Goal: Task Accomplishment & Management: Manage account settings

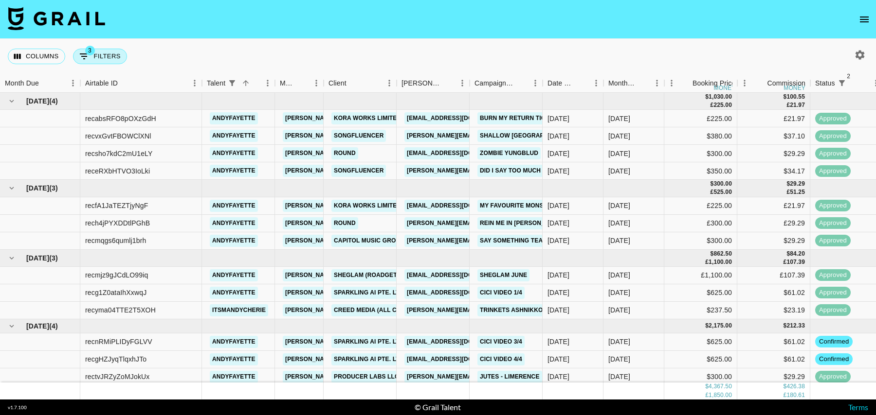
click at [103, 57] on button "3 Filters" at bounding box center [100, 57] width 54 height 16
select select "status"
select select "isNotAnyOf"
select select "status"
select select "isNotAnyOf"
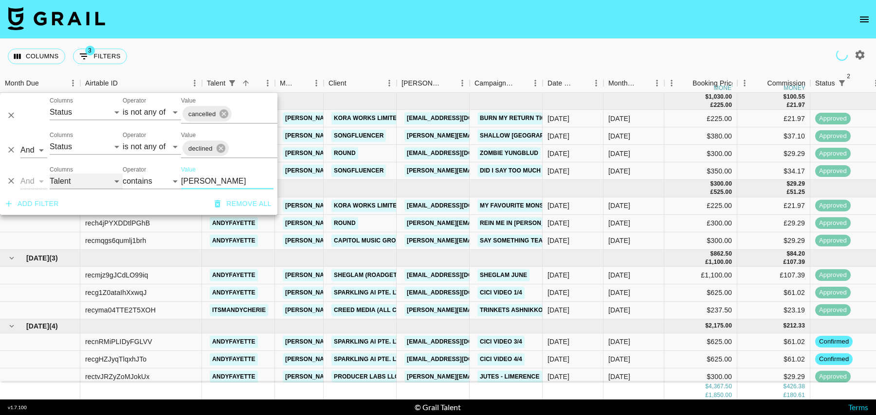
click at [61, 185] on select "Grail Platform ID Airtable ID Talent Manager Client [PERSON_NAME] Campaign (Typ…" at bounding box center [86, 182] width 73 height 16
select select "bookerId"
click at [50, 174] on select "Grail Platform ID Airtable ID Talent Manager Client [PERSON_NAME] Campaign (Typ…" at bounding box center [86, 182] width 73 height 16
select select "is"
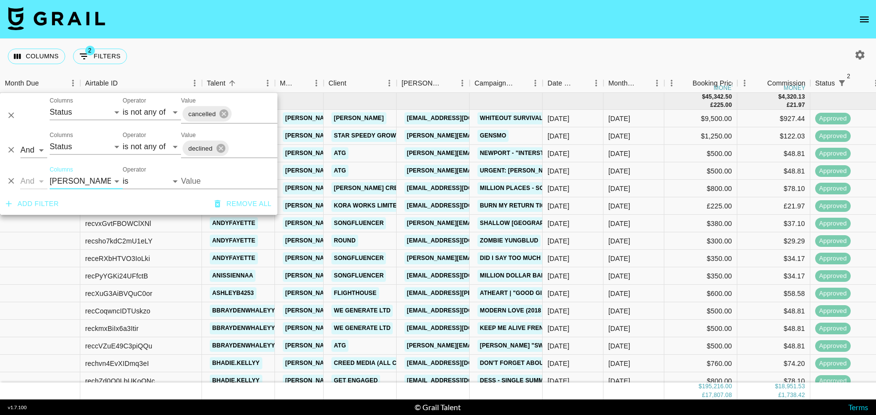
click at [212, 181] on input "Value" at bounding box center [246, 181] width 131 height 15
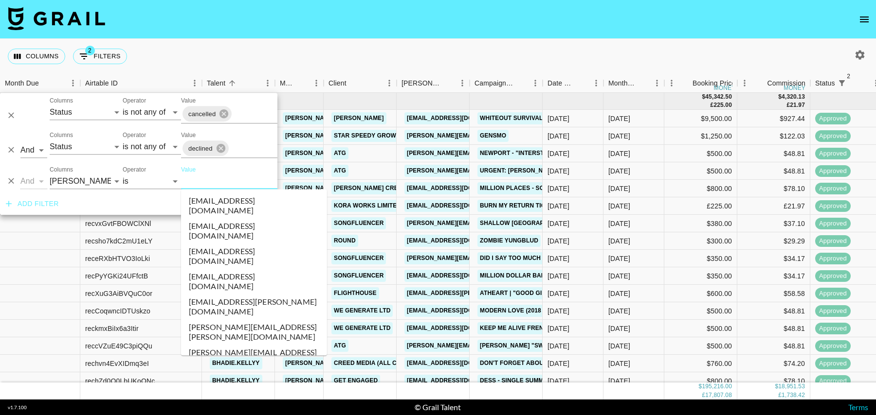
click at [212, 181] on input "Value" at bounding box center [246, 181] width 131 height 15
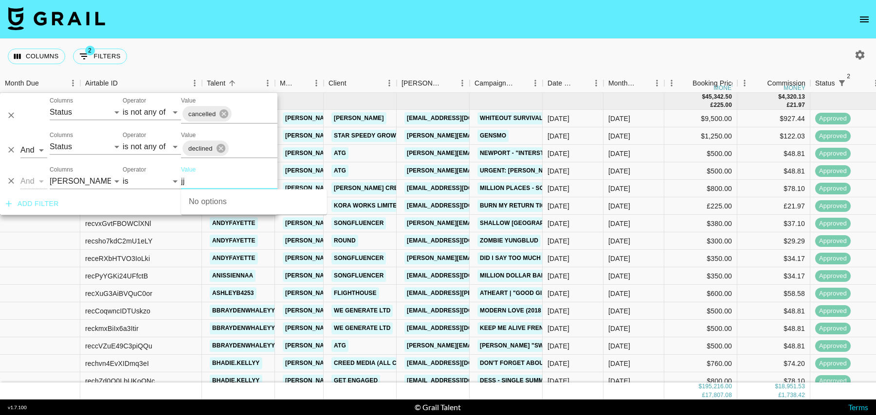
type input "j"
paste input "[PERSON_NAME][EMAIL_ADDRESS][PERSON_NAME][DOMAIN_NAME]"
type input "[PERSON_NAME][EMAIL_ADDRESS][PERSON_NAME][DOMAIN_NAME]"
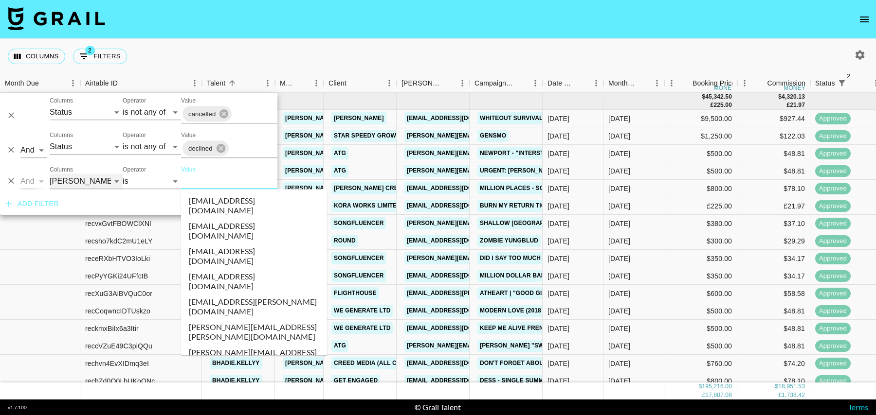
click at [90, 181] on select "Grail Platform ID Airtable ID Talent Manager Client [PERSON_NAME] Campaign (Typ…" at bounding box center [86, 182] width 73 height 16
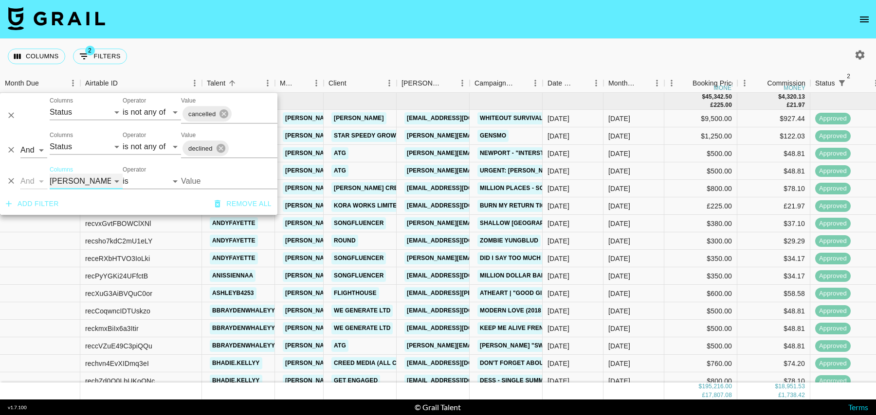
select select "campaign"
click at [50, 174] on select "Grail Platform ID Airtable ID Talent Manager Client [PERSON_NAME] Campaign (Typ…" at bounding box center [86, 182] width 73 height 16
select select "contains"
click at [187, 177] on input "Value" at bounding box center [227, 182] width 92 height 16
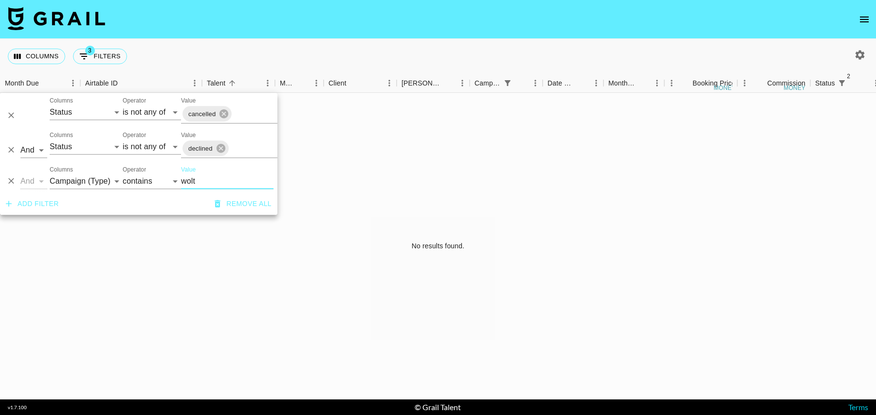
type input "wolt"
click at [855, 54] on icon "button" at bounding box center [860, 55] width 12 height 12
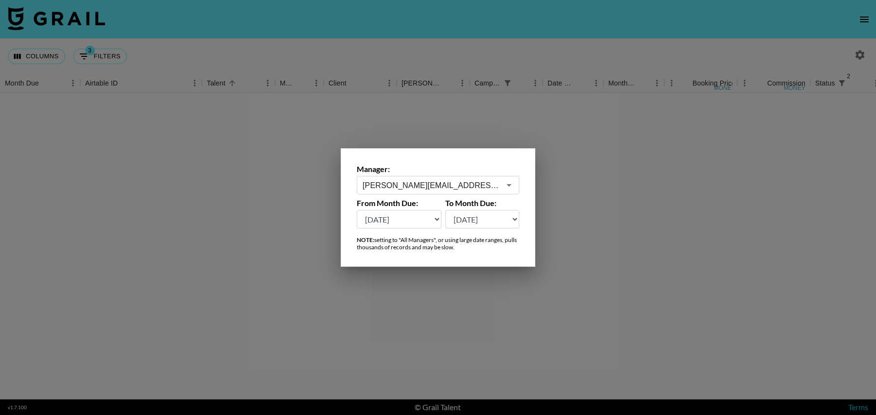
click at [424, 219] on select "[DATE] Aug '[DATE] Jun '[DATE] Apr '[DATE] Feb '[DATE] Dec '[DATE] Oct '[DATE] …" at bounding box center [399, 219] width 85 height 18
select select "[DATE]"
click at [357, 210] on select "[DATE] Aug '[DATE] Jun '[DATE] Apr '[DATE] Feb '[DATE] Dec '[DATE] Oct '[DATE] …" at bounding box center [399, 219] width 85 height 18
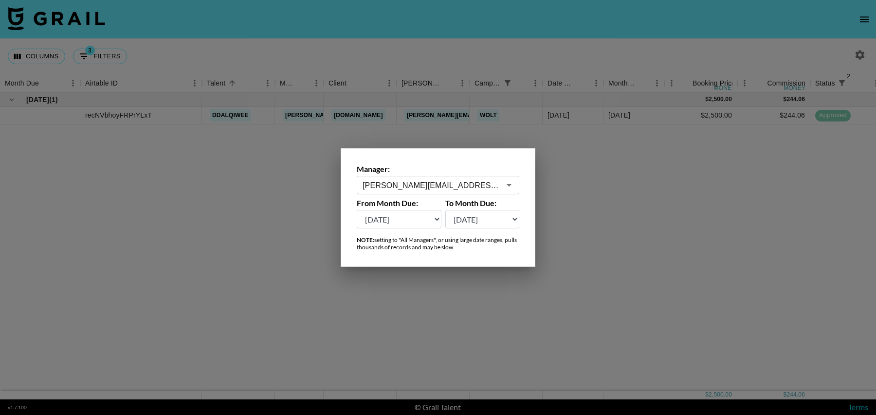
click at [207, 210] on div at bounding box center [438, 207] width 876 height 415
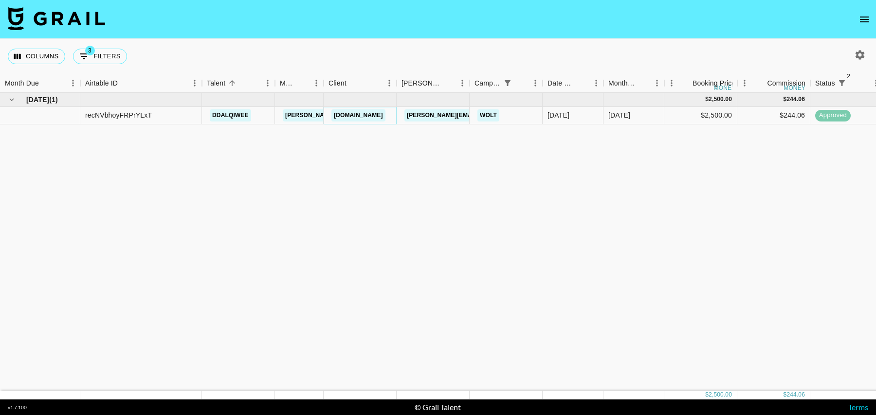
click at [361, 116] on link "[DOMAIN_NAME]" at bounding box center [358, 115] width 54 height 12
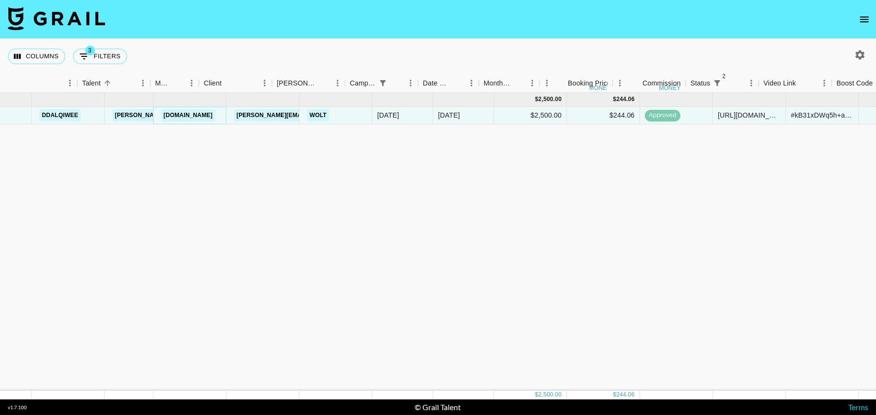
scroll to position [0, 125]
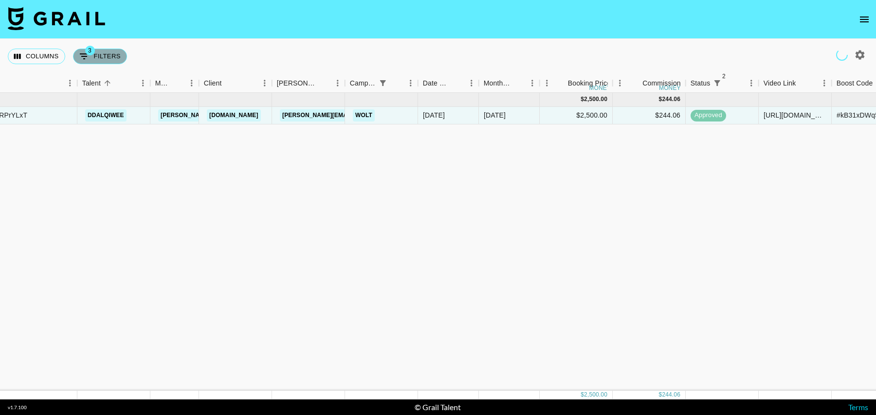
click at [107, 57] on button "3 Filters" at bounding box center [100, 57] width 54 height 16
select select "status"
select select "isNotAnyOf"
select select "status"
select select "isNotAnyOf"
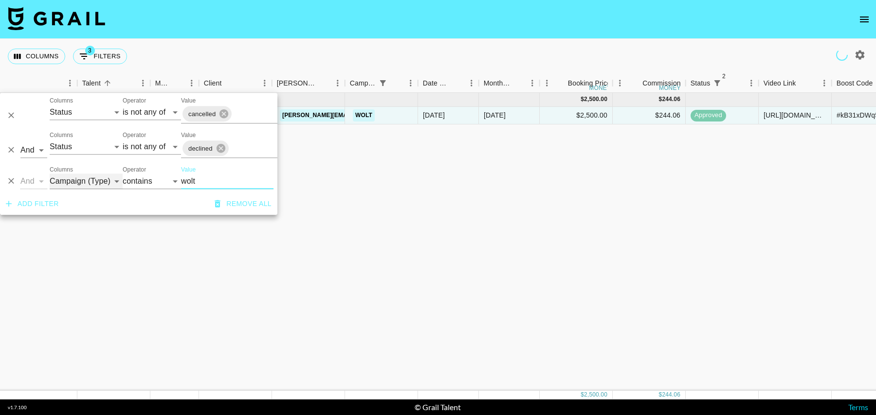
click at [79, 181] on select "Grail Platform ID Airtable ID Talent Manager Client [PERSON_NAME] Campaign (Typ…" at bounding box center [86, 182] width 73 height 16
select select "talentName"
click at [50, 174] on select "Grail Platform ID Airtable ID Talent Manager Client [PERSON_NAME] Campaign (Typ…" at bounding box center [86, 182] width 73 height 16
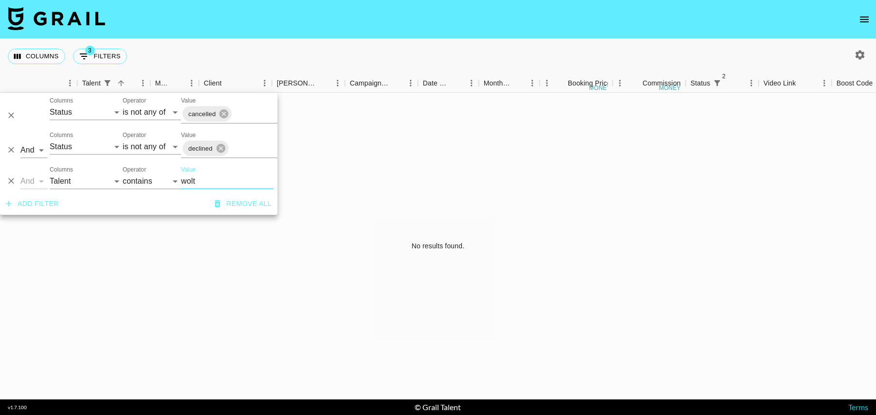
click at [199, 181] on input "wolt" at bounding box center [227, 182] width 92 height 16
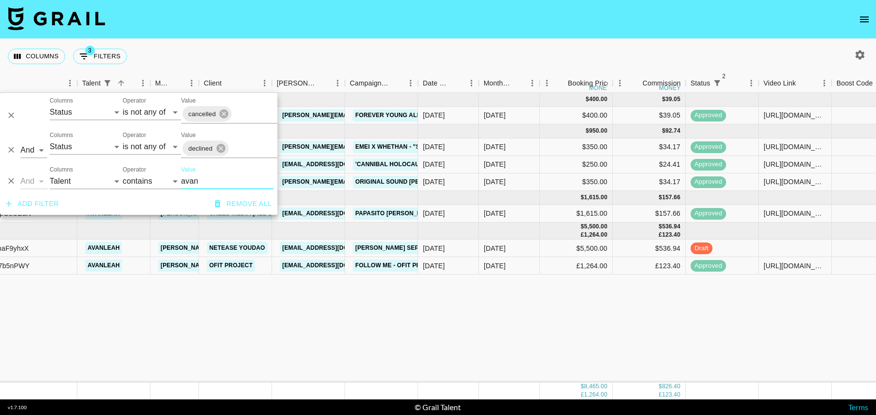
type input "avan"
click at [761, 255] on div at bounding box center [794, 249] width 73 height 18
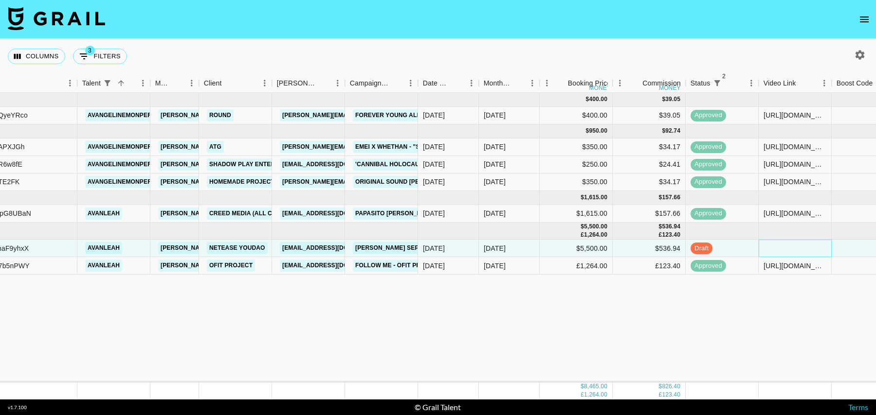
click at [774, 253] on div at bounding box center [794, 249] width 73 height 18
type input "[DOMAIN_NAME][URL]"
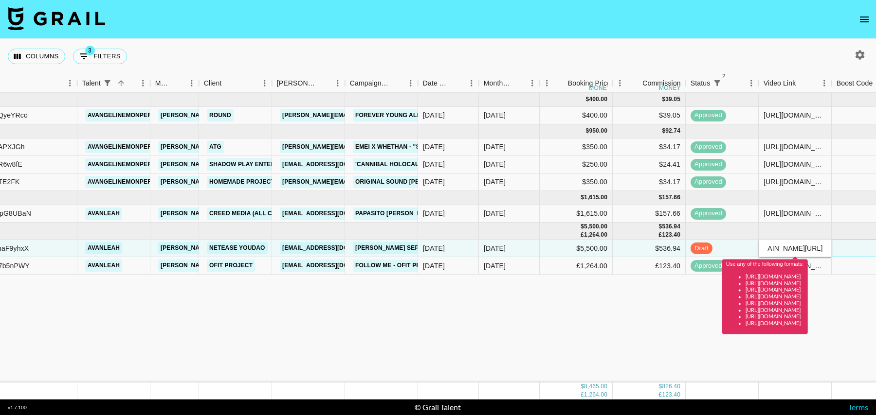
click at [836, 246] on div at bounding box center [867, 249] width 73 height 18
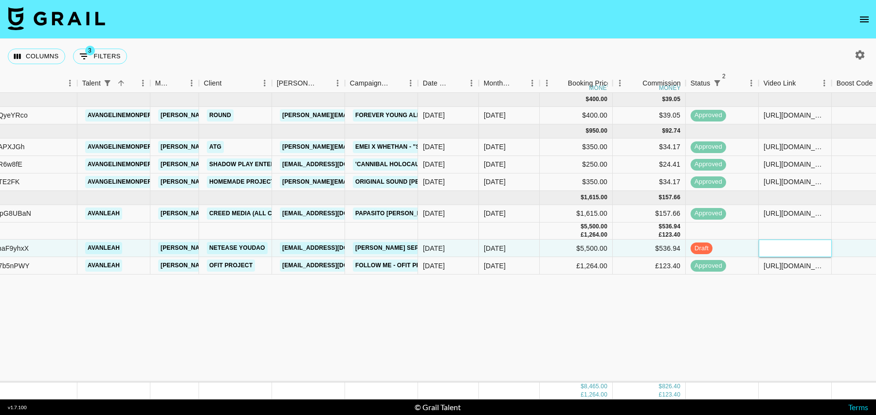
paste input "[URL][DOMAIN_NAME]"
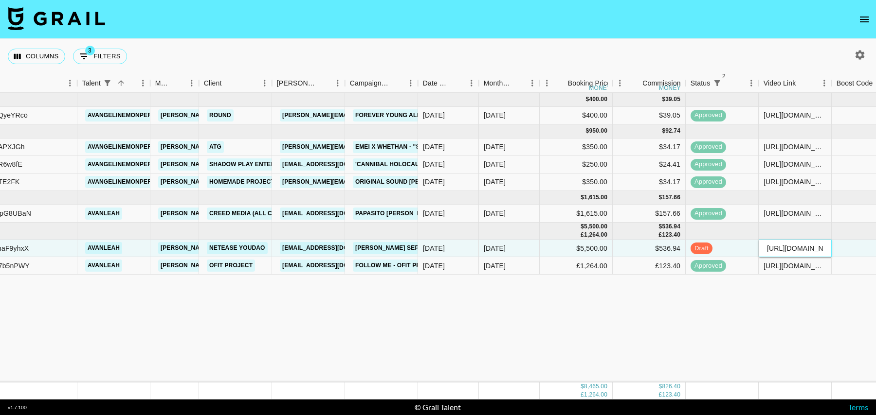
scroll to position [0, 231]
type input "[URL][DOMAIN_NAME]"
click at [859, 249] on div at bounding box center [867, 249] width 73 height 18
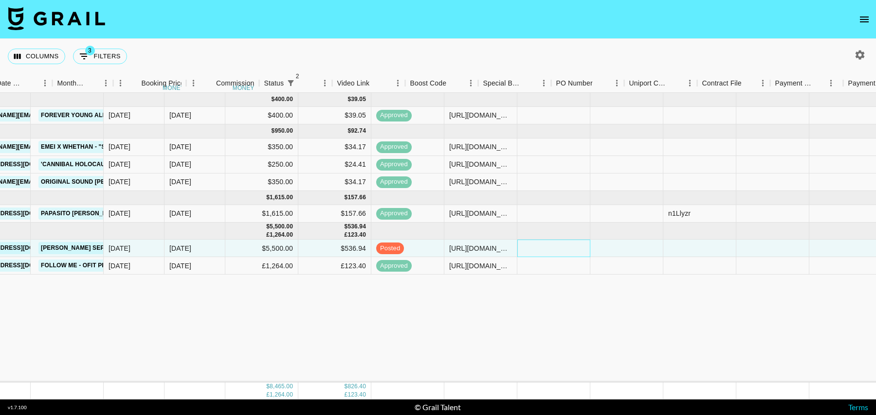
scroll to position [0, 703]
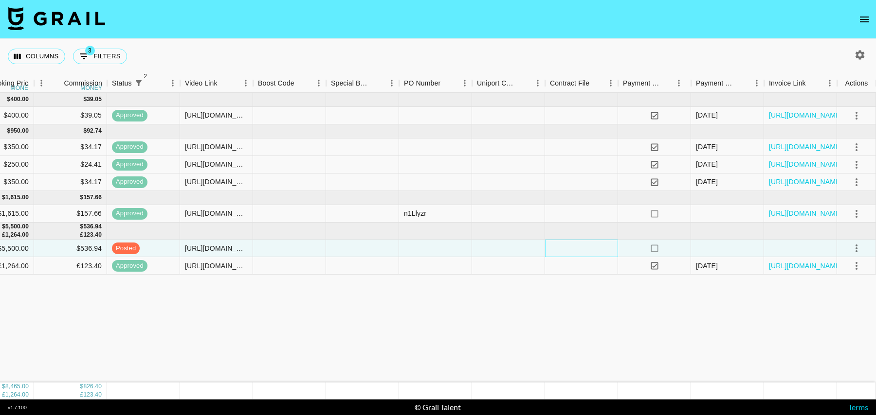
click at [552, 245] on div at bounding box center [581, 249] width 73 height 18
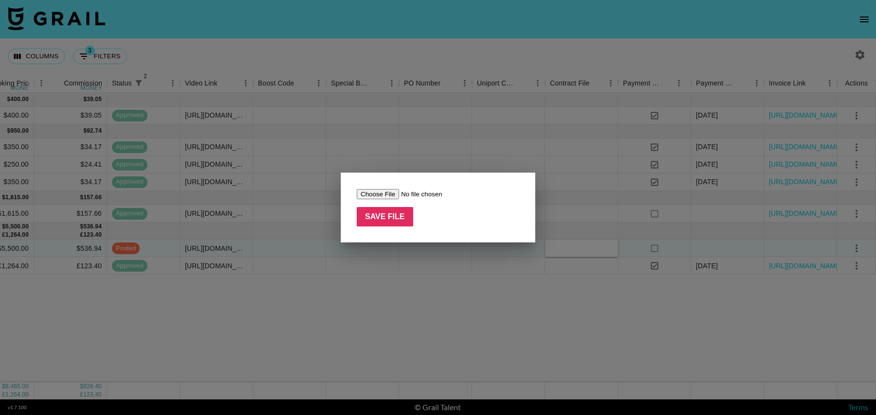
click at [374, 196] on input "file" at bounding box center [418, 194] width 123 height 10
type input "C:\fakepath\INSERTION ORDER_YoudaoAds x @AvaClement_LeahClement (1).pdf"
click at [390, 223] on input "Save File" at bounding box center [385, 216] width 56 height 19
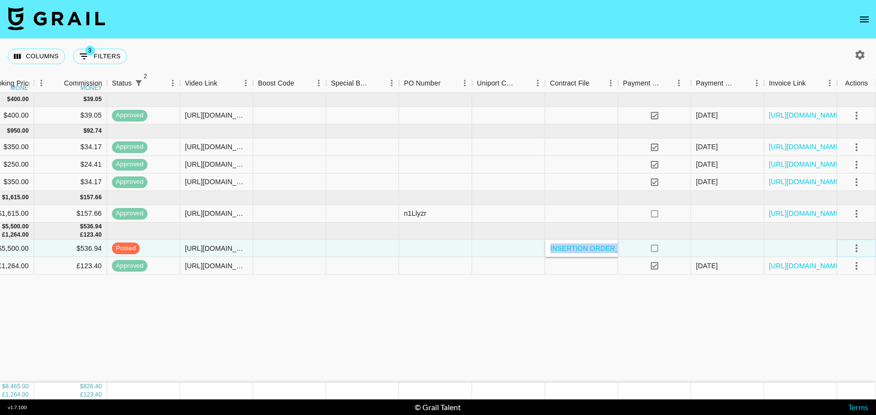
click at [857, 248] on icon "select merge strategy" at bounding box center [856, 249] width 2 height 8
click at [839, 339] on div "Approve" at bounding box center [835, 339] width 30 height 12
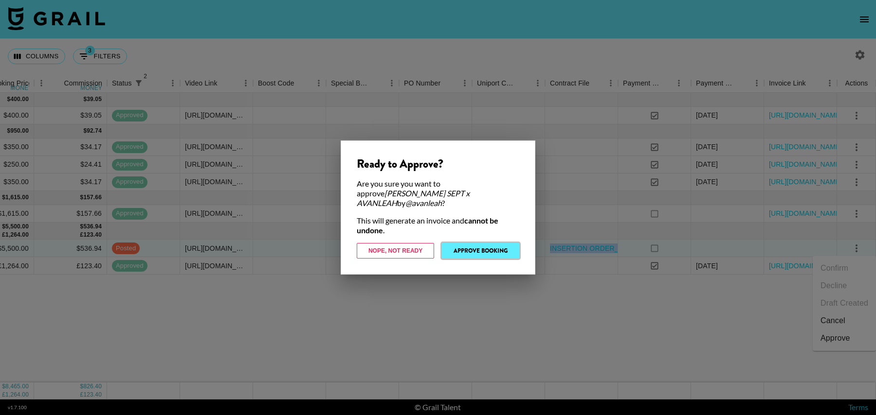
click at [493, 250] on button "Approve Booking" at bounding box center [480, 251] width 77 height 16
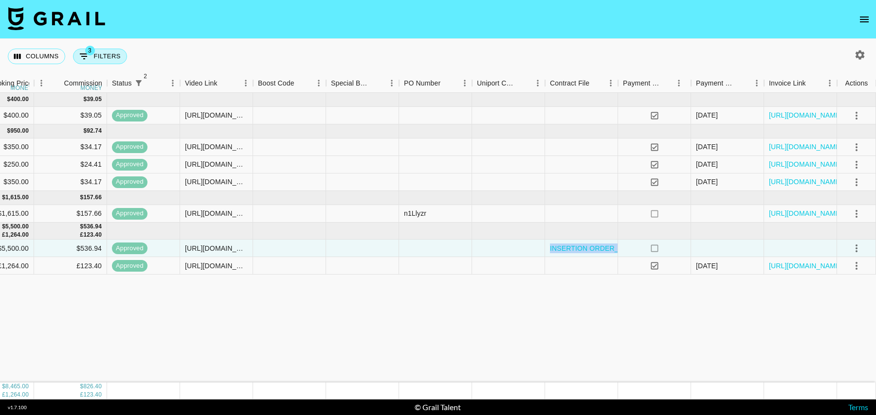
click at [104, 56] on button "3 Filters" at bounding box center [100, 57] width 54 height 16
select select "status"
select select "isNotAnyOf"
select select "status"
select select "isNotAnyOf"
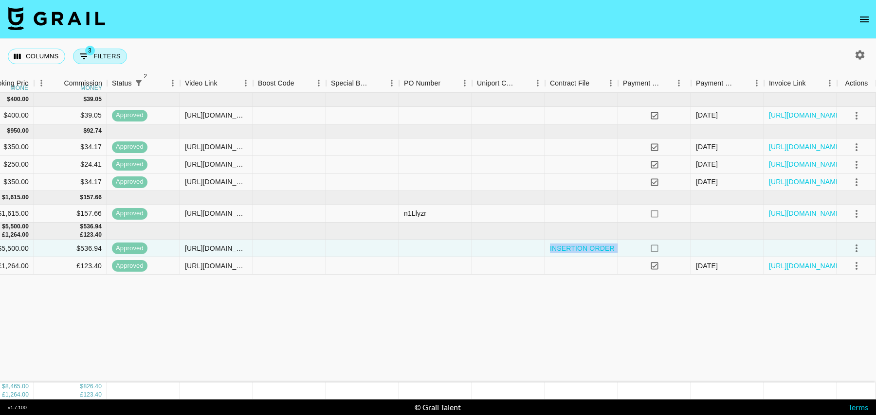
select select "talentName"
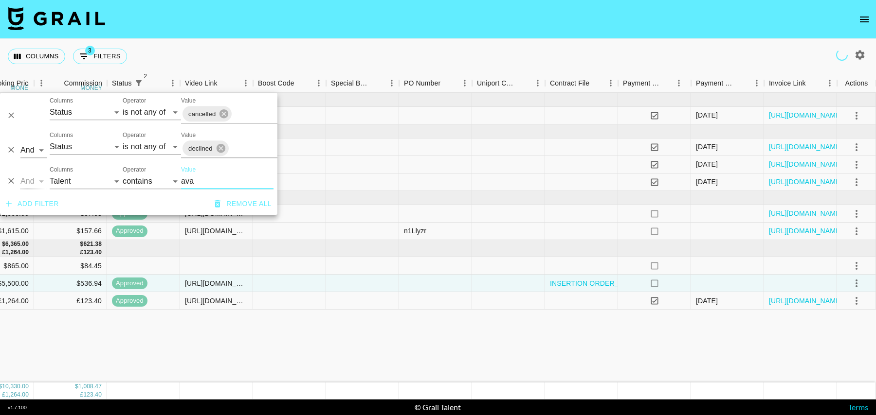
type input "ava"
click at [222, 257] on div at bounding box center [216, 266] width 73 height 18
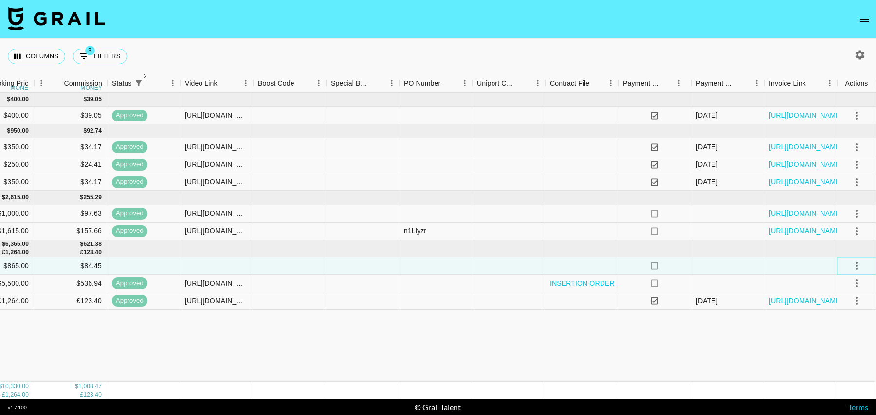
click at [858, 266] on icon "select merge strategy" at bounding box center [856, 266] width 12 height 12
click at [845, 286] on li "Confirm" at bounding box center [843, 287] width 63 height 18
click at [838, 318] on li "Draft Created" at bounding box center [843, 322] width 63 height 18
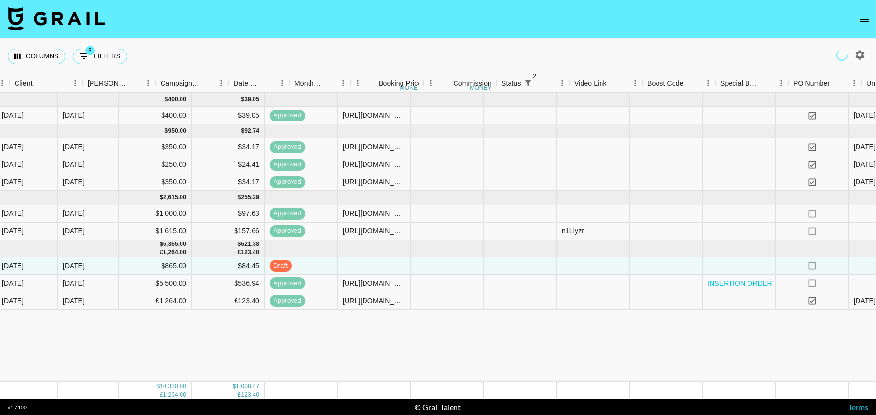
scroll to position [0, 163]
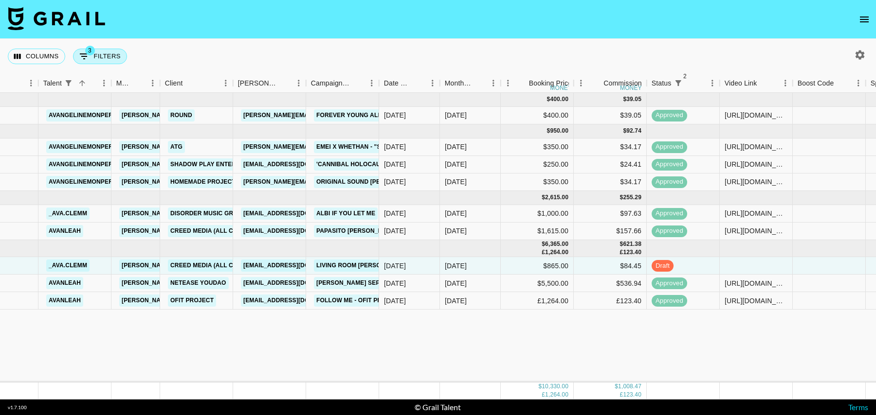
click at [105, 56] on button "3 Filters" at bounding box center [100, 57] width 54 height 16
select select "status"
select select "isNotAnyOf"
select select "status"
select select "isNotAnyOf"
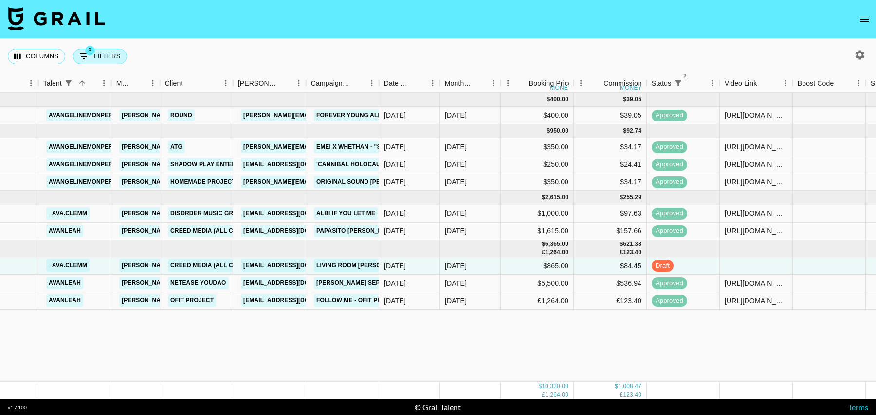
select select "talentName"
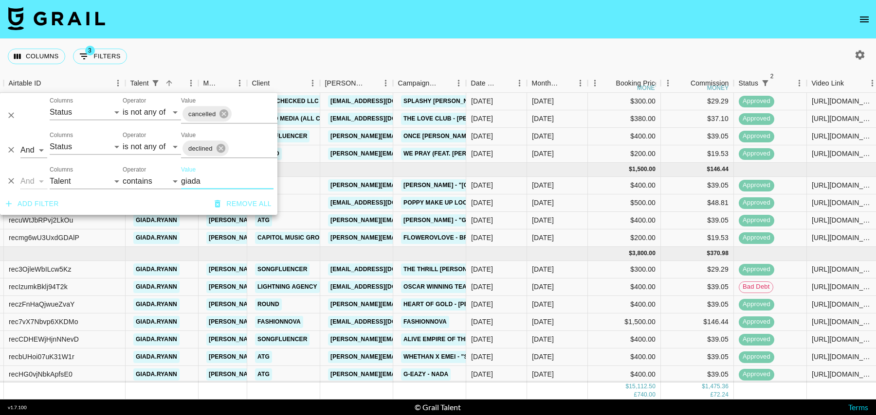
scroll to position [444, 76]
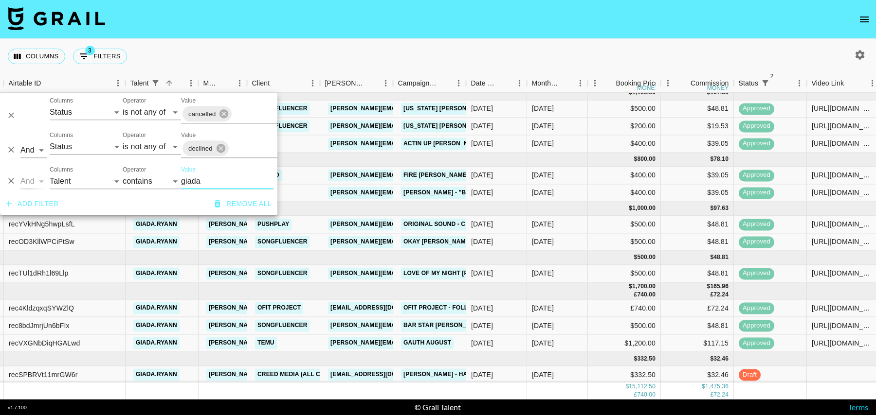
type input "giada"
click at [572, 371] on div "[DATE]" at bounding box center [557, 376] width 61 height 18
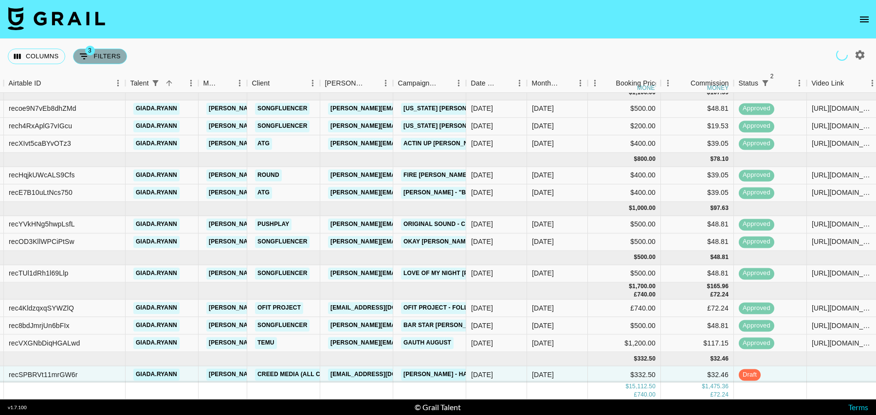
click at [107, 58] on button "3 Filters" at bounding box center [100, 57] width 54 height 16
select select "status"
select select "isNotAnyOf"
select select "status"
select select "isNotAnyOf"
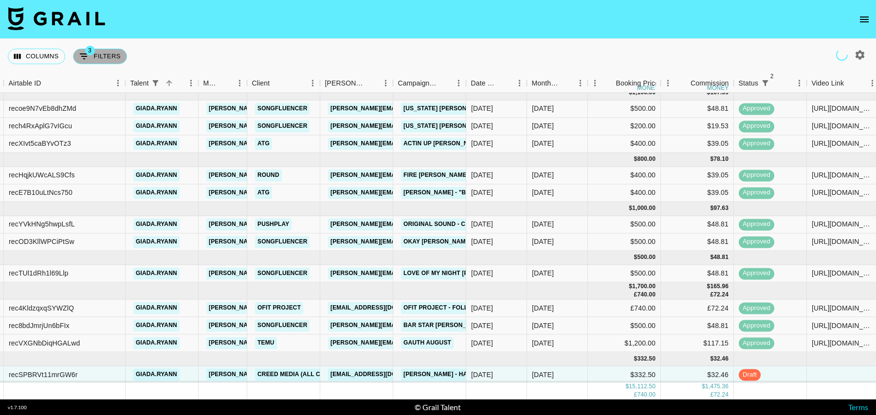
select select "talentName"
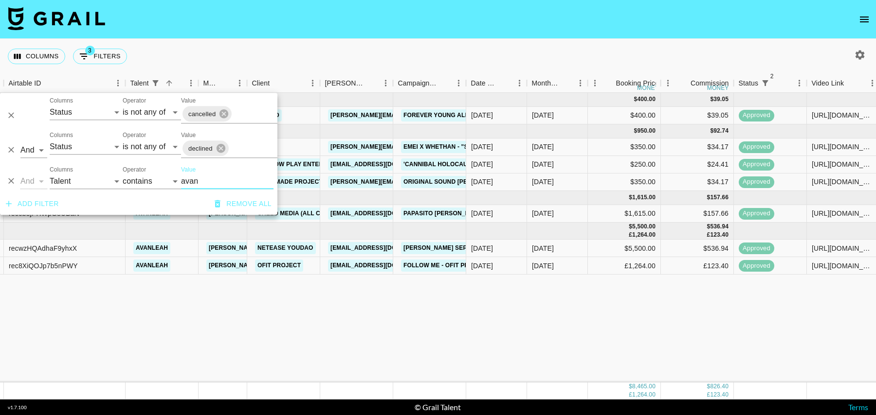
scroll to position [0, 76]
type input "avan"
click at [617, 250] on div "$5,500.00" at bounding box center [624, 249] width 73 height 18
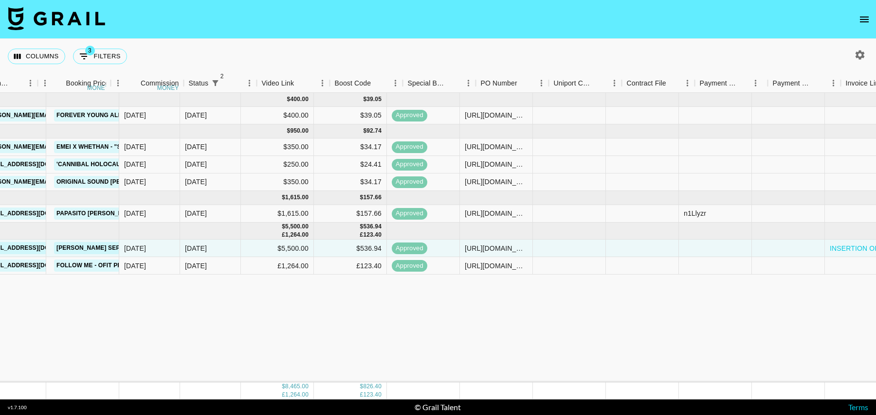
scroll to position [0, 703]
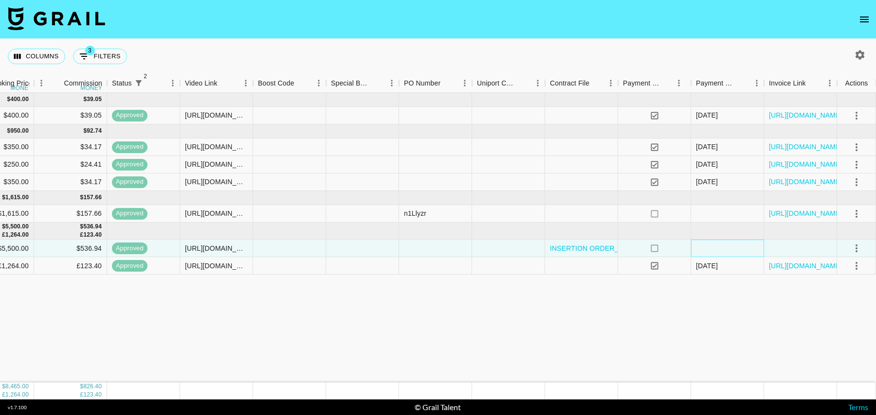
click at [707, 251] on div at bounding box center [727, 249] width 73 height 18
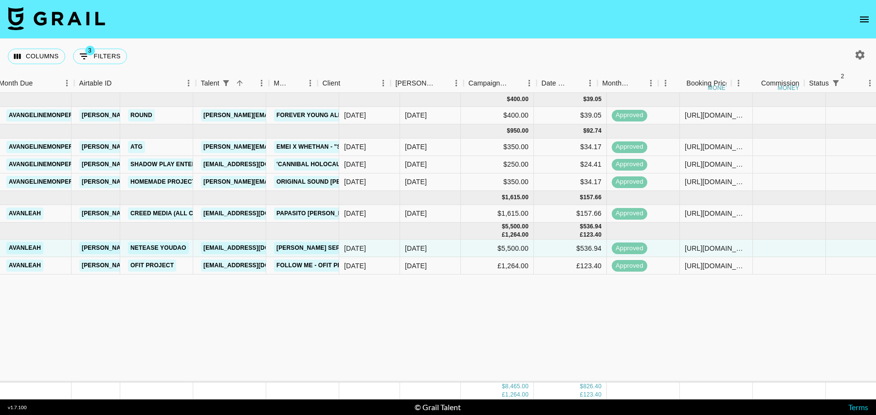
scroll to position [0, 0]
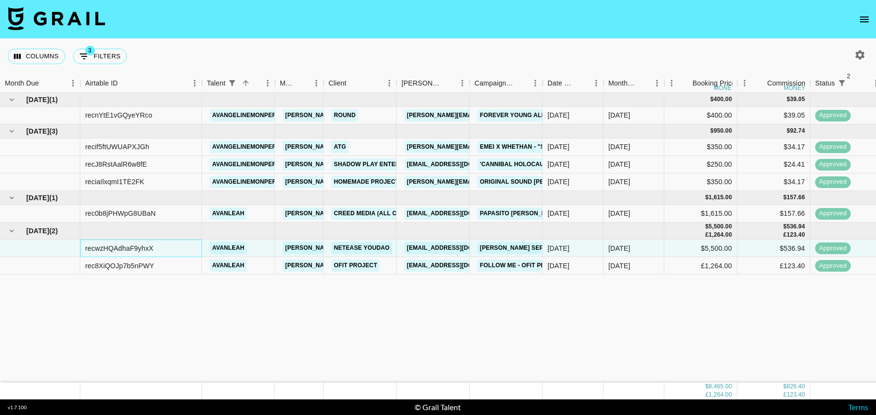
click at [128, 247] on div "recwzHQAdhaF9yhxX" at bounding box center [119, 249] width 68 height 10
copy div "recwzHQAdhaF9yhxX"
drag, startPoint x: 111, startPoint y: 57, endPoint x: 112, endPoint y: 71, distance: 13.2
click at [111, 57] on button "3 Filters" at bounding box center [100, 57] width 54 height 16
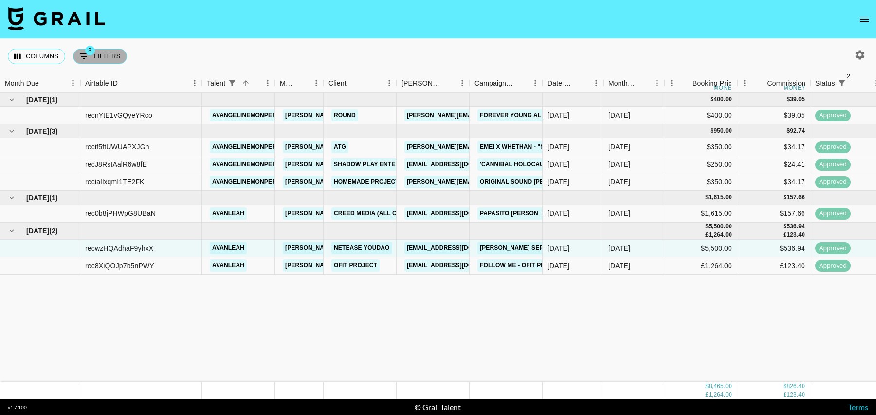
select select "status"
select select "isNotAnyOf"
select select "status"
select select "isNotAnyOf"
select select "talentName"
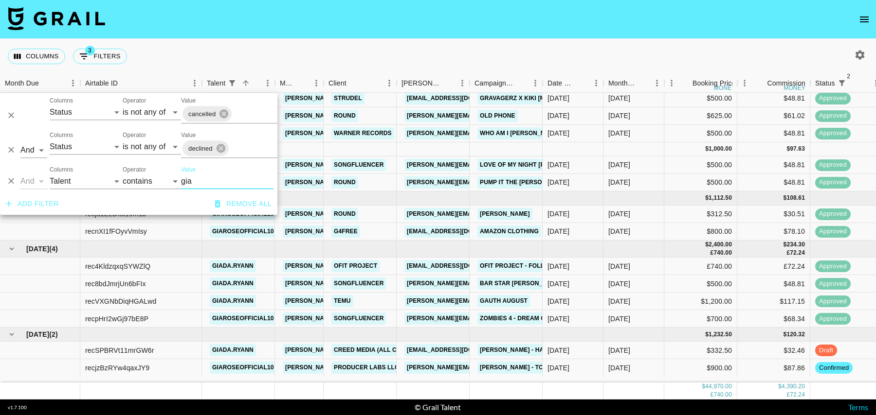
scroll to position [1295, 0]
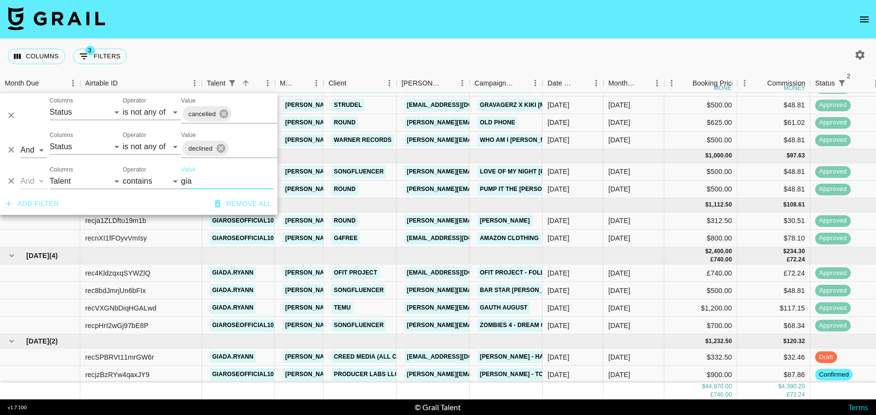
type input "gia"
click at [861, 53] on icon "button" at bounding box center [859, 54] width 9 height 9
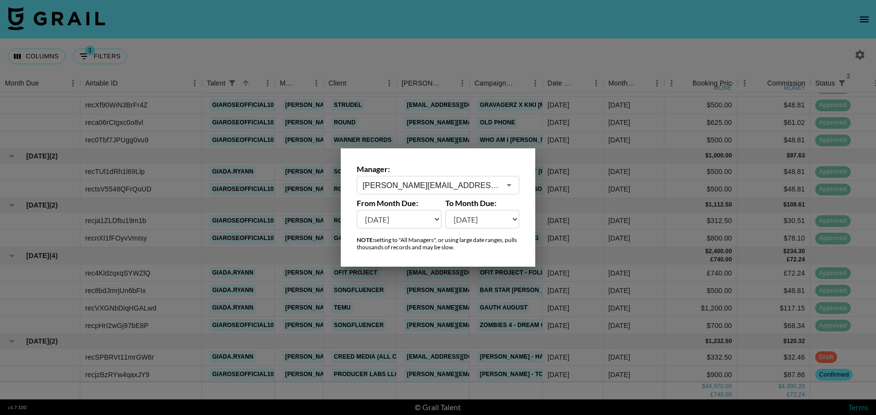
click at [429, 215] on select "[DATE] Aug '[DATE] Jun '[DATE] Apr '[DATE] Feb '[DATE] Dec '[DATE] Oct '[DATE] …" at bounding box center [399, 219] width 85 height 18
select select "[DATE]"
click at [357, 210] on select "[DATE] Aug '[DATE] Jun '[DATE] Apr '[DATE] Feb '[DATE] Dec '[DATE] Oct '[DATE] …" at bounding box center [399, 219] width 85 height 18
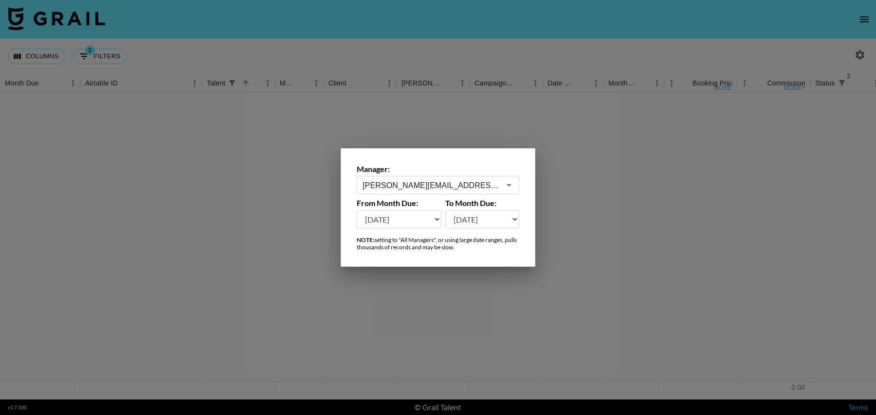
scroll to position [0, 0]
click at [448, 308] on div at bounding box center [438, 207] width 876 height 415
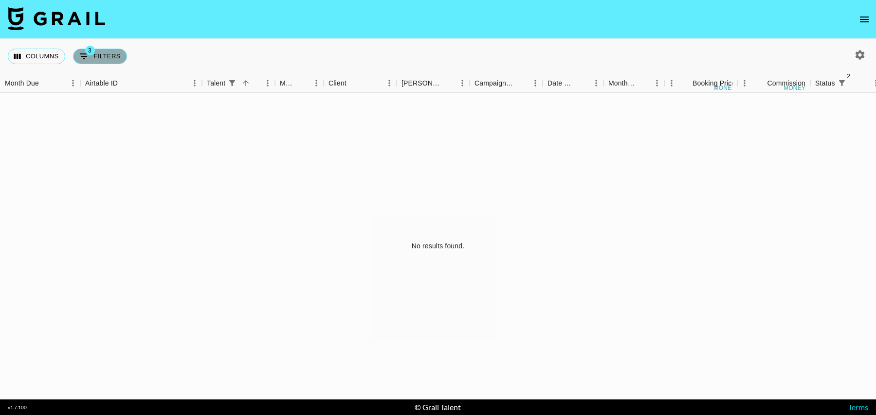
click at [96, 61] on button "3 Filters" at bounding box center [100, 57] width 54 height 16
select select "status"
select select "isNotAnyOf"
select select "status"
select select "isNotAnyOf"
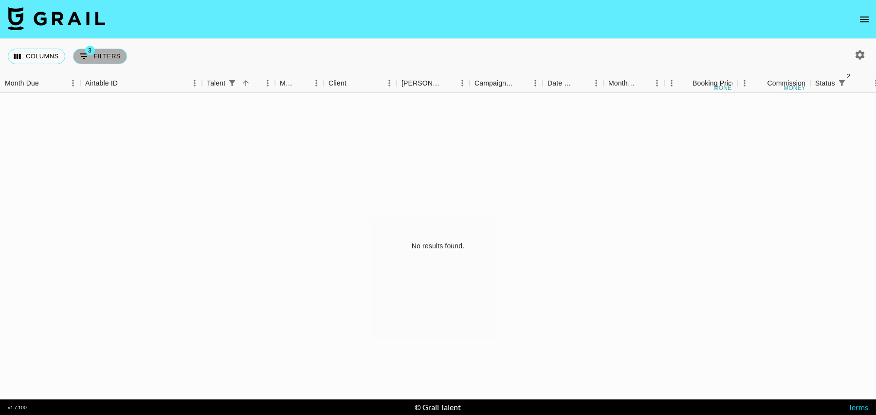
select select "talentName"
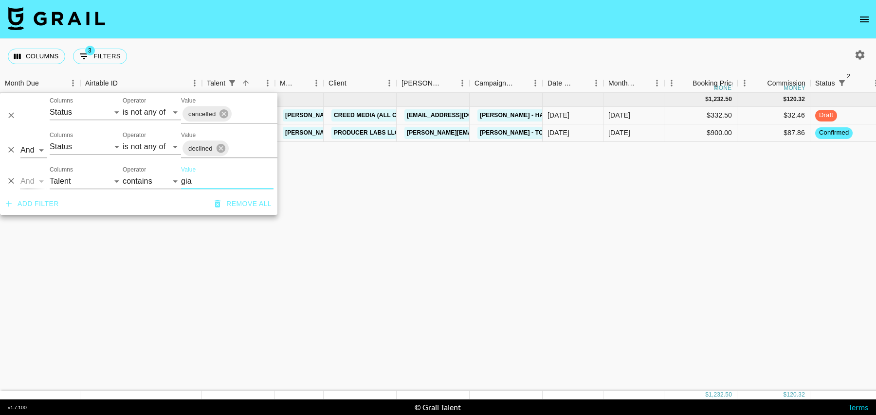
click at [438, 200] on div "[DATE] ( 2 ) $ 1,232.50 $ 120.32 recSPBRVt11mrGW6r giada.ryann [EMAIL_ADDRESS][…" at bounding box center [789, 242] width 1579 height 298
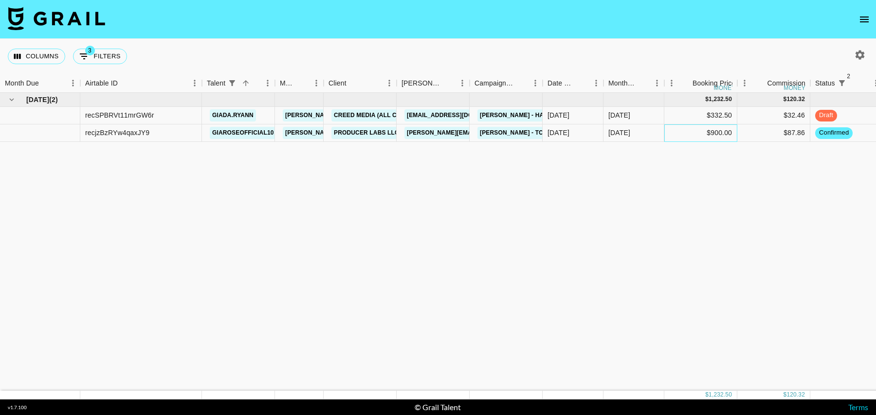
click at [703, 133] on div "$900.00" at bounding box center [700, 134] width 73 height 18
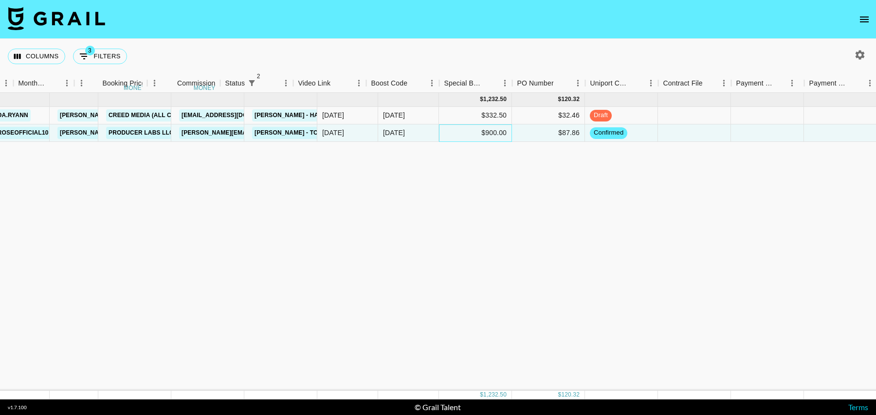
scroll to position [0, 703]
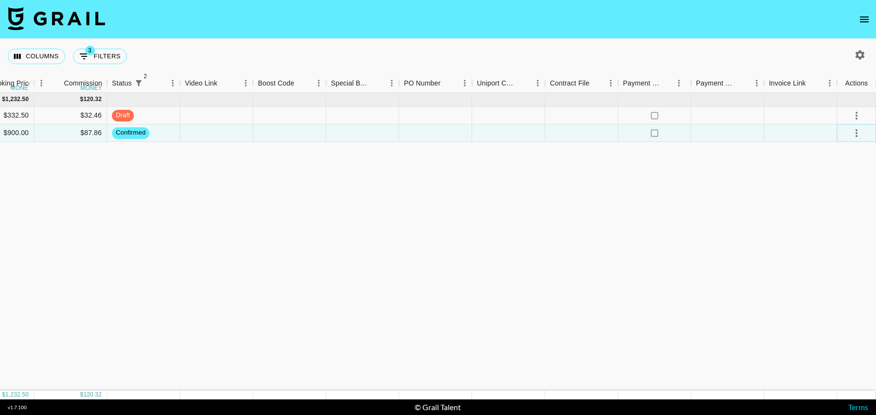
click at [860, 130] on icon "select merge strategy" at bounding box center [856, 133] width 12 height 12
click at [837, 185] on li "Draft Created" at bounding box center [843, 189] width 63 height 18
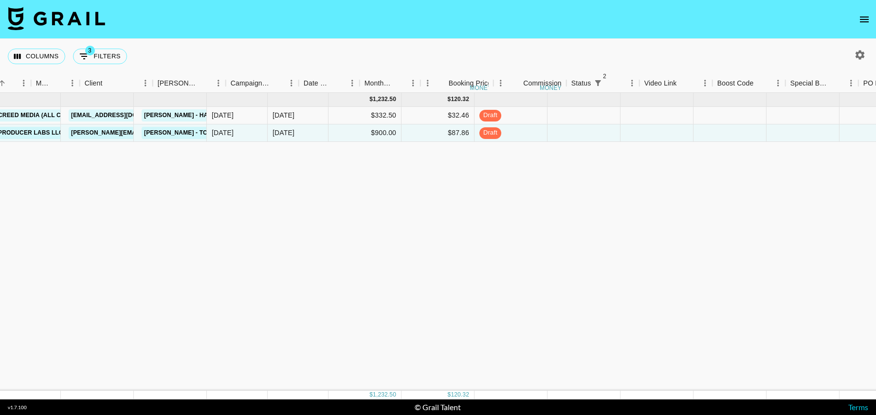
scroll to position [0, 0]
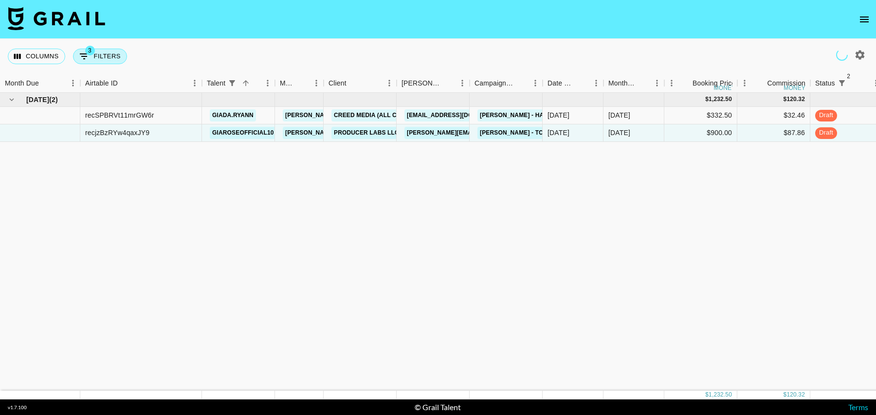
click at [96, 58] on button "3 Filters" at bounding box center [100, 57] width 54 height 16
select select "status"
select select "isNotAnyOf"
select select "status"
select select "isNotAnyOf"
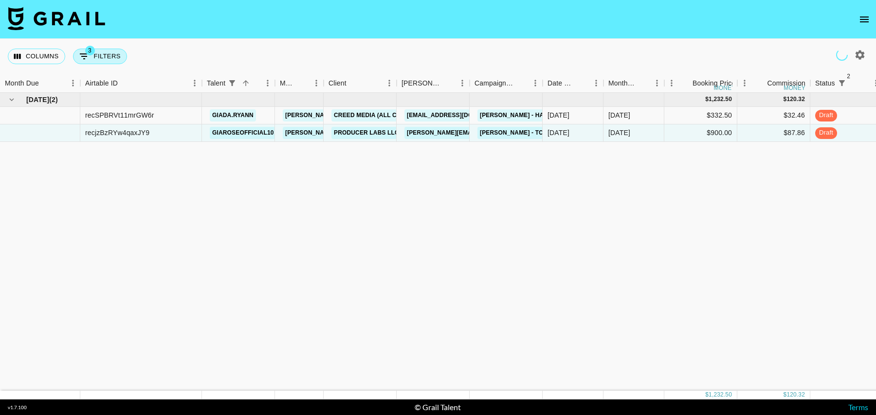
select select "talentName"
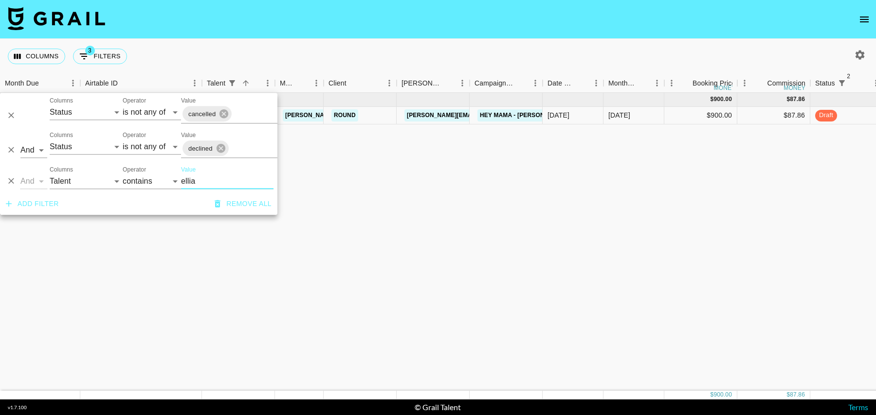
type input "ellia"
click at [676, 111] on div "$900.00" at bounding box center [700, 116] width 73 height 18
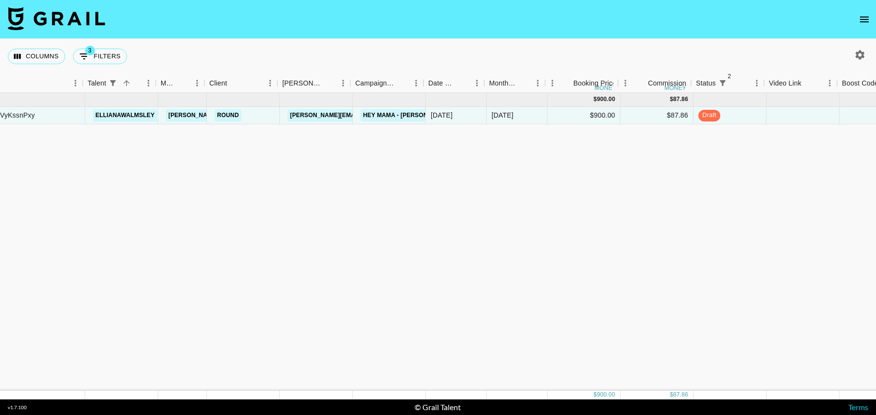
scroll to position [0, 128]
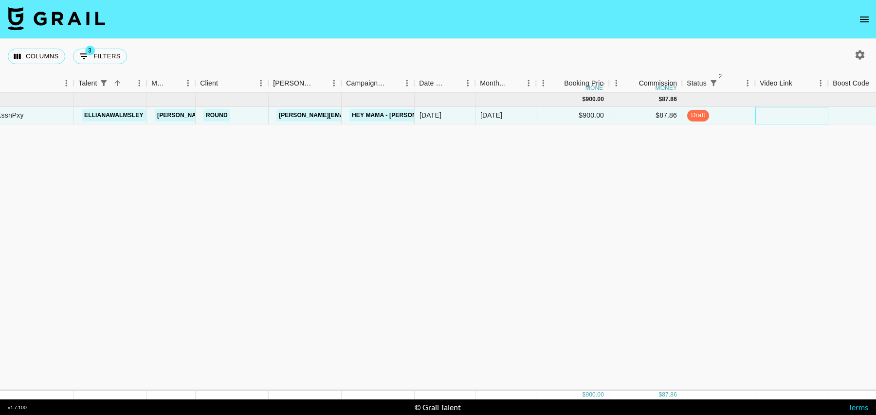
click at [792, 119] on div at bounding box center [791, 116] width 73 height 18
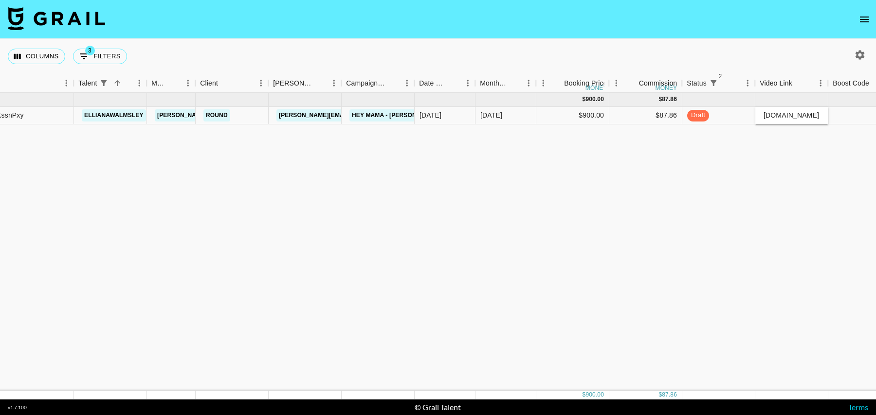
scroll to position [0, 213]
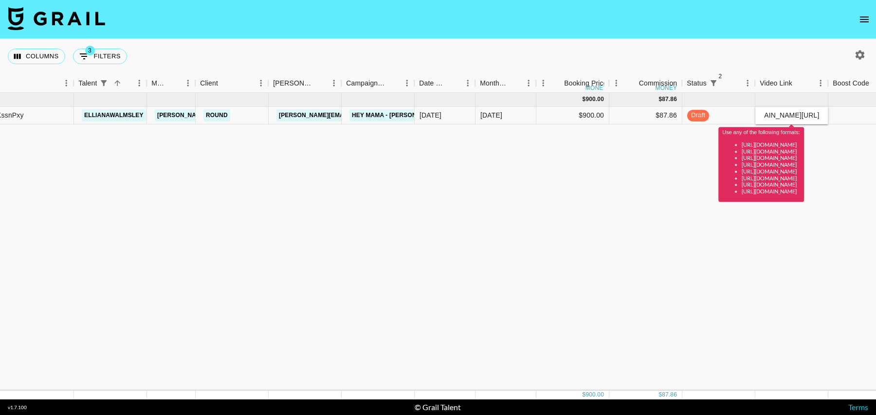
click at [804, 121] on div "Use any of the following formats: [URL][DOMAIN_NAME] [URL][DOMAIN_NAME] [URL][D…" at bounding box center [761, 162] width 86 height 82
click at [806, 110] on div "[DOMAIN_NAME][URL]" at bounding box center [791, 116] width 73 height 18
click at [806, 114] on input "[DOMAIN_NAME][URL]" at bounding box center [792, 115] width 72 height 8
paste input "[URL][DOMAIN_NAME]"
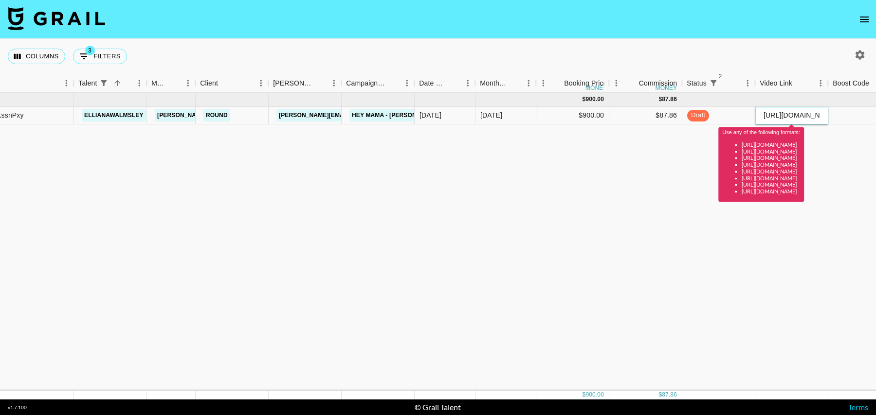
scroll to position [0, 251]
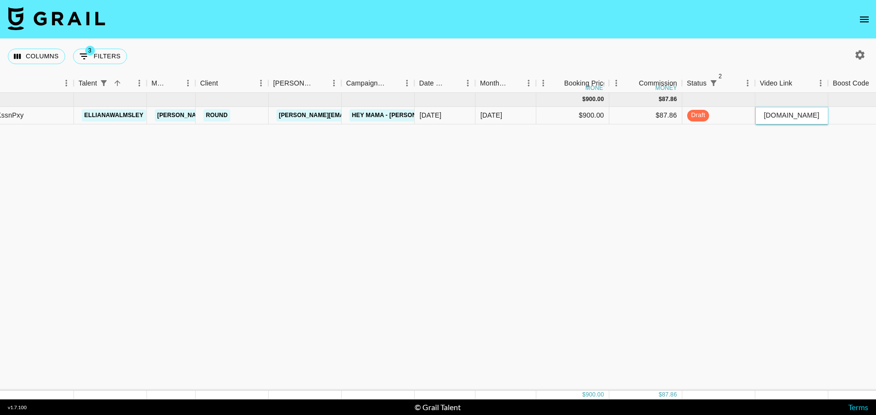
type input "[URL][DOMAIN_NAME]"
click at [851, 116] on div at bounding box center [864, 116] width 73 height 18
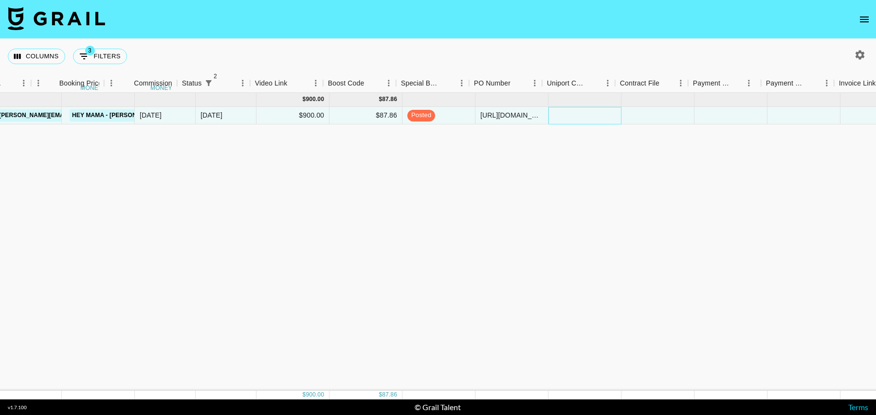
scroll to position [0, 703]
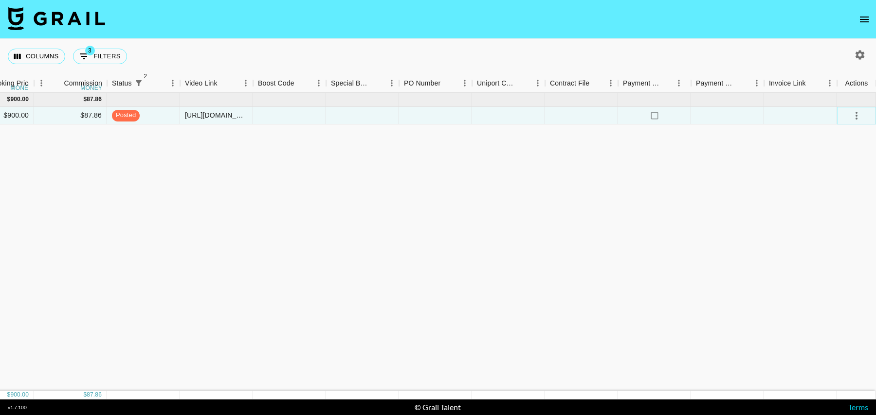
click at [853, 117] on icon "select merge strategy" at bounding box center [856, 116] width 12 height 12
click at [832, 213] on li "Approve" at bounding box center [843, 207] width 63 height 18
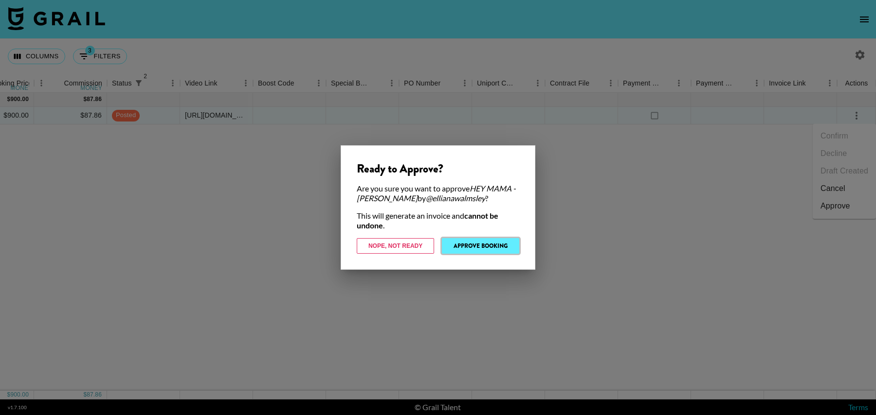
click at [466, 250] on button "Approve Booking" at bounding box center [480, 246] width 77 height 16
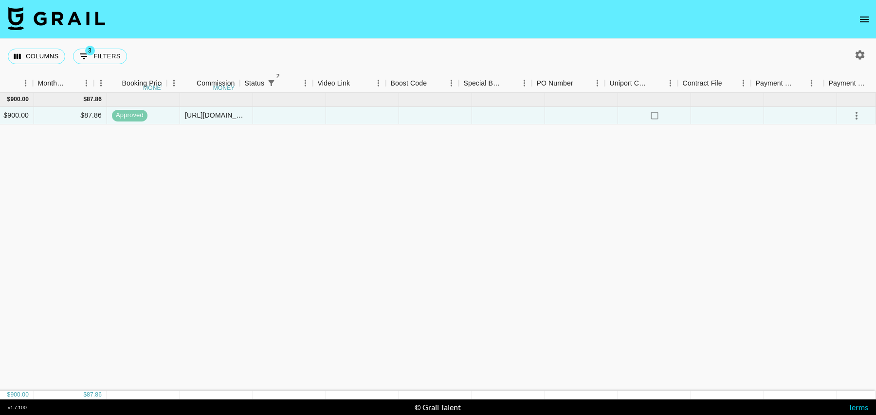
scroll to position [0, 0]
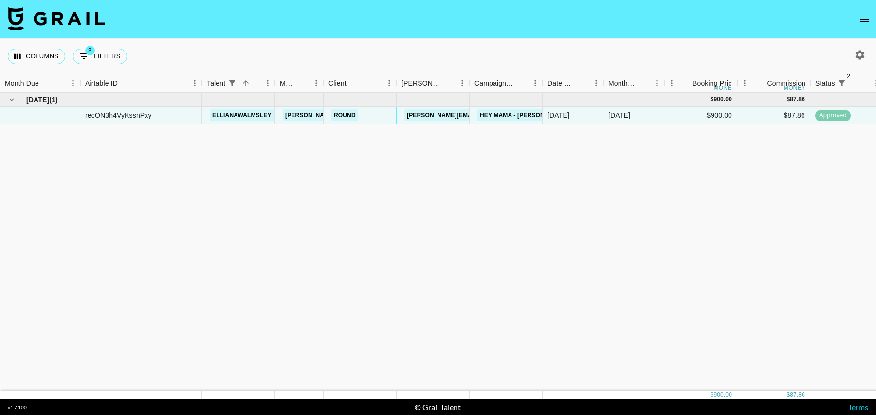
click at [380, 115] on div "Round" at bounding box center [360, 116] width 73 height 18
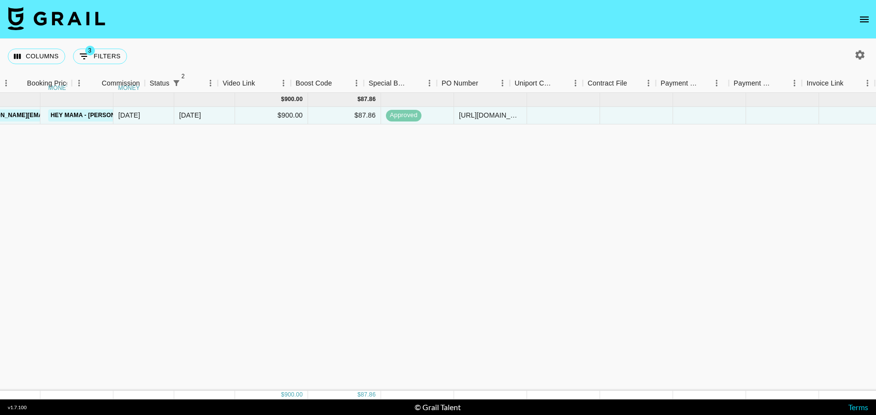
scroll to position [0, 703]
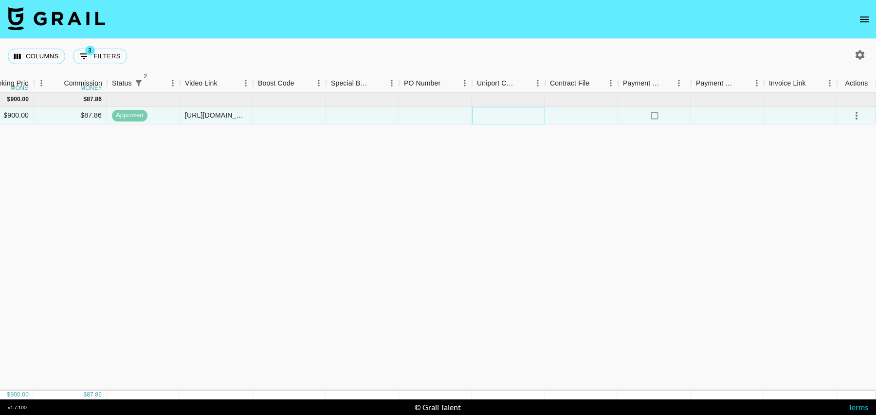
click at [512, 115] on div at bounding box center [508, 116] width 73 height 18
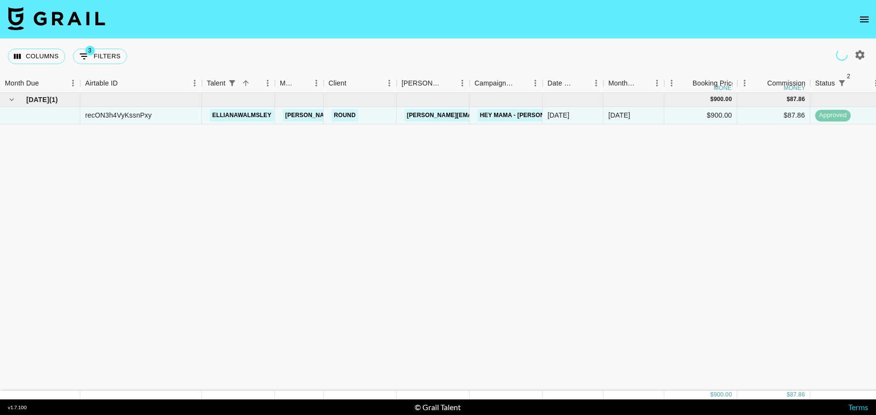
click at [102, 53] on button "3 Filters" at bounding box center [100, 57] width 54 height 16
select select "status"
select select "isNotAnyOf"
select select "status"
select select "isNotAnyOf"
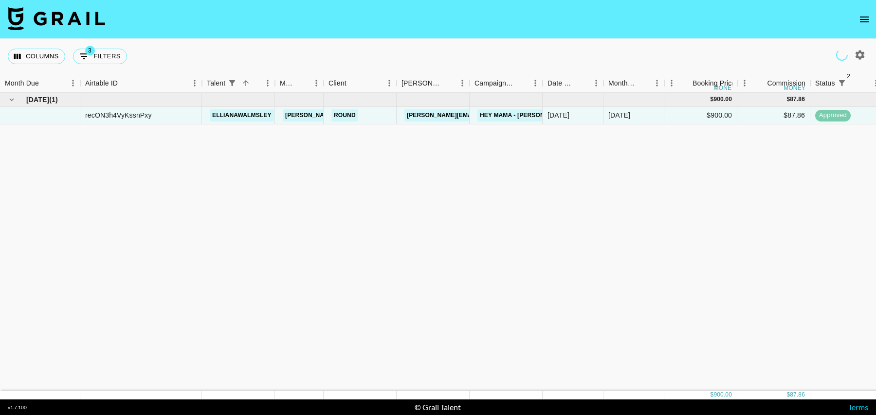
select select "talentName"
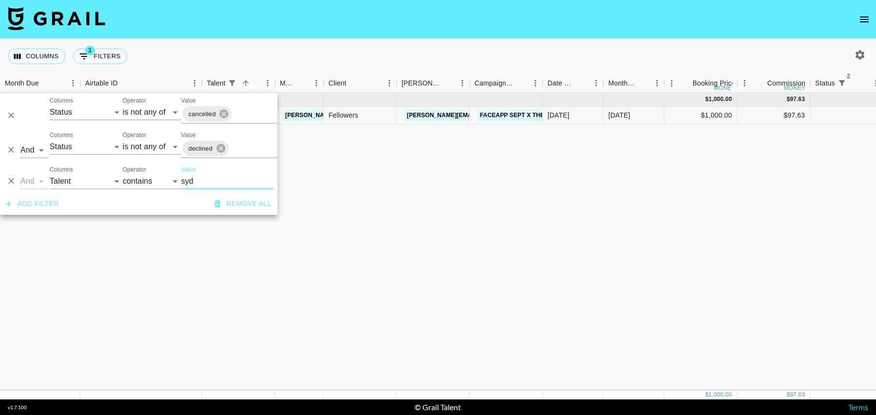
type input "syd"
click at [405, 146] on div "[DATE] ( 1 ) $ 1,000.00 $ 97.63 recQxMzNphdcLepm6 thesydneysmiles [PERSON_NAME]…" at bounding box center [789, 242] width 1579 height 298
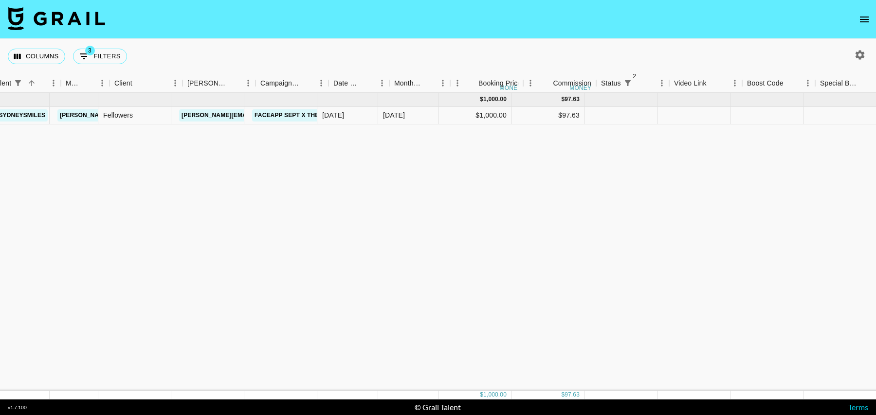
scroll to position [0, 240]
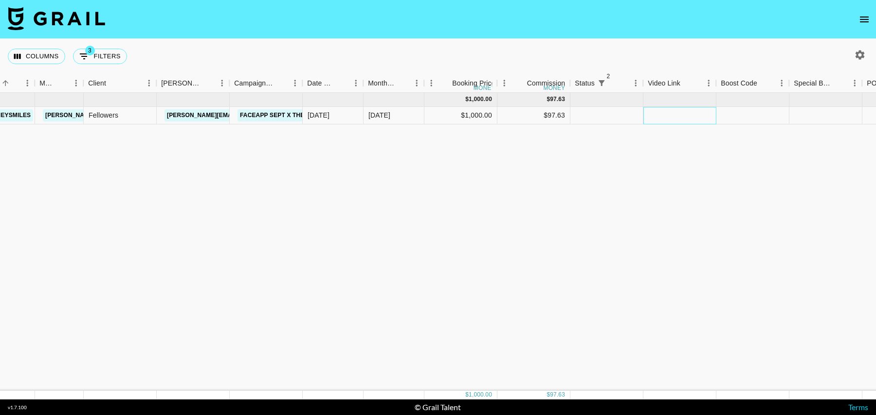
click at [671, 119] on div at bounding box center [679, 116] width 73 height 18
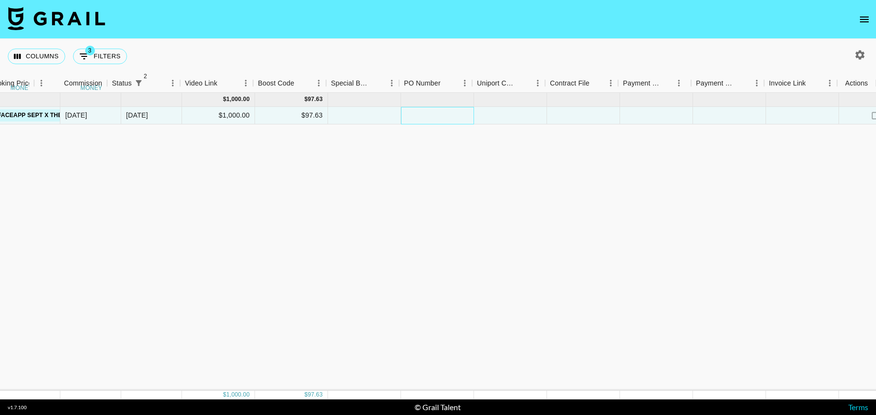
scroll to position [0, 703]
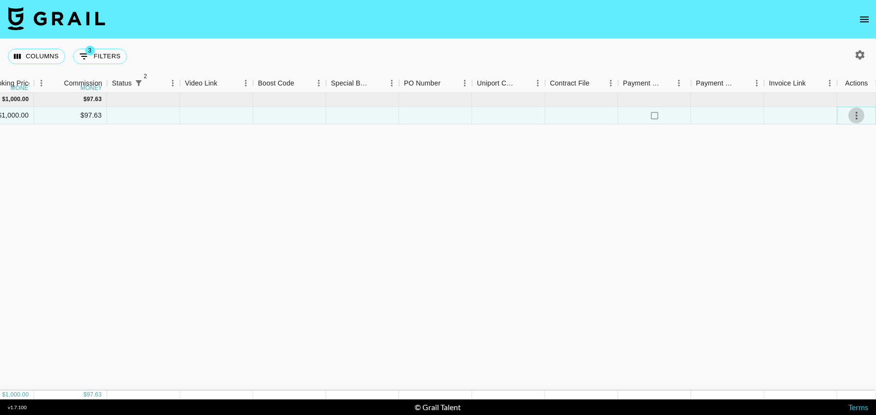
click at [859, 115] on icon "select merge strategy" at bounding box center [856, 116] width 12 height 12
click at [848, 139] on li "Confirm" at bounding box center [843, 136] width 63 height 18
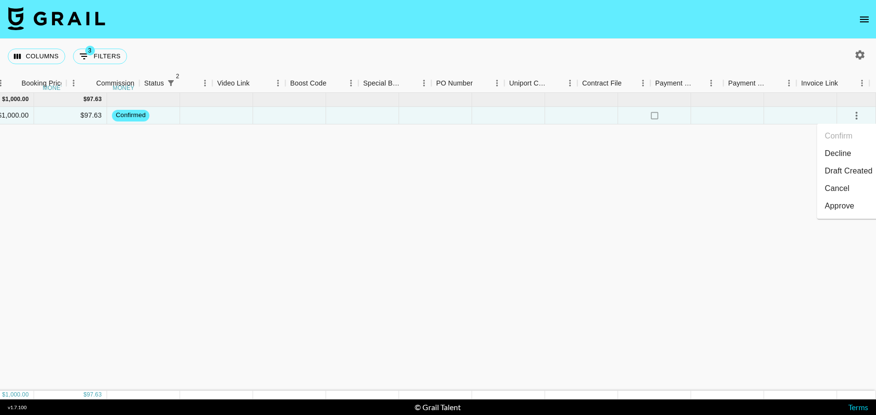
scroll to position [0, 0]
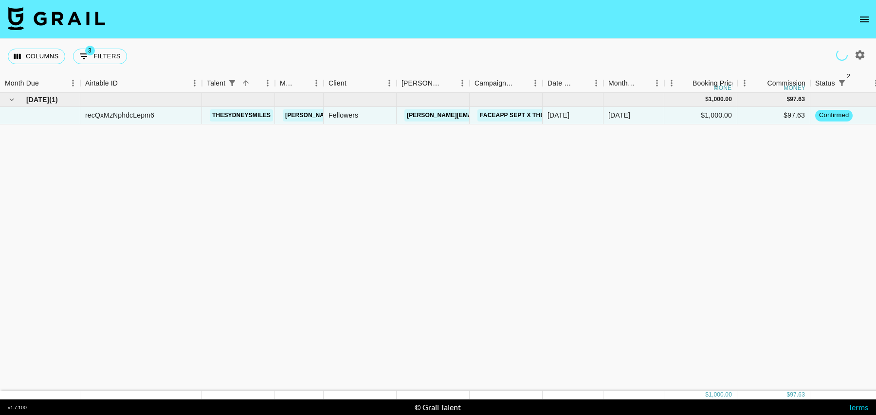
click at [864, 17] on icon "open drawer" at bounding box center [864, 20] width 9 height 6
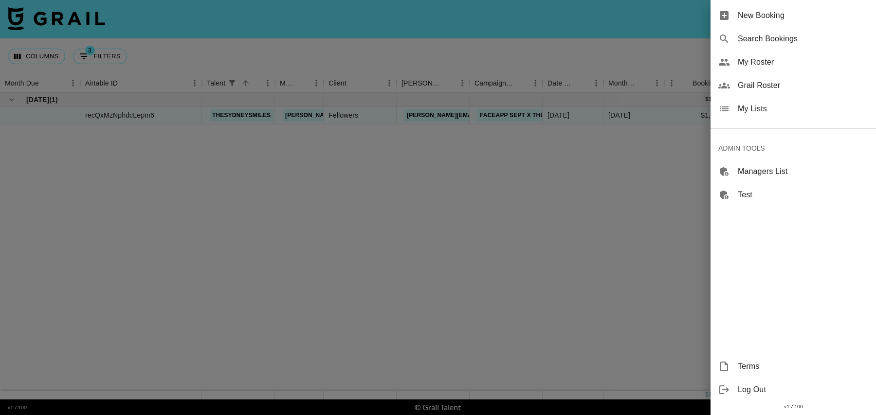
click at [764, 64] on span "My Roster" at bounding box center [803, 62] width 130 height 12
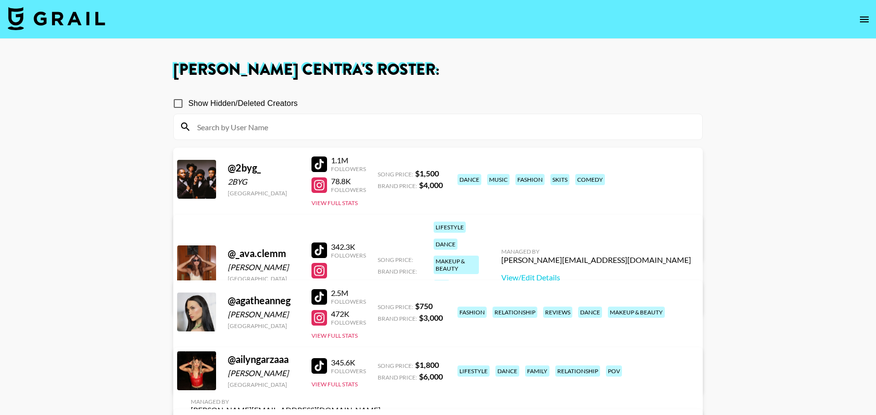
click at [276, 121] on input at bounding box center [443, 127] width 505 height 16
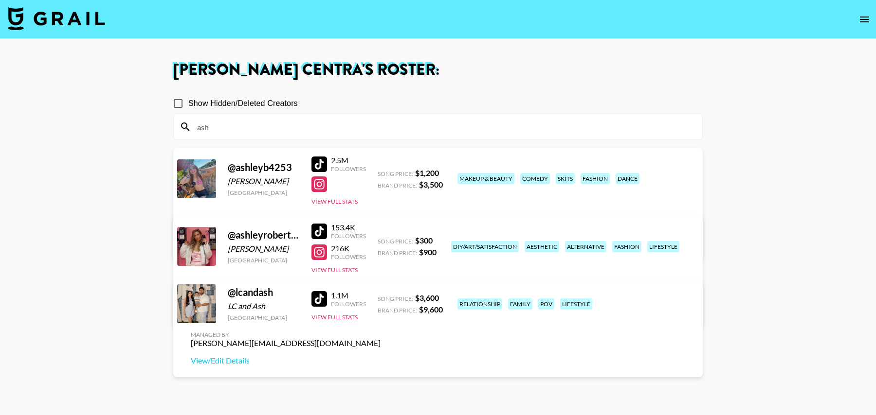
type input "ash"
click at [380, 238] on link "View/Edit Details" at bounding box center [286, 243] width 190 height 10
click at [74, 19] on img at bounding box center [56, 18] width 97 height 23
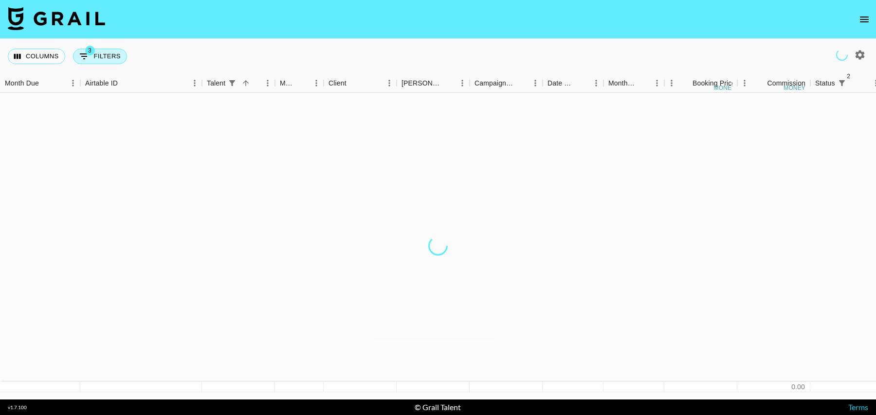
click at [103, 52] on button "3 Filters" at bounding box center [100, 57] width 54 height 16
select select "status"
select select "isNotAnyOf"
select select "status"
select select "isNotAnyOf"
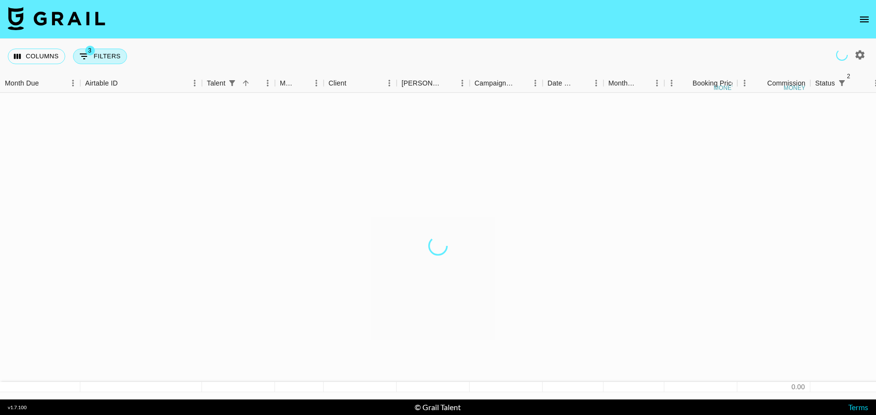
select select "talentName"
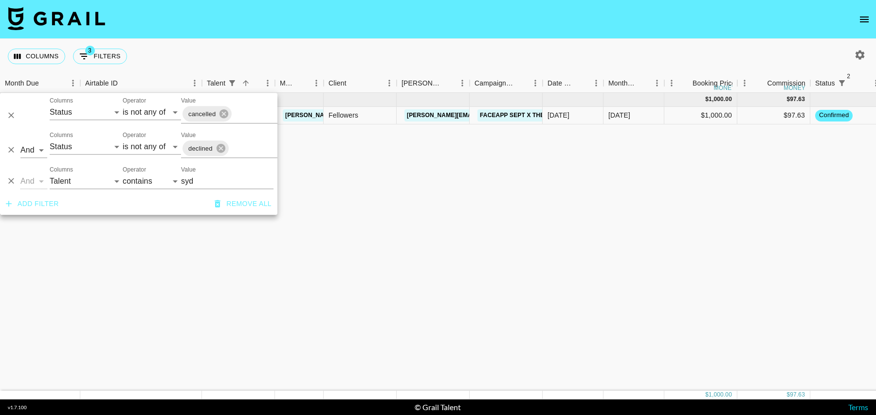
click at [471, 150] on div "[DATE] ( 1 ) $ 1,000.00 $ 97.63 recQxMzNphdcLepm6 thesydneysmiles [PERSON_NAME]…" at bounding box center [789, 242] width 1579 height 298
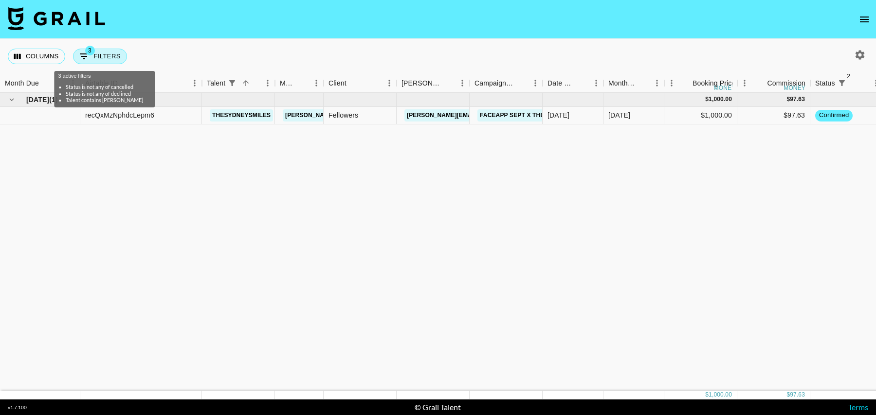
click at [115, 55] on button "3 Filters" at bounding box center [100, 57] width 54 height 16
select select "status"
select select "isNotAnyOf"
select select "status"
select select "isNotAnyOf"
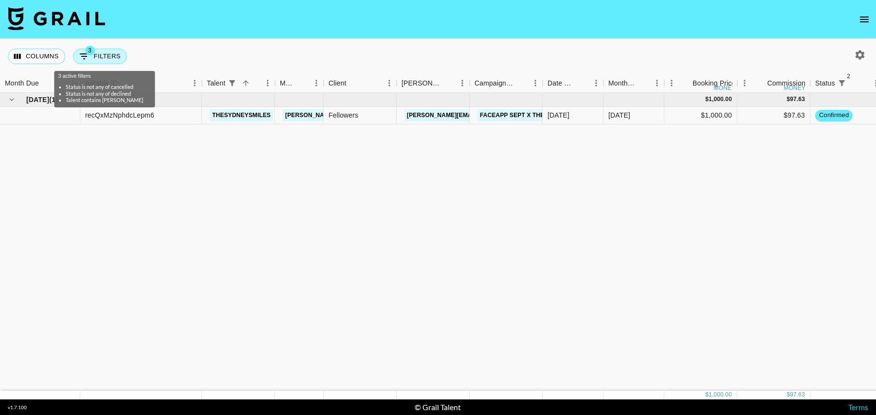
select select "talentName"
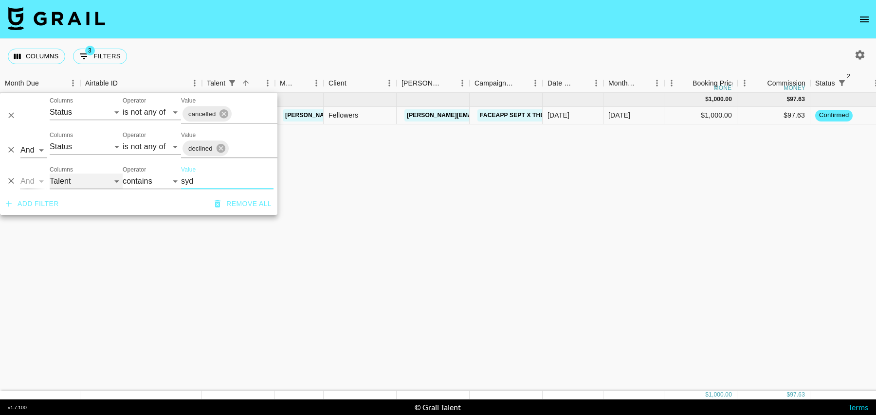
click at [86, 179] on select "Grail Platform ID Airtable ID Talent Manager Client [PERSON_NAME] Campaign (Typ…" at bounding box center [86, 182] width 73 height 16
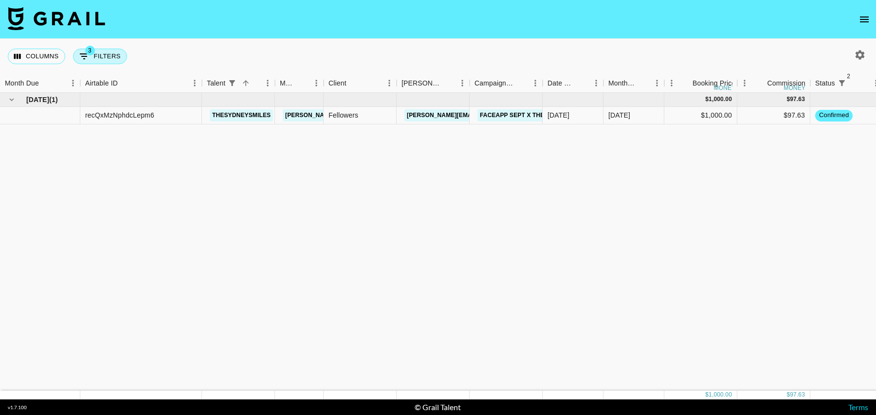
click at [90, 54] on span "3" at bounding box center [90, 51] width 10 height 10
select select "status"
select select "isNotAnyOf"
select select "status"
select select "isNotAnyOf"
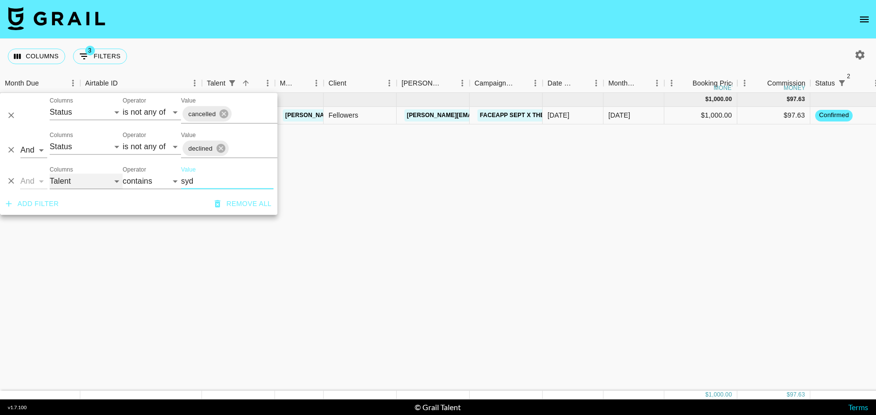
click at [71, 180] on select "Grail Platform ID Airtable ID Talent Manager Client [PERSON_NAME] Campaign (Typ…" at bounding box center [86, 182] width 73 height 16
select select "airtableId"
click at [50, 174] on select "Grail Platform ID Airtable ID Talent Manager Client [PERSON_NAME] Campaign (Typ…" at bounding box center [86, 182] width 73 height 16
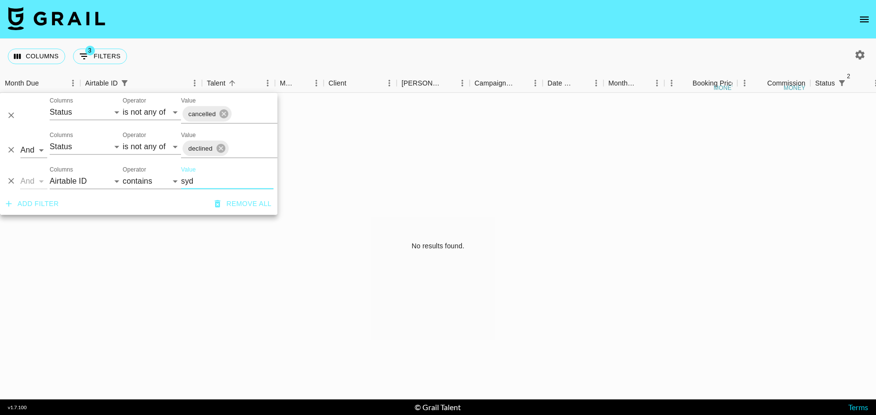
click at [208, 180] on input "syd" at bounding box center [227, 182] width 92 height 16
paste input "k0KWSH"
type input "k0KWSH"
click at [427, 161] on div "No results found." at bounding box center [438, 246] width 876 height 307
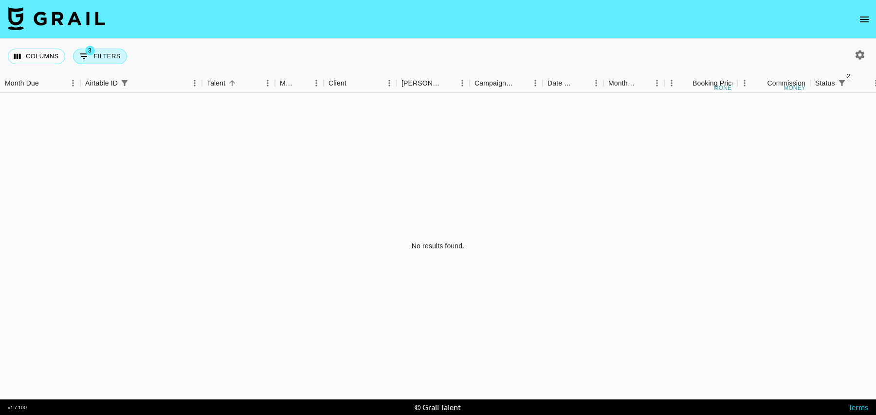
click at [88, 58] on icon "Show filters" at bounding box center [84, 57] width 12 height 12
select select "status"
select select "isNotAnyOf"
select select "status"
select select "isNotAnyOf"
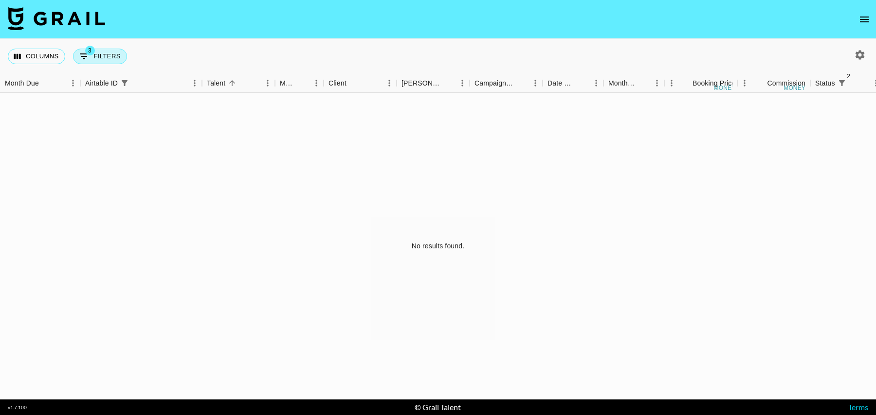
select select "airtableId"
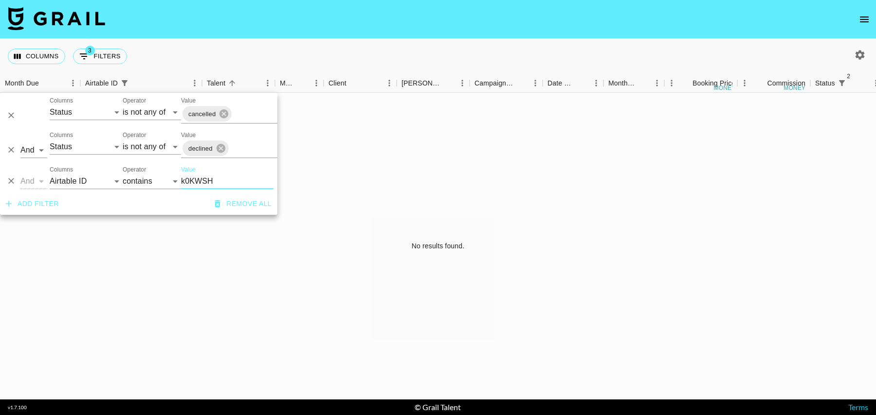
click at [246, 52] on div "Columns 3 Filters + Booking" at bounding box center [438, 56] width 876 height 35
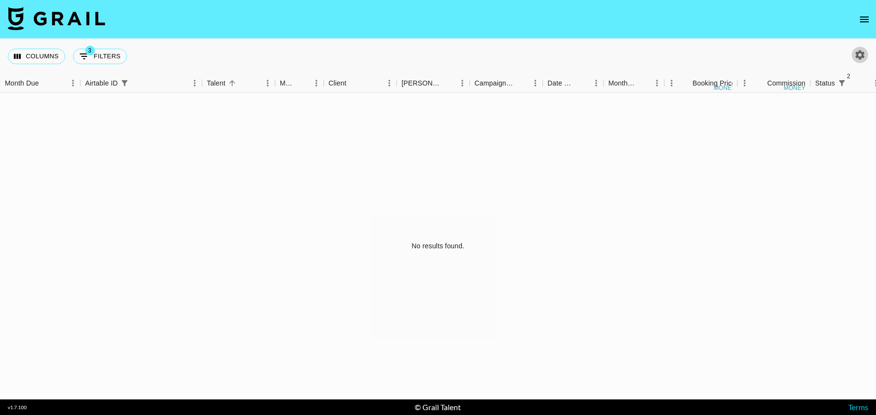
click at [862, 50] on icon "button" at bounding box center [860, 55] width 12 height 12
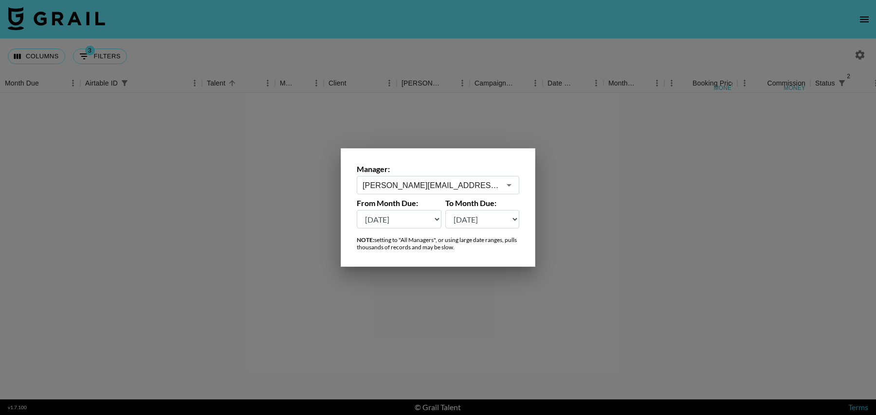
click at [398, 221] on select "[DATE] Aug '[DATE] Jun '[DATE] Apr '[DATE] Feb '[DATE] Dec '[DATE] Oct '[DATE] …" at bounding box center [399, 219] width 85 height 18
select select "[DATE]"
click at [357, 210] on select "[DATE] Aug '[DATE] Jun '[DATE] Apr '[DATE] Feb '[DATE] Dec '[DATE] Oct '[DATE] …" at bounding box center [399, 219] width 85 height 18
click at [416, 107] on div at bounding box center [438, 207] width 876 height 415
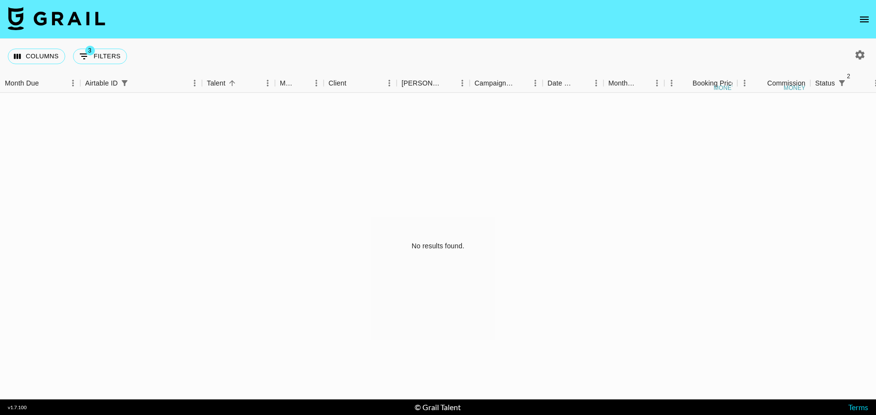
click at [861, 54] on icon "button" at bounding box center [860, 55] width 12 height 12
select select "[DATE]"
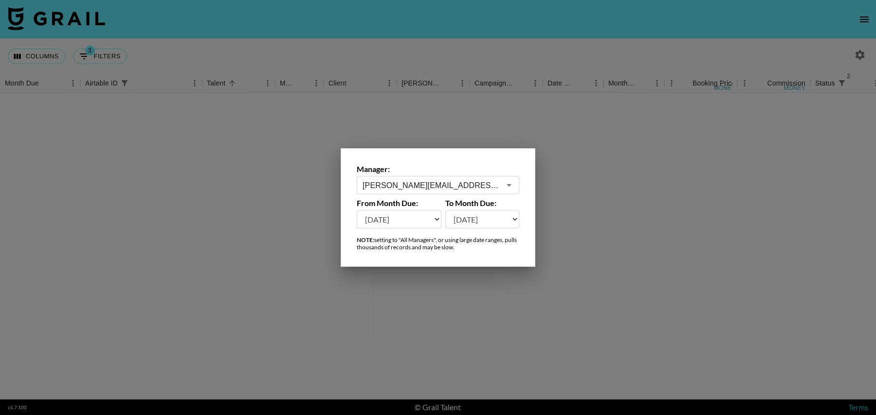
click at [437, 191] on div "[PERSON_NAME][EMAIL_ADDRESS][DOMAIN_NAME] ​" at bounding box center [438, 185] width 162 height 18
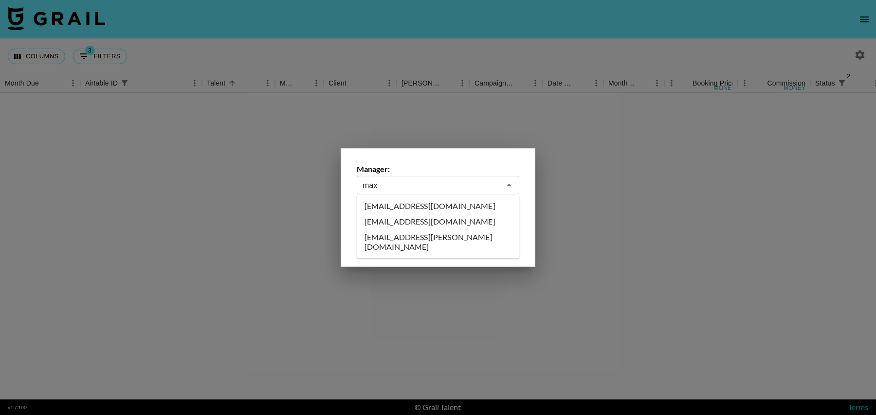
click at [402, 221] on li "[EMAIL_ADDRESS][DOMAIN_NAME]" at bounding box center [438, 222] width 163 height 16
type input "[EMAIL_ADDRESS][DOMAIN_NAME]"
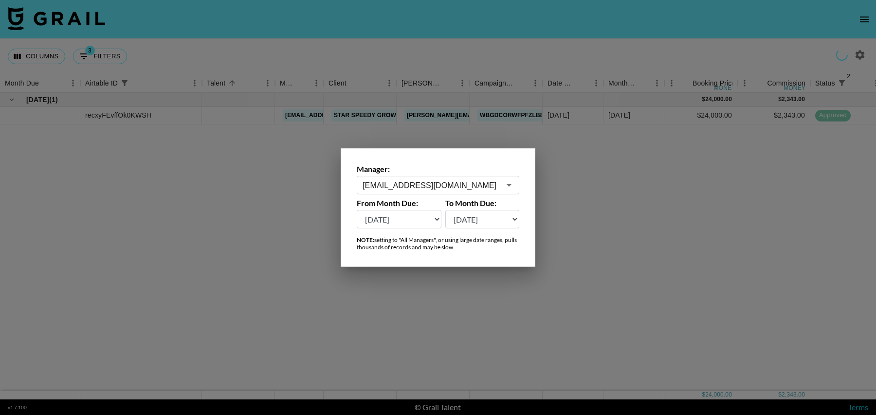
click at [576, 209] on div at bounding box center [438, 207] width 876 height 415
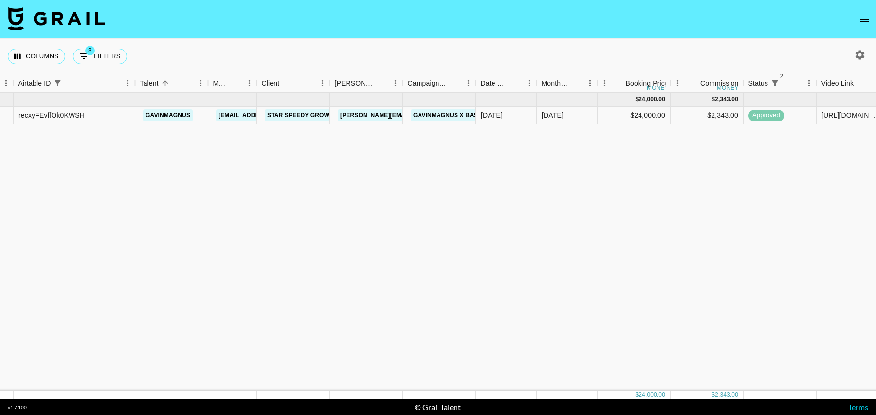
scroll to position [0, 66]
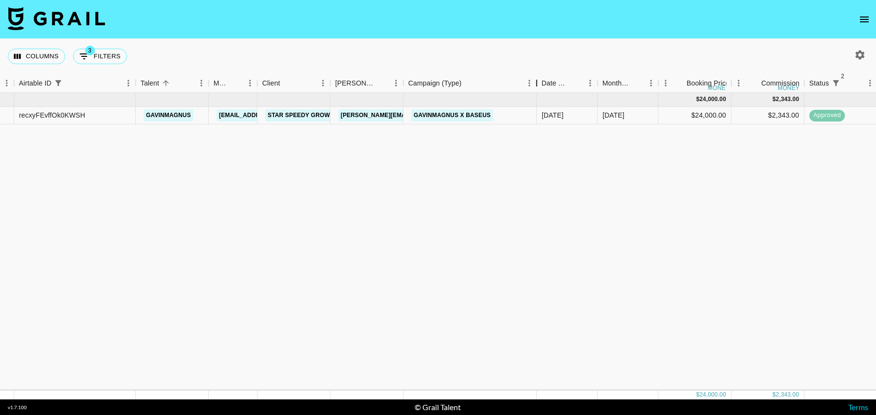
drag, startPoint x: 476, startPoint y: 89, endPoint x: 537, endPoint y: 86, distance: 60.4
click at [537, 86] on div "Campaign (Type)" at bounding box center [537, 83] width 12 height 19
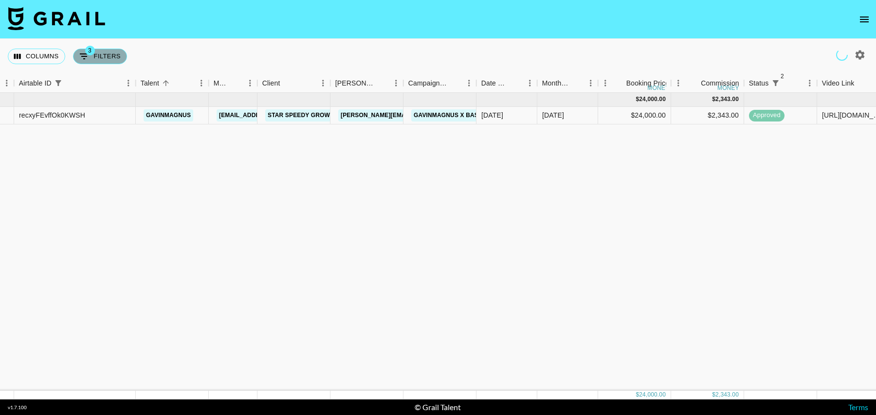
click at [101, 52] on button "3 Filters" at bounding box center [100, 57] width 54 height 16
select select "status"
select select "isNotAnyOf"
select select "status"
select select "isNotAnyOf"
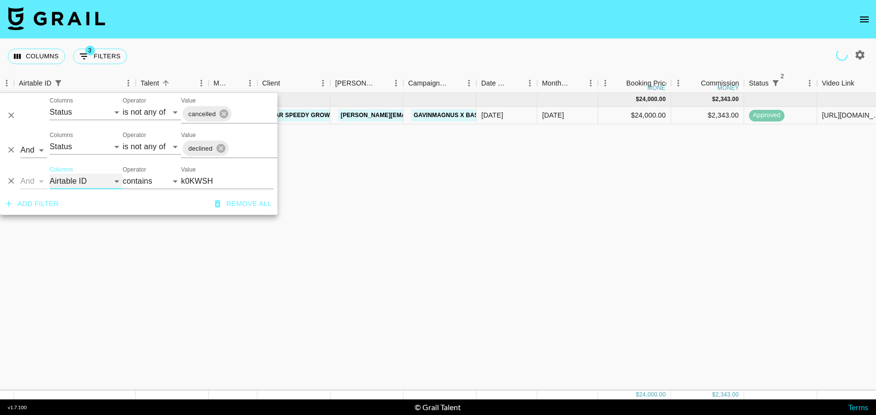
click at [68, 181] on select "Grail Platform ID Airtable ID Talent Manager Client [PERSON_NAME] Campaign (Typ…" at bounding box center [86, 182] width 73 height 16
select select "campaign"
click at [50, 174] on select "Grail Platform ID Airtable ID Talent Manager Client [PERSON_NAME] Campaign (Typ…" at bounding box center [86, 182] width 73 height 16
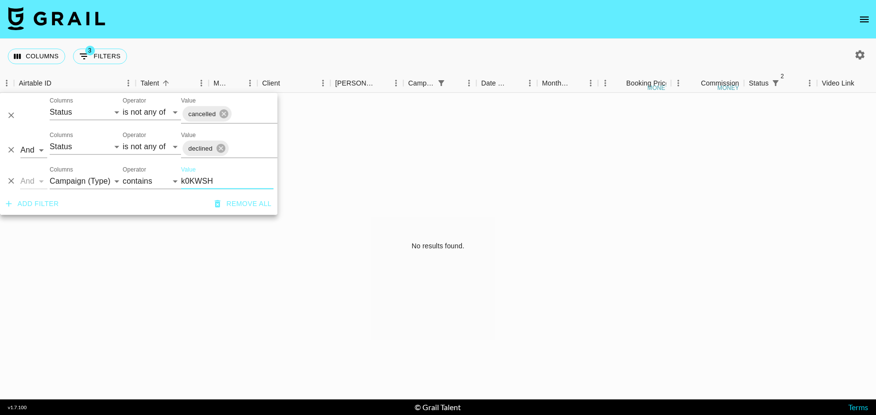
click at [208, 179] on input "k0KWSH" at bounding box center [227, 182] width 92 height 16
type input "lemon"
click at [860, 51] on icon "button" at bounding box center [859, 54] width 9 height 9
select select "[DATE]"
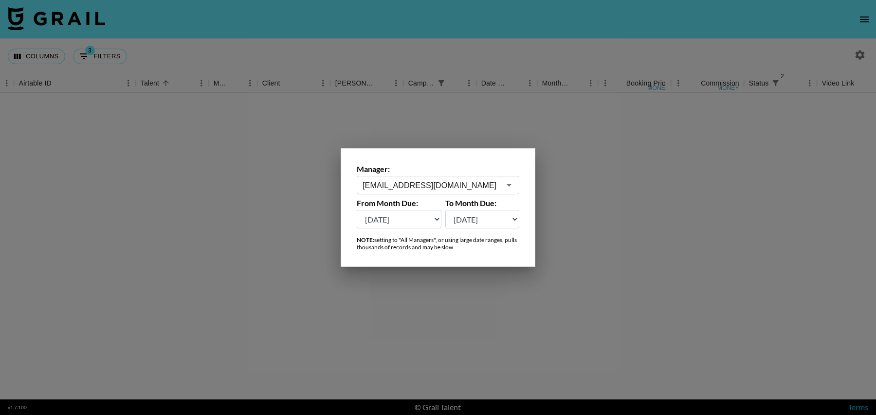
click at [396, 221] on select "[DATE] Aug '[DATE] Jun '[DATE] Apr '[DATE] Feb '[DATE] Dec '[DATE] Oct '[DATE] …" at bounding box center [399, 219] width 85 height 18
click at [425, 185] on input "[EMAIL_ADDRESS][DOMAIN_NAME]" at bounding box center [431, 185] width 138 height 11
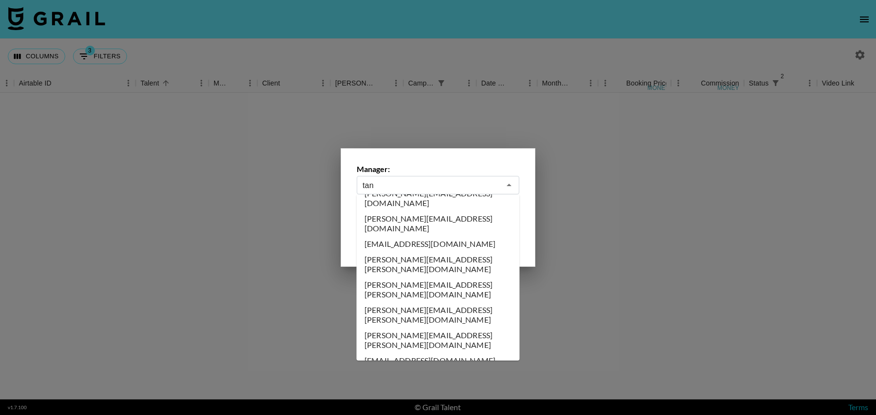
scroll to position [0, 0]
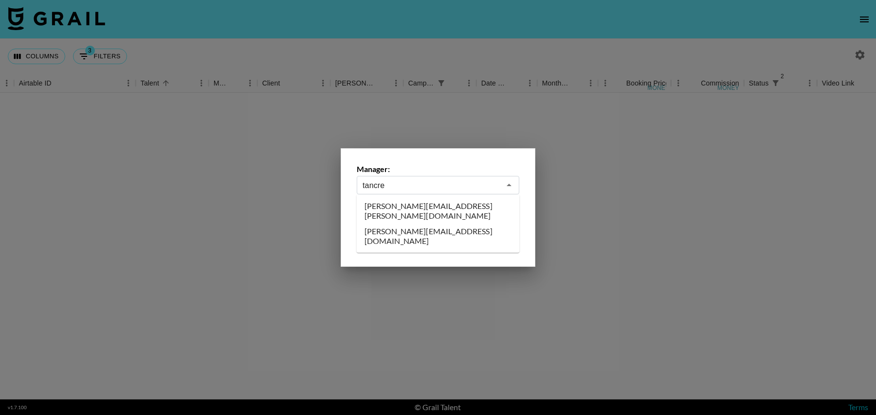
click at [433, 224] on li "[PERSON_NAME][EMAIL_ADDRESS][DOMAIN_NAME]" at bounding box center [438, 236] width 163 height 25
type input "[PERSON_NAME][EMAIL_ADDRESS][DOMAIN_NAME]"
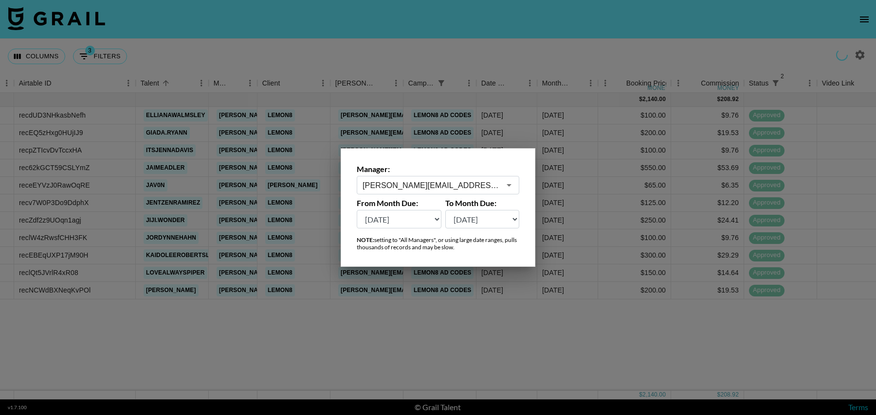
click at [486, 365] on div at bounding box center [438, 207] width 876 height 415
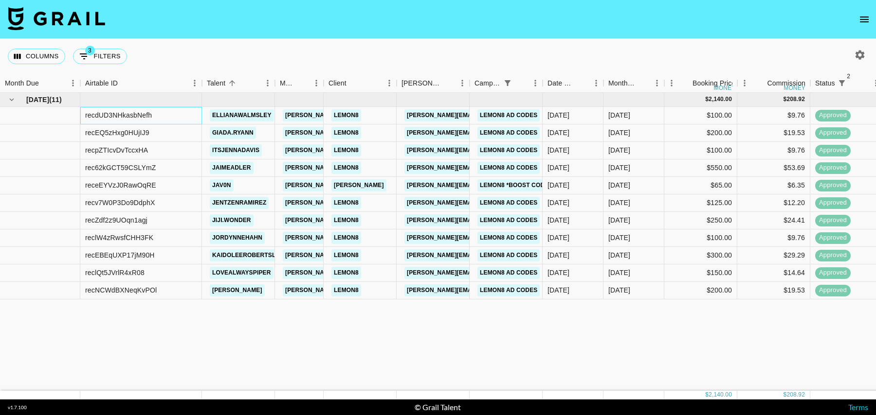
click at [119, 114] on div "recdUD3NHkasbNefh" at bounding box center [118, 115] width 67 height 10
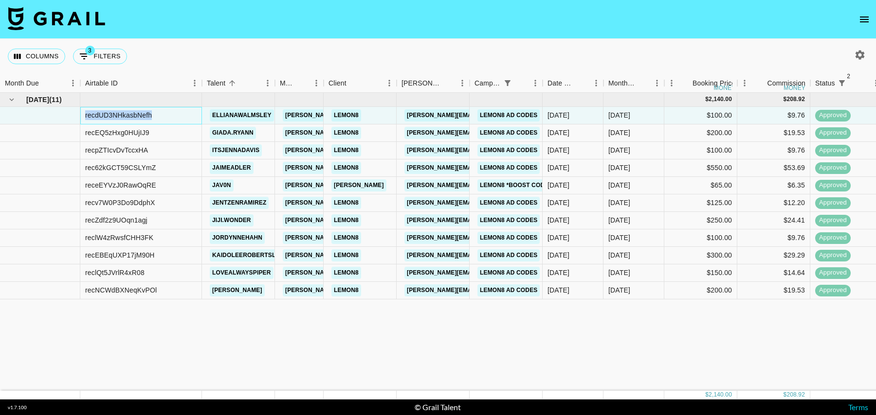
click at [119, 114] on div "recdUD3NHkasbNefh" at bounding box center [118, 115] width 67 height 10
copy div "recdUD3NHkasbNefh"
click at [139, 135] on div "recEQ5zHxg0HUjIJ9" at bounding box center [117, 133] width 64 height 10
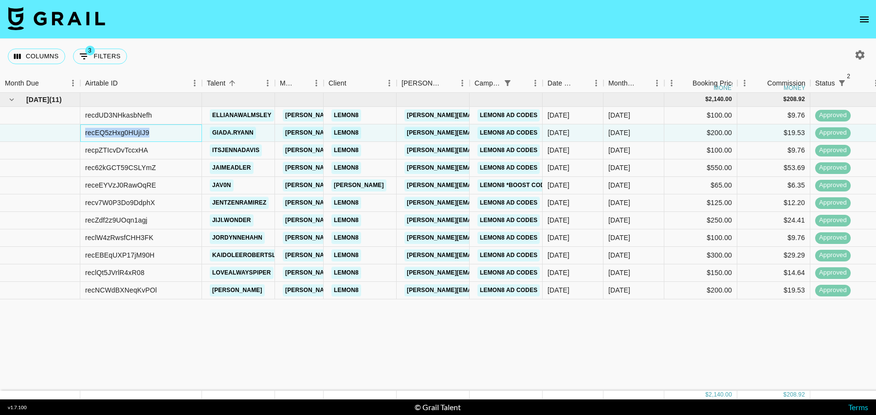
click at [139, 135] on div "recEQ5zHxg0HUjIJ9" at bounding box center [117, 133] width 64 height 10
copy div "recEQ5zHxg0HUjIJ9"
click at [126, 152] on div "recpZTIcvDvTccxHA" at bounding box center [116, 150] width 63 height 10
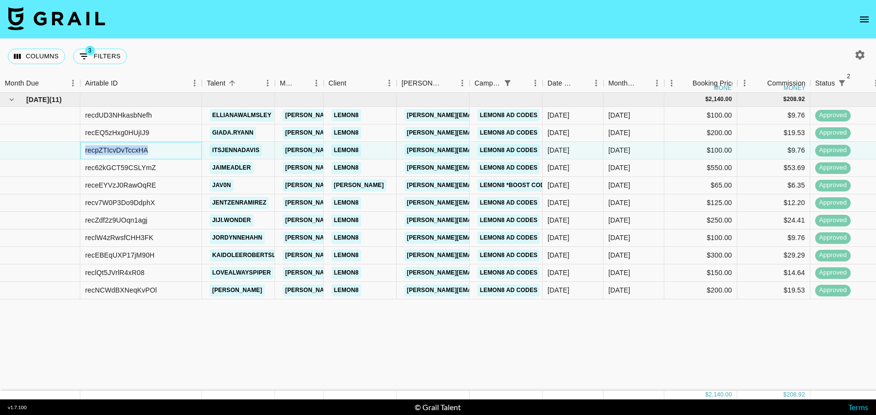
click at [126, 152] on div "recpZTIcvDvTccxHA" at bounding box center [116, 150] width 63 height 10
copy div "recpZTIcvDvTccxHA"
click at [124, 164] on div "rec62kGCT59CSLYmZ" at bounding box center [120, 168] width 71 height 10
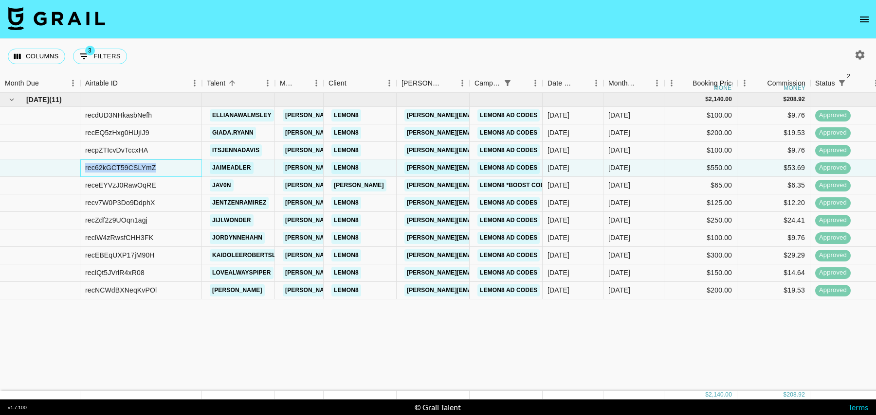
copy div "rec62kGCT59CSLYmZ"
click at [124, 186] on div "receEYVzJ0RawOqRE" at bounding box center [120, 185] width 71 height 10
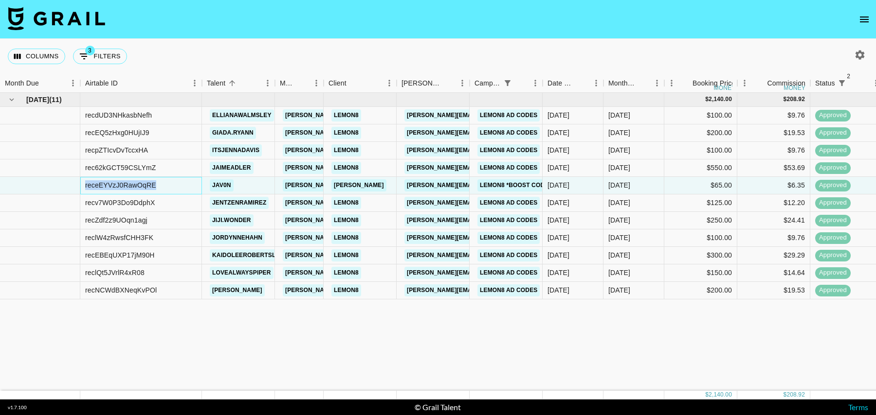
click at [124, 186] on div "receEYVzJ0RawOqRE" at bounding box center [120, 185] width 71 height 10
copy div "receEYVzJ0RawOqRE"
click at [143, 206] on div "recv7W0P3Do9DdphX" at bounding box center [120, 203] width 70 height 10
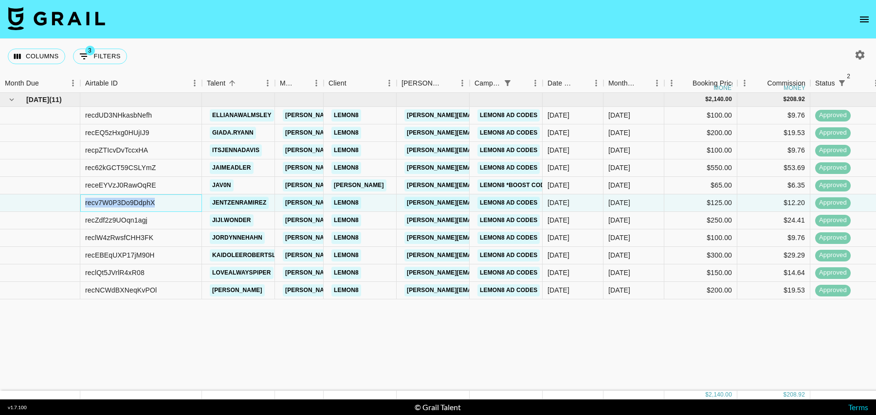
click at [143, 206] on div "recv7W0P3Do9DdphX" at bounding box center [120, 203] width 70 height 10
copy div "recv7W0P3Do9DdphX"
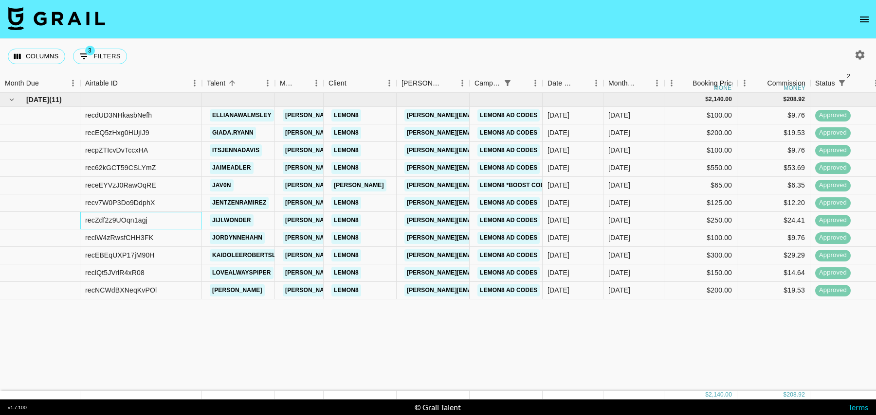
click at [131, 222] on div "recZdf2z9UOqn1agj" at bounding box center [116, 221] width 62 height 10
copy div "recZdf2z9UOqn1agj"
click at [120, 236] on div "reclW4zRwsfCHH3FK" at bounding box center [119, 238] width 68 height 10
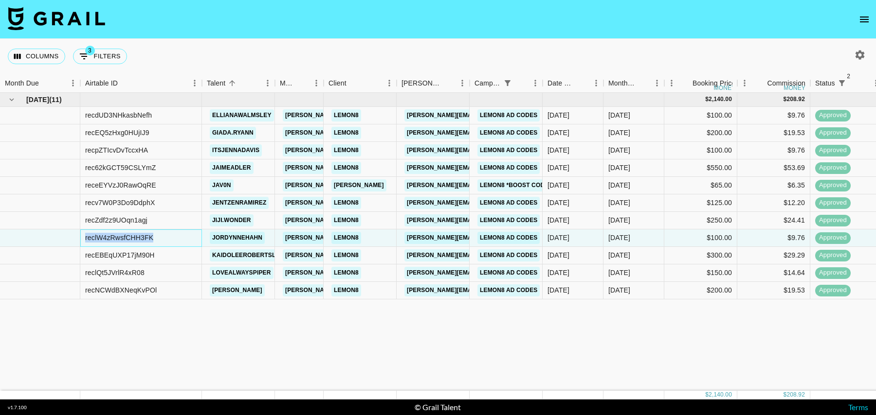
click at [120, 236] on div "reclW4zRwsfCHH3FK" at bounding box center [119, 238] width 68 height 10
copy div "reclW4zRwsfCHH3FK"
click at [124, 253] on div "recEBEqUXP17jM90H" at bounding box center [120, 256] width 70 height 10
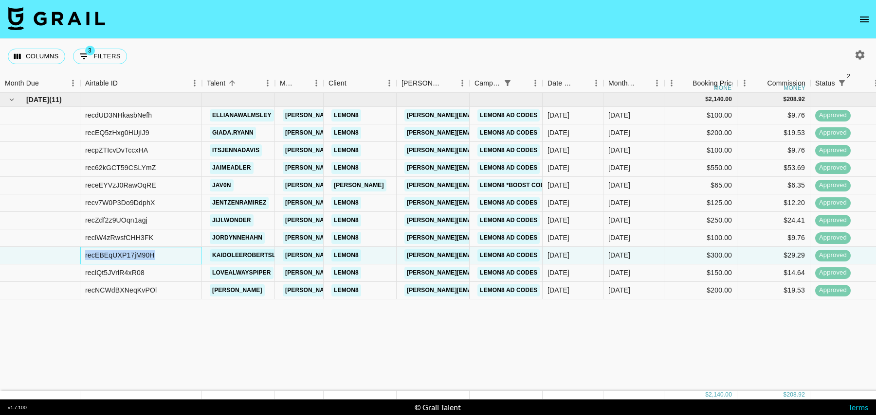
copy div "recEBEqUXP17jM90H"
click at [104, 270] on div "reclQt5JVrlR4xR08" at bounding box center [114, 273] width 59 height 10
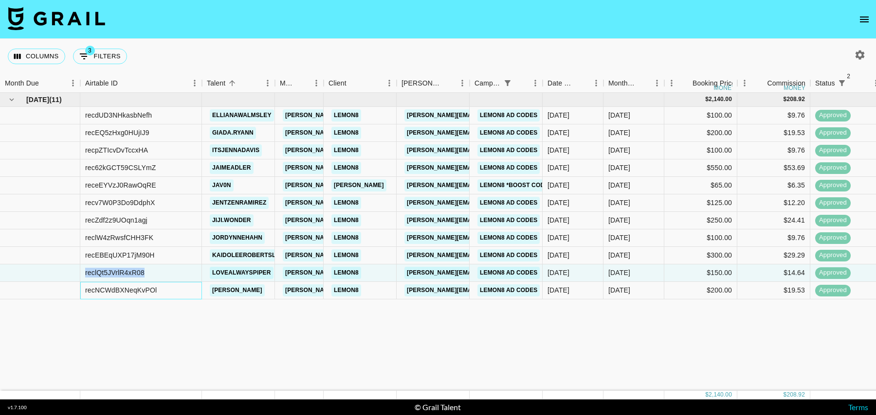
click at [126, 289] on div "recNCWdBXNeqKvPOl" at bounding box center [121, 291] width 72 height 10
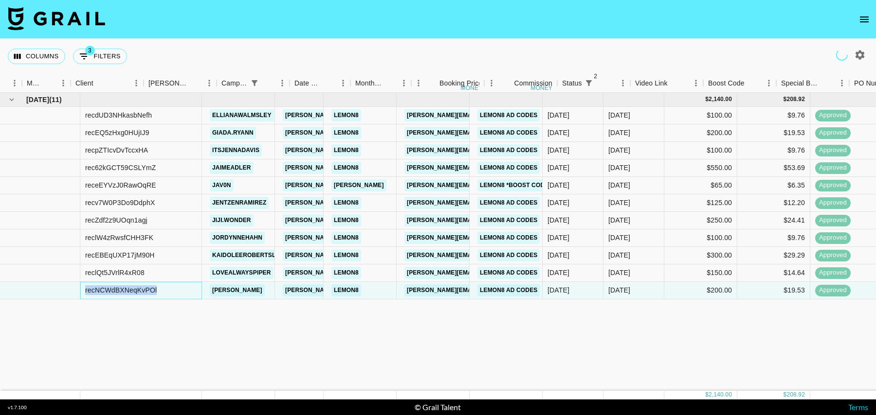
scroll to position [0, 253]
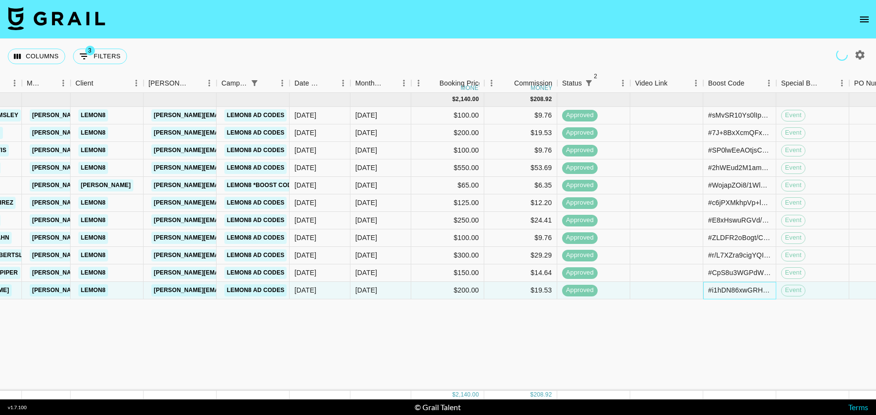
click at [729, 289] on div "#i1hDN86xwGRHTea3RG1uWRNDCoUTzvI6s23ZnVYkiMQJJ5AW8kNCoRWgk5KUDY8= + #Q9T5duSqky…" at bounding box center [739, 291] width 63 height 10
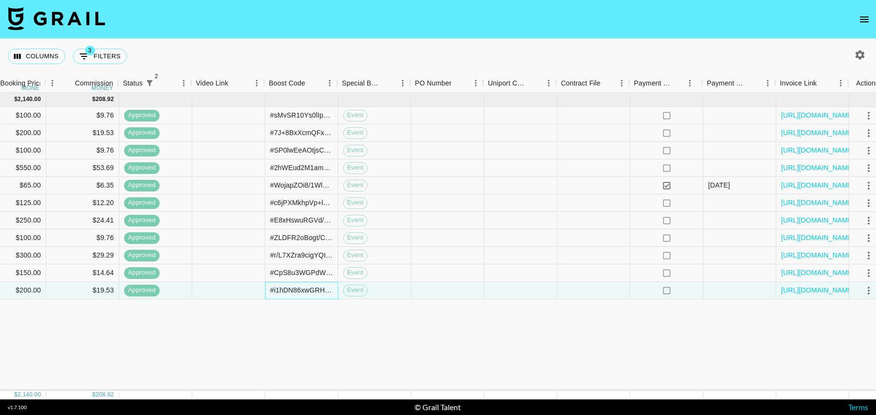
scroll to position [0, 690]
click at [814, 182] on link "[URL][DOMAIN_NAME]" at bounding box center [818, 185] width 73 height 10
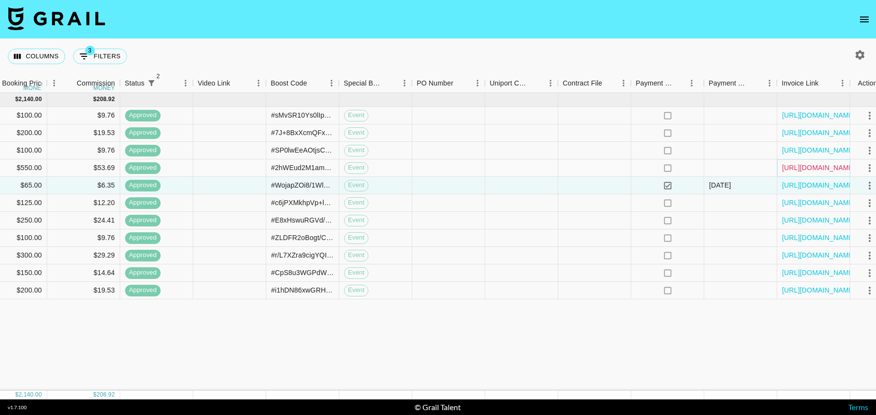
click at [802, 165] on link "[URL][DOMAIN_NAME]" at bounding box center [818, 168] width 73 height 10
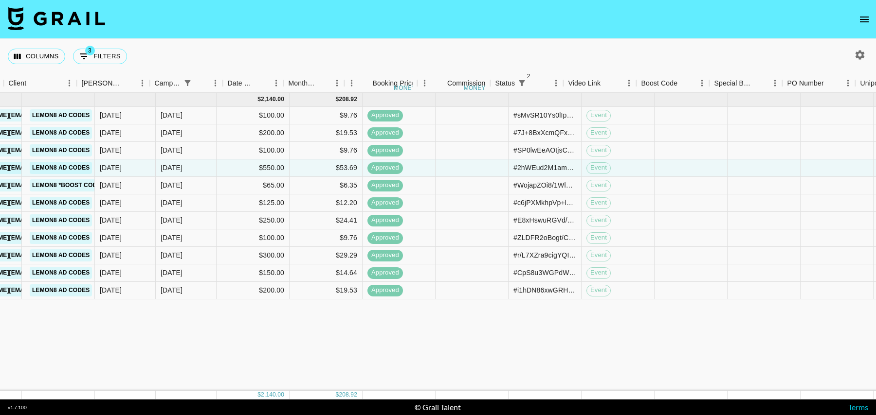
scroll to position [0, 320]
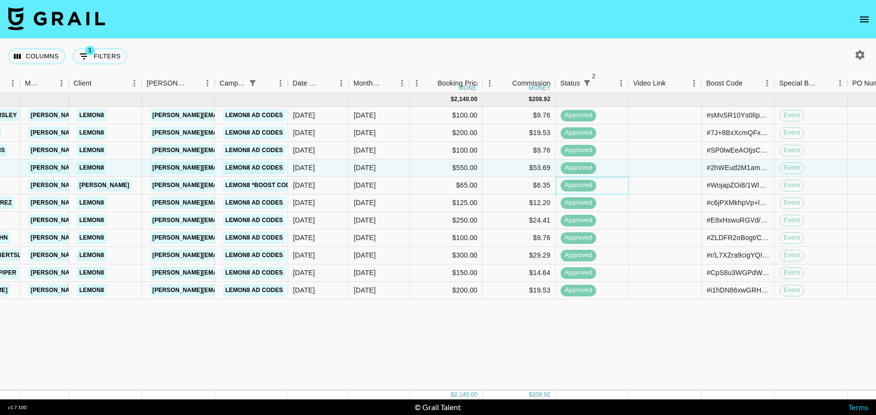
click at [622, 188] on div "approved" at bounding box center [592, 186] width 73 height 18
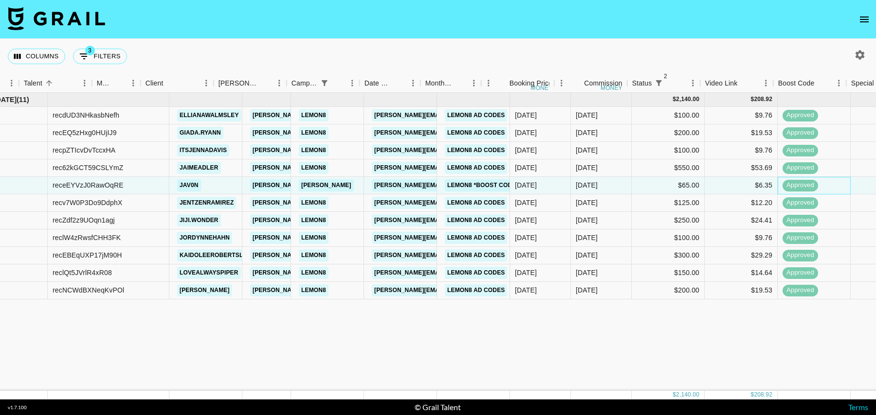
scroll to position [0, 16]
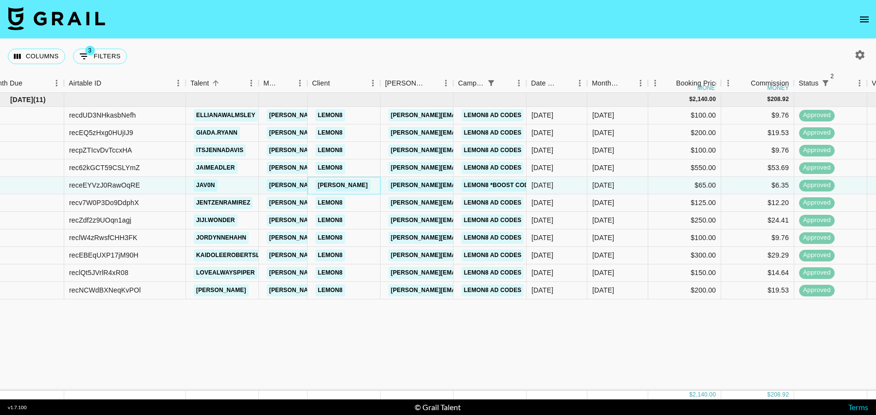
click at [364, 186] on div "[PERSON_NAME]" at bounding box center [343, 186] width 73 height 18
click at [107, 57] on button "3 Filters" at bounding box center [100, 57] width 54 height 16
select select "status"
select select "isNotAnyOf"
select select "status"
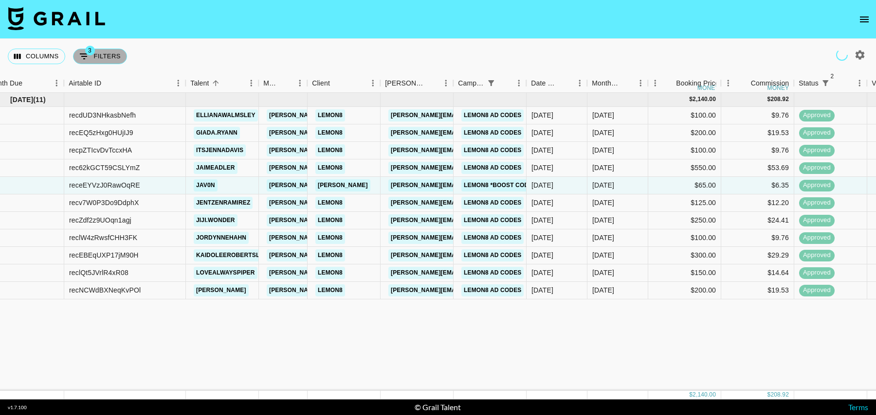
select select "isNotAnyOf"
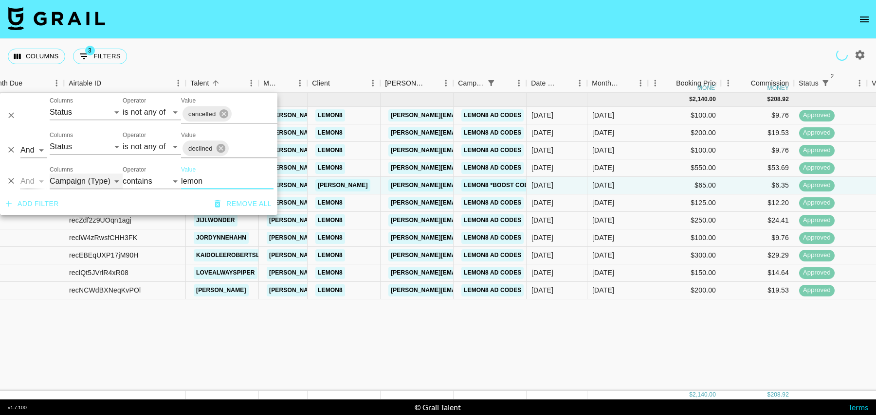
click at [89, 183] on select "Grail Platform ID Airtable ID Talent Manager Client [PERSON_NAME] Campaign (Typ…" at bounding box center [86, 182] width 73 height 16
select select "talentName"
click at [50, 174] on select "Grail Platform ID Airtable ID Talent Manager Client [PERSON_NAME] Campaign (Typ…" at bounding box center [86, 182] width 73 height 16
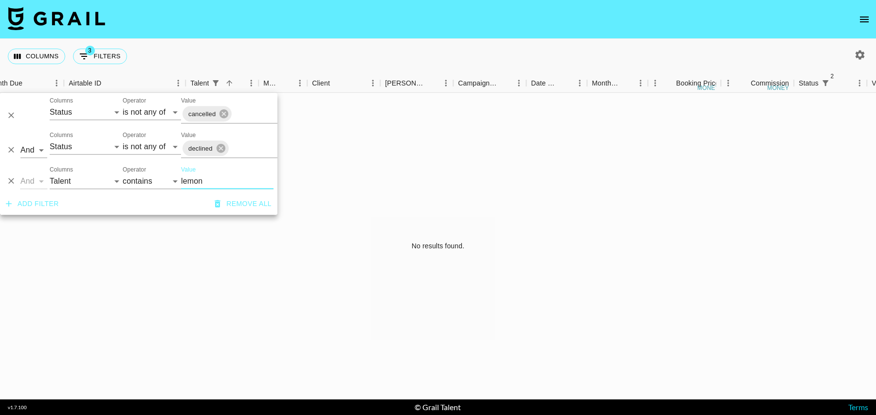
click at [215, 181] on input "lemon" at bounding box center [227, 182] width 92 height 16
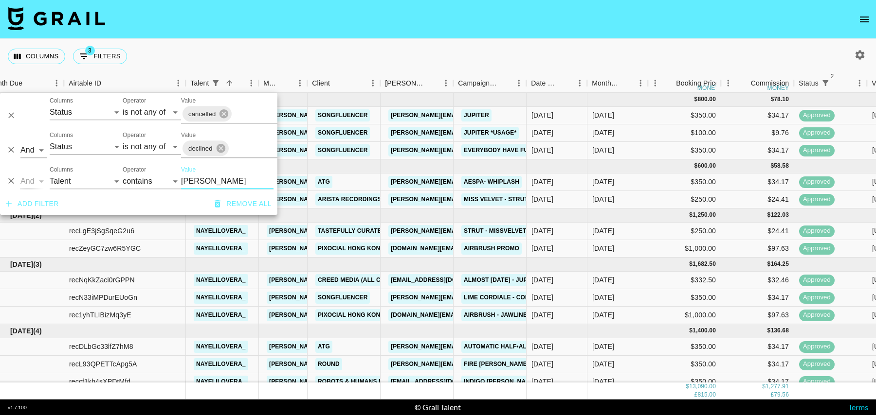
type input "[PERSON_NAME]"
click at [20, 206] on button "Add filter" at bounding box center [32, 204] width 61 height 18
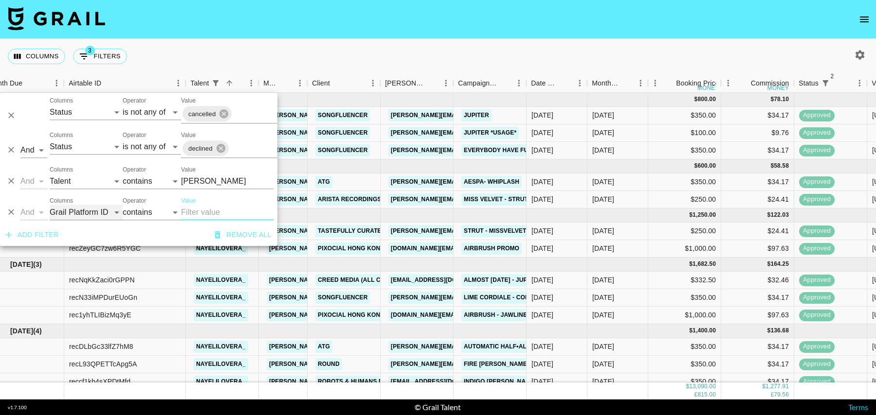
click at [74, 214] on select "Grail Platform ID Airtable ID Talent Manager Client [PERSON_NAME] Campaign (Typ…" at bounding box center [86, 213] width 73 height 16
select select "campaign"
click at [50, 205] on select "Grail Platform ID Airtable ID Talent Manager Client [PERSON_NAME] Campaign (Typ…" at bounding box center [86, 213] width 73 height 16
click at [192, 212] on input "Value" at bounding box center [227, 213] width 92 height 16
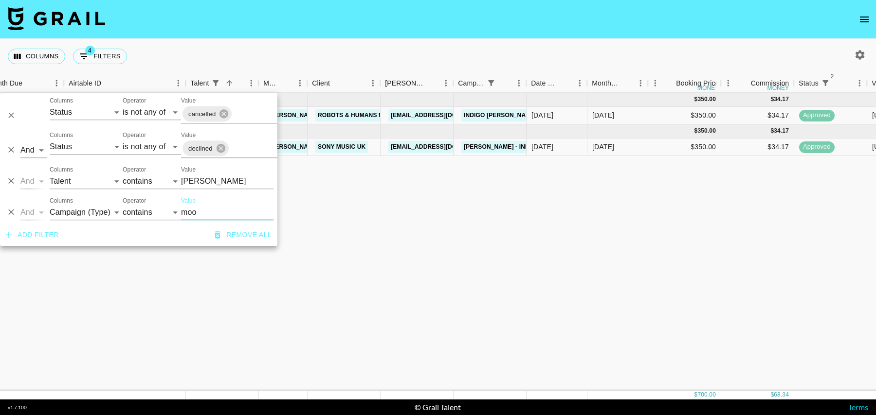
type input "moo"
click at [634, 148] on div "[DATE]" at bounding box center [617, 148] width 61 height 18
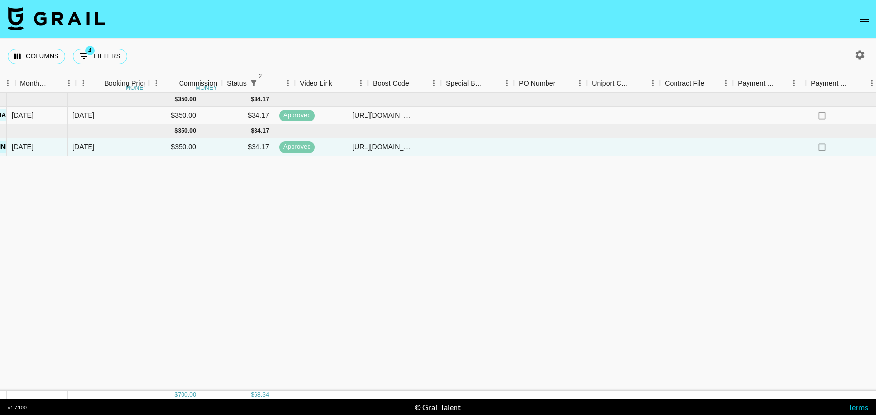
scroll to position [0, 614]
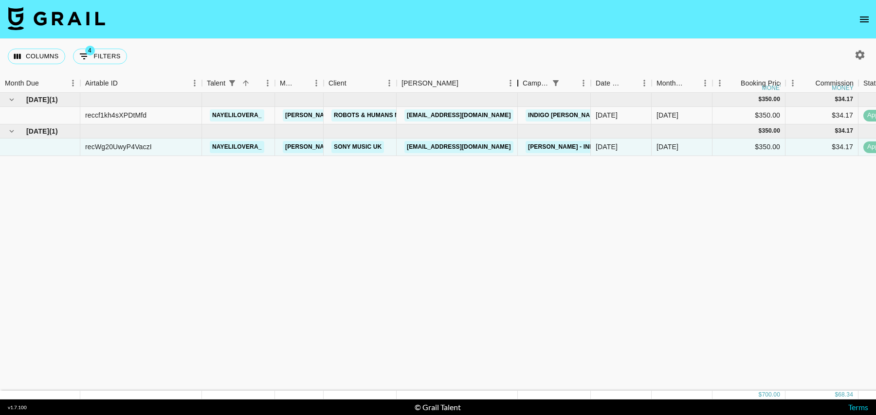
drag, startPoint x: 467, startPoint y: 88, endPoint x: 515, endPoint y: 88, distance: 48.2
click at [515, 88] on div "Booker" at bounding box center [518, 83] width 12 height 19
drag, startPoint x: 506, startPoint y: 145, endPoint x: 403, endPoint y: 145, distance: 103.1
click at [403, 145] on div "[EMAIL_ADDRESS][DOMAIN_NAME]" at bounding box center [456, 148] width 121 height 18
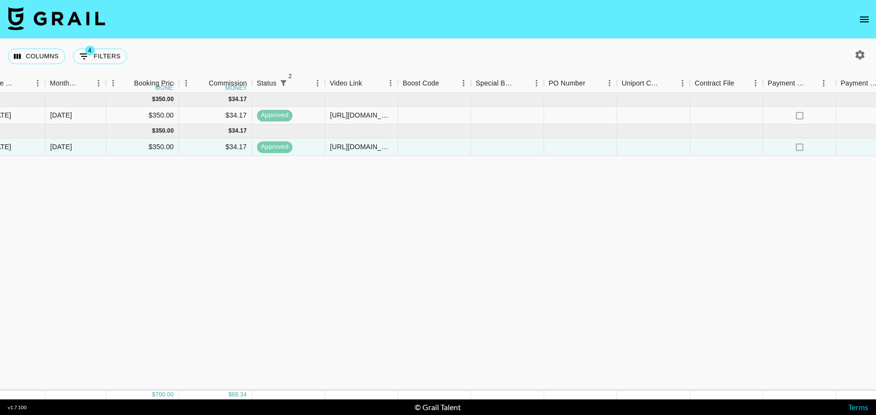
scroll to position [0, 703]
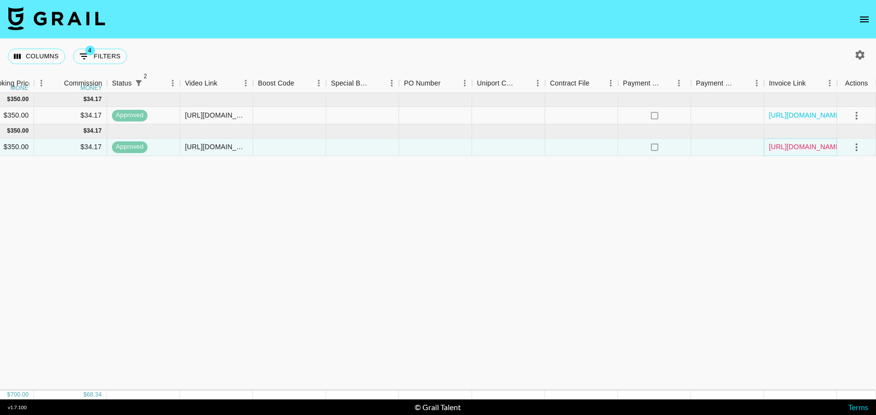
click at [794, 142] on link "[URL][DOMAIN_NAME]" at bounding box center [805, 147] width 73 height 10
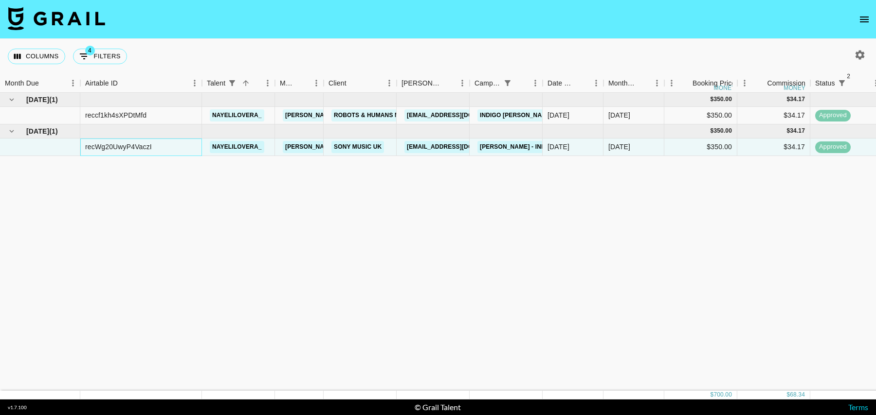
click at [106, 145] on div "recWg20UwyP4VaczI" at bounding box center [118, 147] width 67 height 10
click at [92, 56] on button "4 Filters" at bounding box center [100, 57] width 54 height 16
select select "status"
select select "isNotAnyOf"
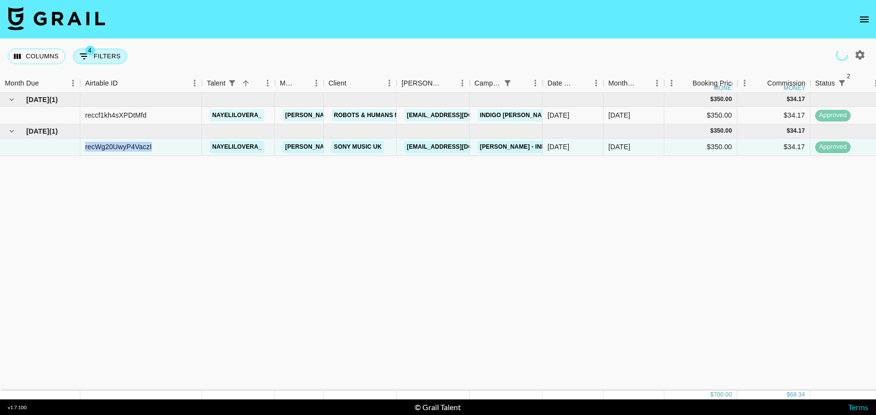
select select "status"
select select "isNotAnyOf"
select select "talentName"
select select "campaign"
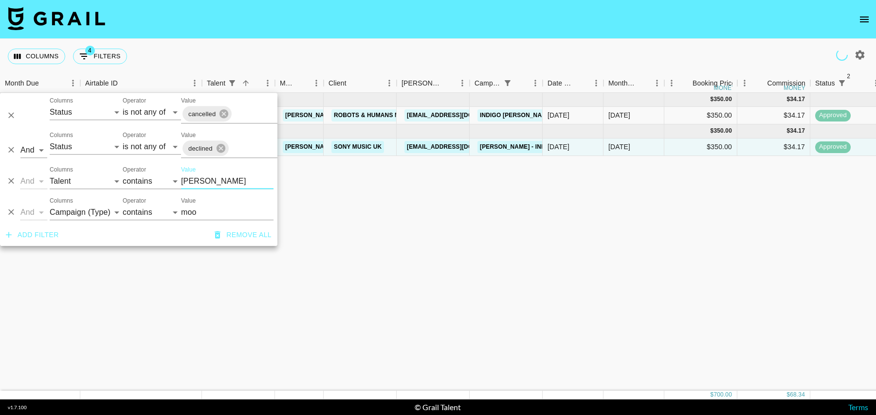
click at [208, 181] on input "[PERSON_NAME]" at bounding box center [227, 182] width 92 height 16
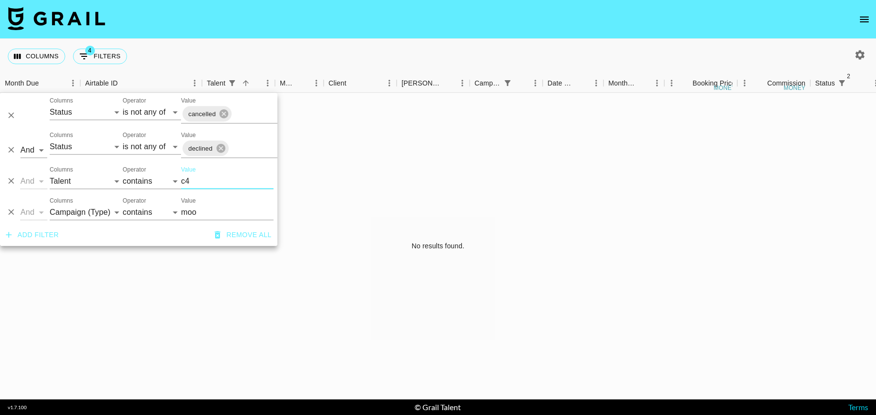
type input "c4"
click at [224, 213] on input "moo" at bounding box center [227, 213] width 92 height 16
type input "vita"
click at [196, 184] on input "c4" at bounding box center [227, 182] width 92 height 16
click at [205, 209] on input "vita" at bounding box center [227, 213] width 92 height 16
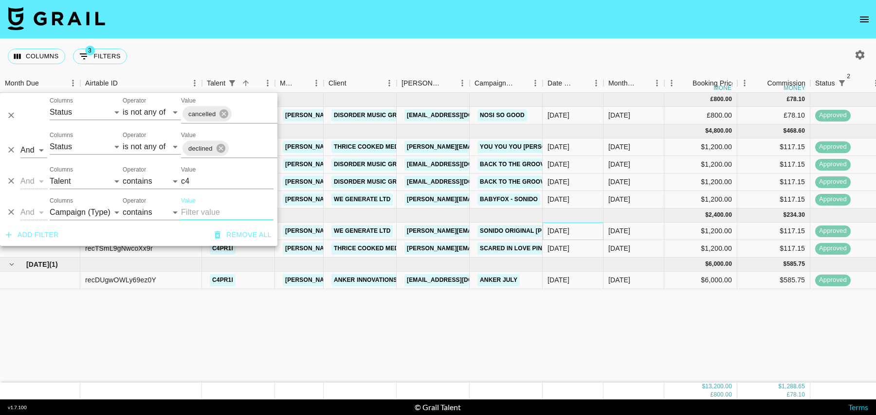
click at [569, 229] on div "[DATE]" at bounding box center [558, 231] width 22 height 10
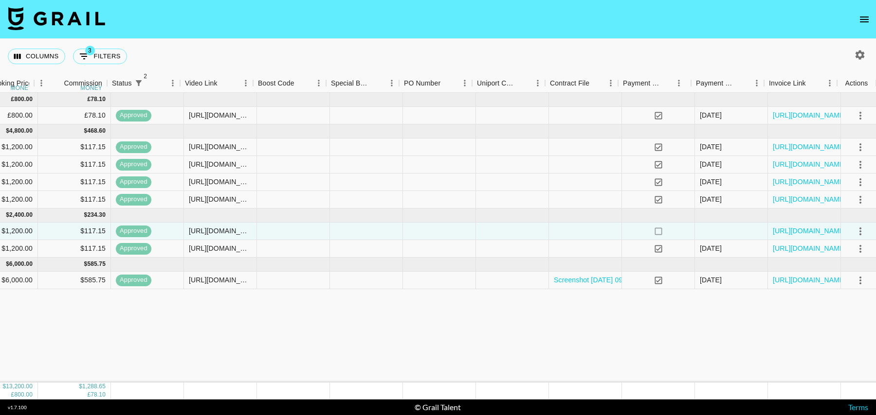
scroll to position [0, 703]
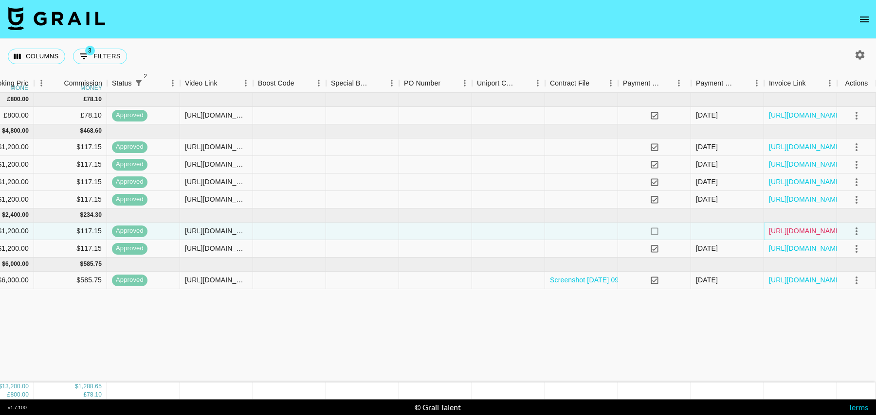
click at [806, 232] on link "[URL][DOMAIN_NAME]" at bounding box center [805, 231] width 73 height 10
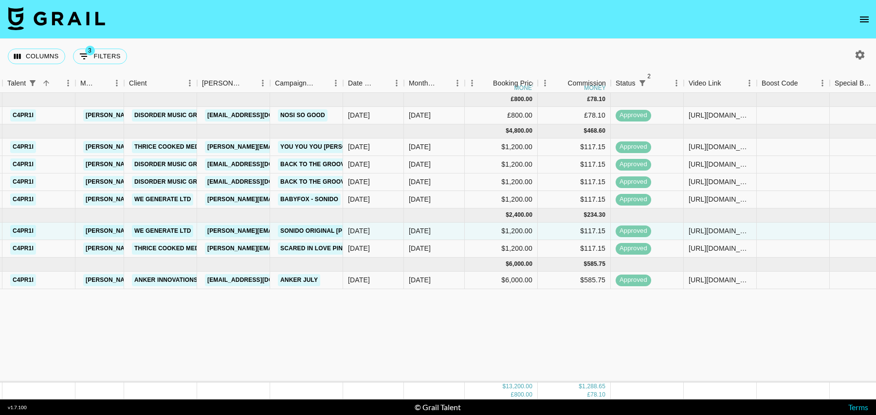
scroll to position [0, 237]
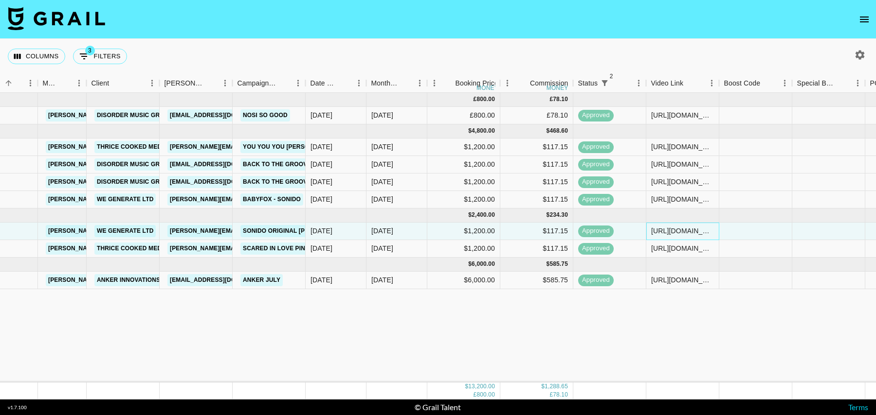
click at [660, 235] on div "[URL][DOMAIN_NAME]" at bounding box center [682, 231] width 63 height 10
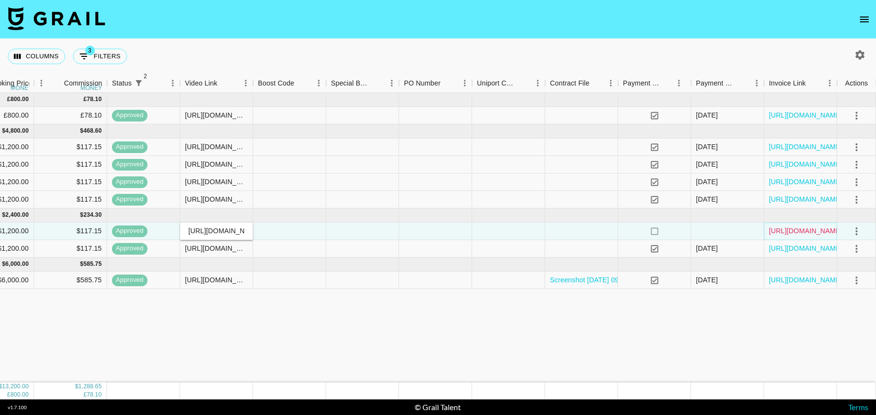
click at [793, 232] on link "[URL][DOMAIN_NAME]" at bounding box center [805, 231] width 73 height 10
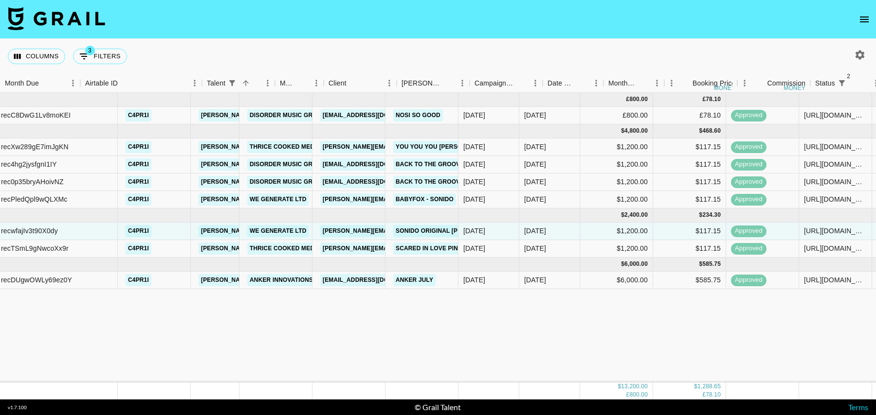
scroll to position [0, 0]
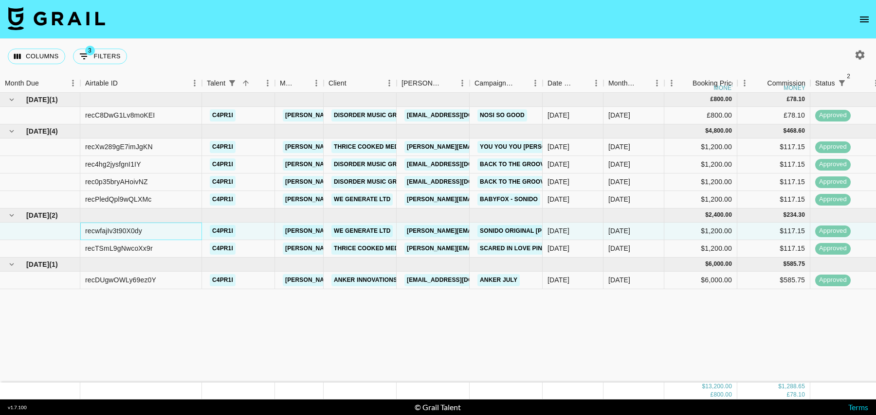
click at [135, 231] on div "recwfajIv3t90X0dy" at bounding box center [113, 231] width 57 height 10
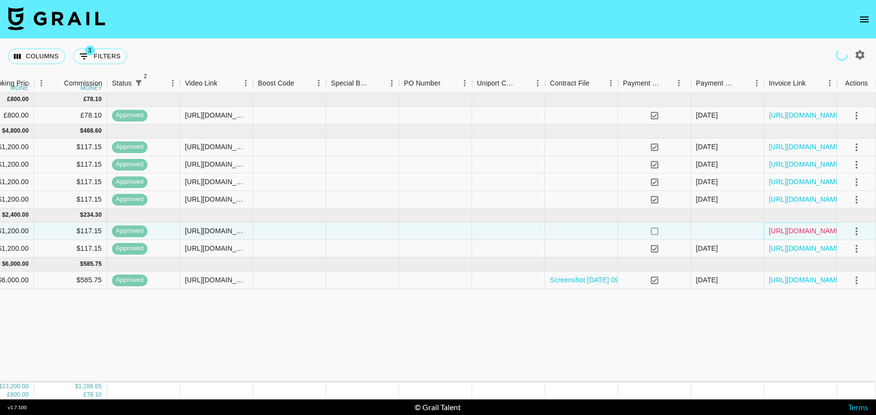
click at [792, 230] on link "[URL][DOMAIN_NAME]" at bounding box center [805, 231] width 73 height 10
click at [108, 52] on button "3 Filters" at bounding box center [100, 57] width 54 height 16
select select "status"
select select "isNotAnyOf"
select select "status"
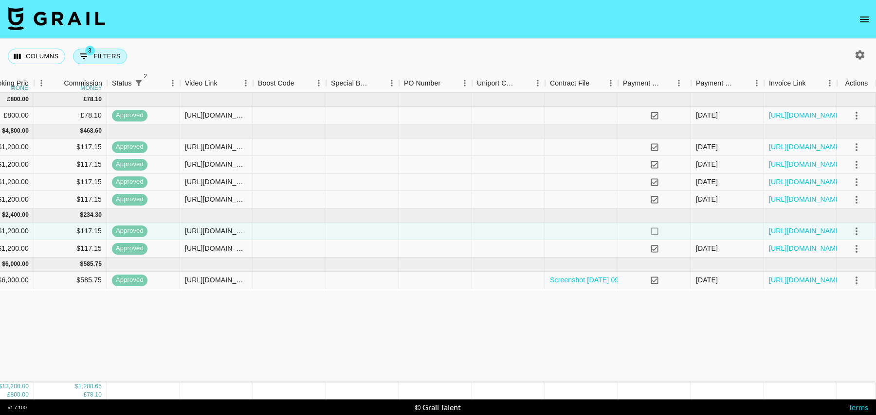
select select "isNotAnyOf"
select select "talentName"
select select "campaign"
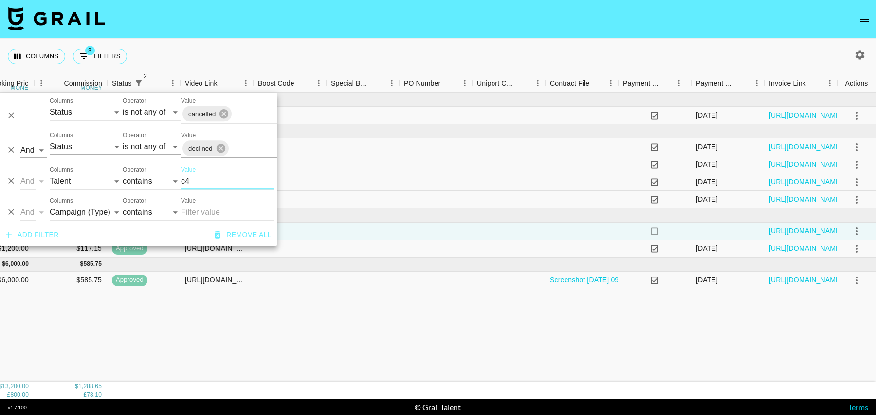
click at [194, 182] on input "c4" at bounding box center [227, 182] width 92 height 16
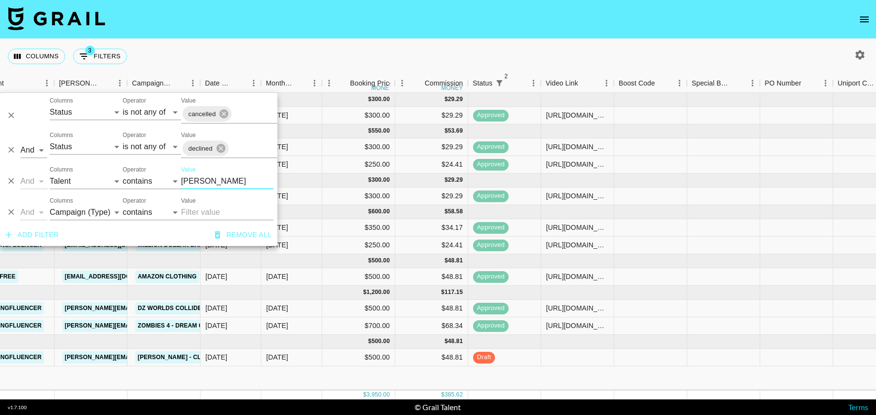
type input "[PERSON_NAME]"
click at [330, 316] on div "$500.00" at bounding box center [358, 309] width 73 height 18
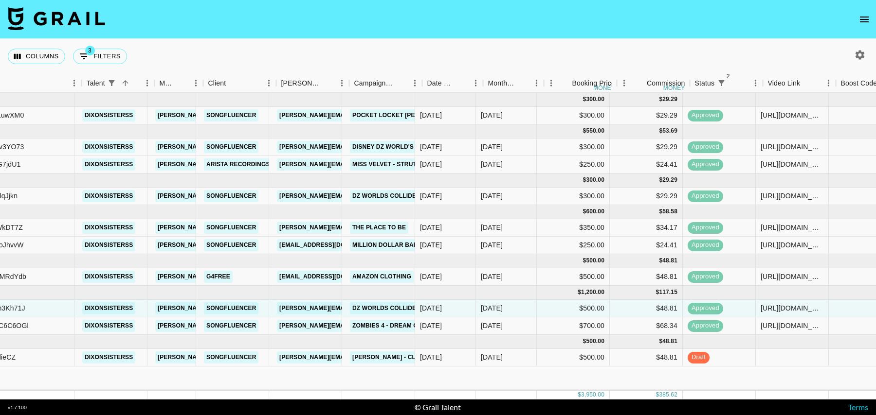
scroll to position [0, 120]
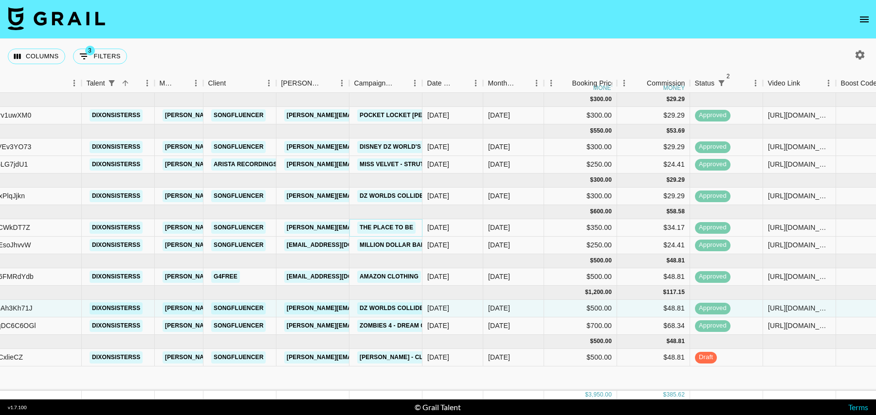
click at [414, 227] on link "The Place To Be" at bounding box center [386, 228] width 58 height 12
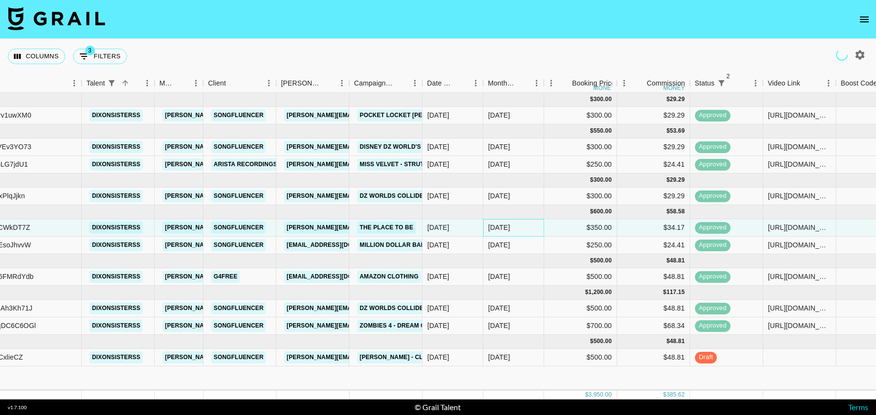
click at [533, 222] on div "[DATE]" at bounding box center [513, 228] width 61 height 18
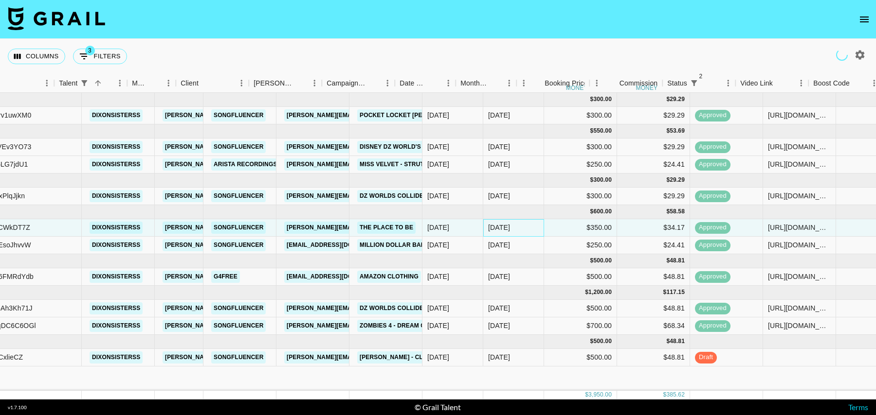
scroll to position [0, 703]
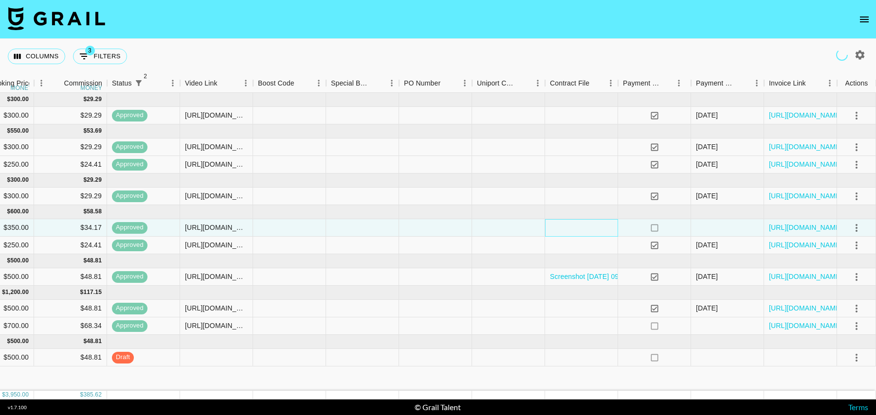
click at [559, 230] on div at bounding box center [581, 228] width 73 height 18
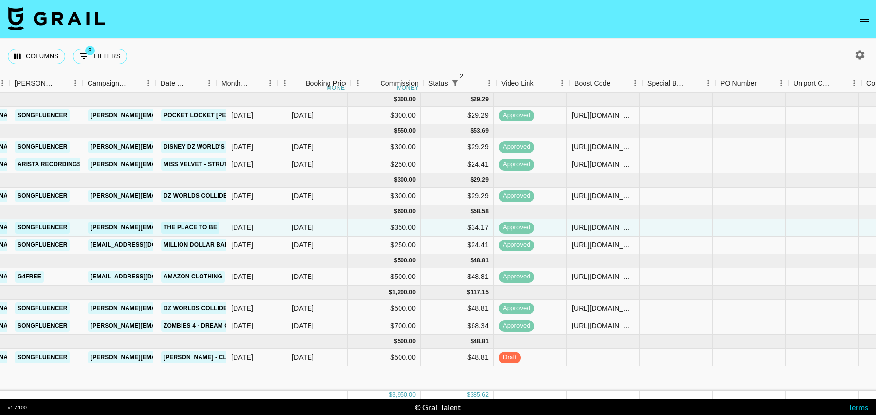
scroll to position [0, 396]
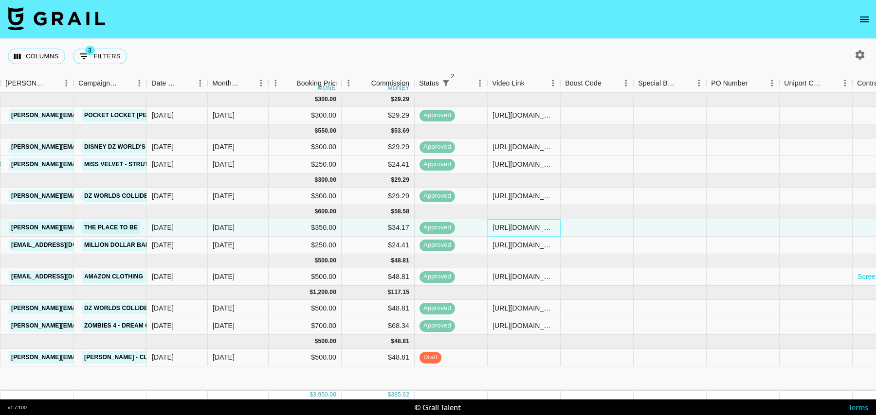
click at [509, 226] on div "[URL][DOMAIN_NAME][DOMAIN_NAME][PERSON_NAME]" at bounding box center [523, 228] width 63 height 10
click at [648, 232] on div at bounding box center [669, 228] width 73 height 18
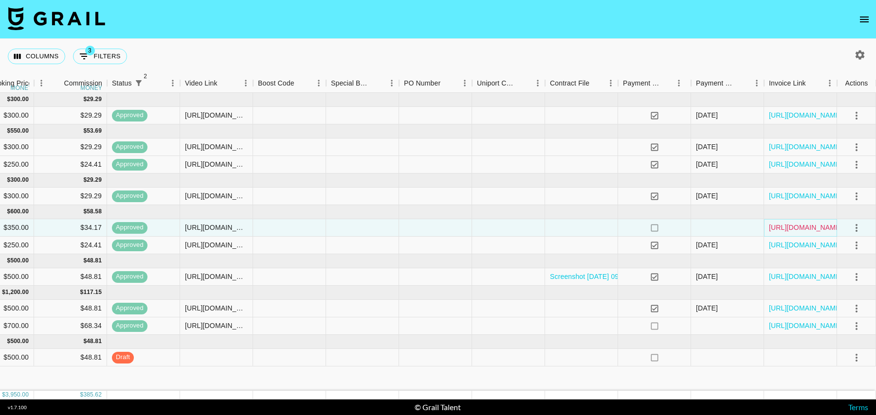
click at [801, 227] on link "[URL][DOMAIN_NAME]" at bounding box center [805, 228] width 73 height 10
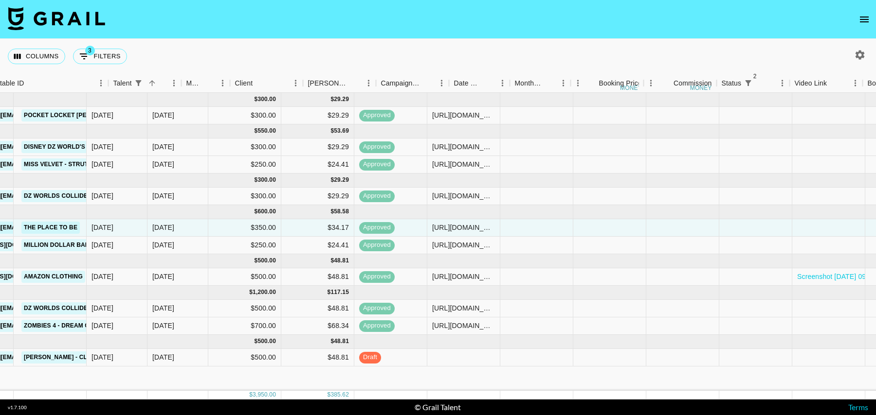
scroll to position [0, 0]
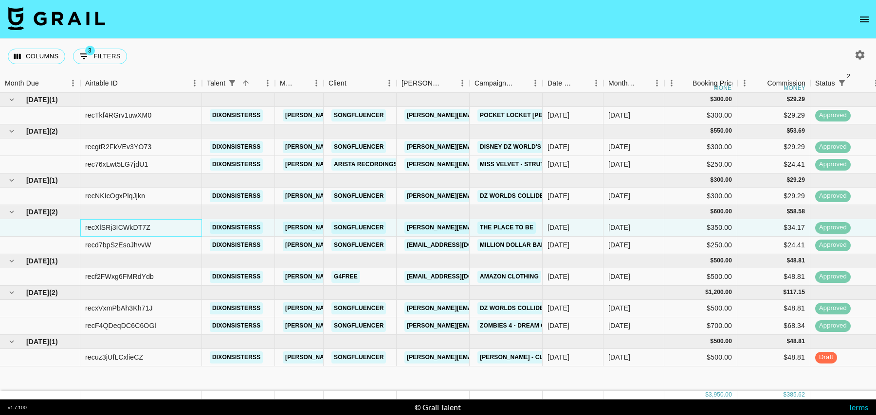
click at [136, 231] on div "recXlSRj3ICWkDT7Z" at bounding box center [117, 228] width 65 height 10
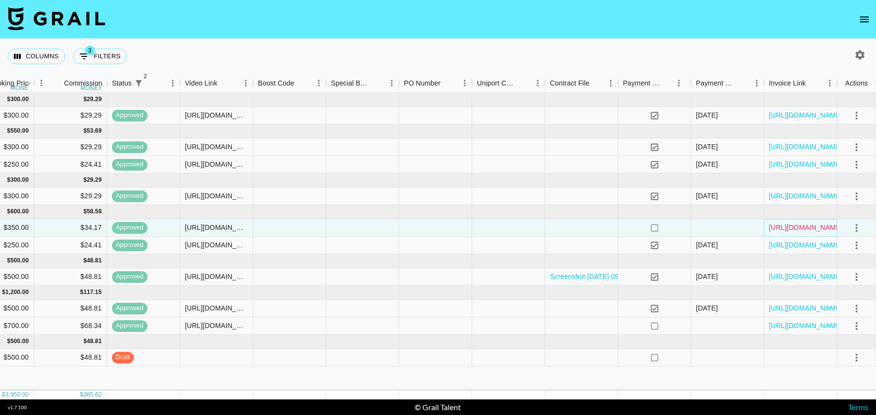
click at [788, 226] on link "[URL][DOMAIN_NAME]" at bounding box center [805, 228] width 73 height 10
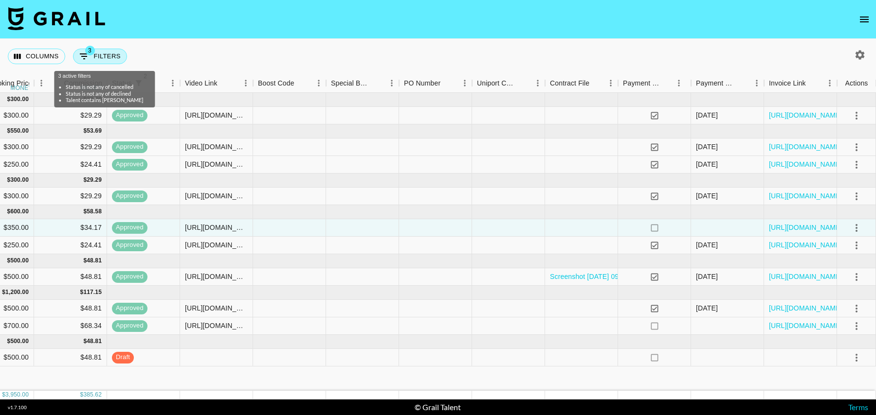
click at [98, 53] on button "3 Filters" at bounding box center [100, 57] width 54 height 16
select select "status"
select select "isNotAnyOf"
select select "status"
select select "isNotAnyOf"
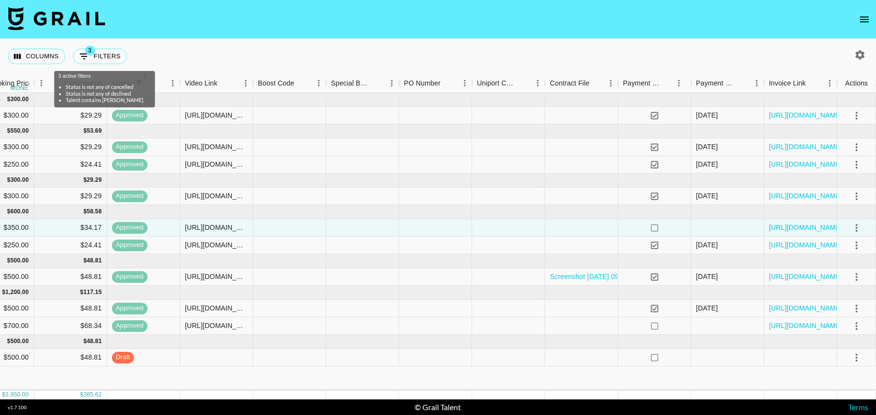
select select "talentName"
select select "campaign"
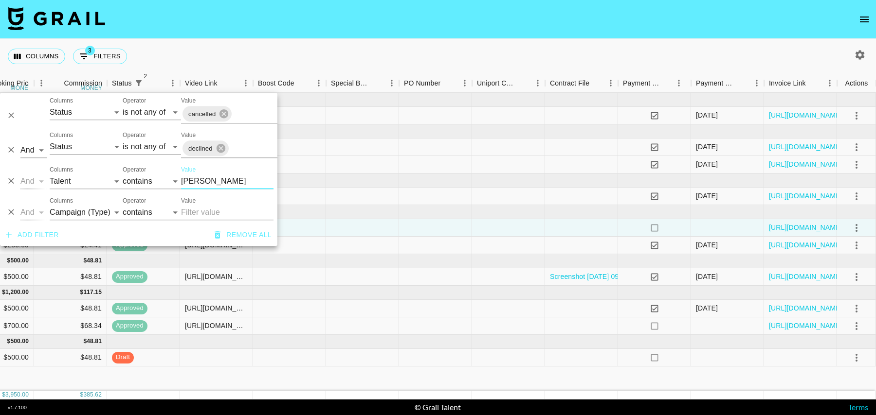
click at [198, 180] on input "[PERSON_NAME]" at bounding box center [227, 182] width 92 height 16
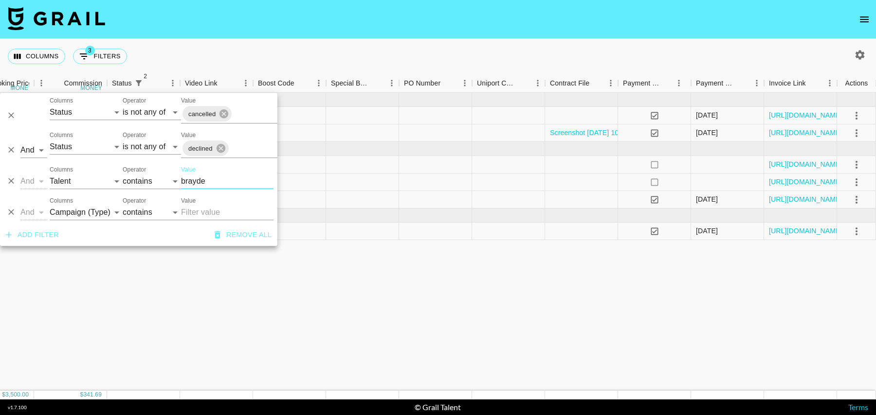
type input "brayde"
click at [284, 290] on div "[DATE] ( 2 ) $ 1,500.00 $ 146.44 recxENrQumquAMN1q bbraydenwhaleyy [PERSON_NAME…" at bounding box center [86, 242] width 1579 height 298
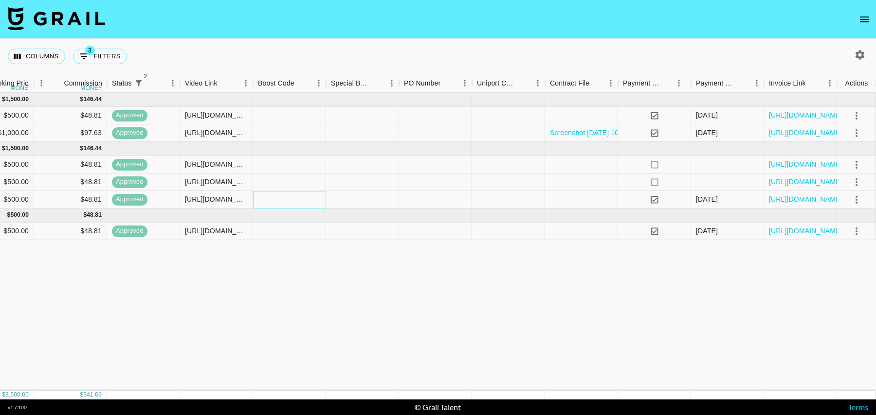
click at [300, 193] on div at bounding box center [289, 200] width 73 height 18
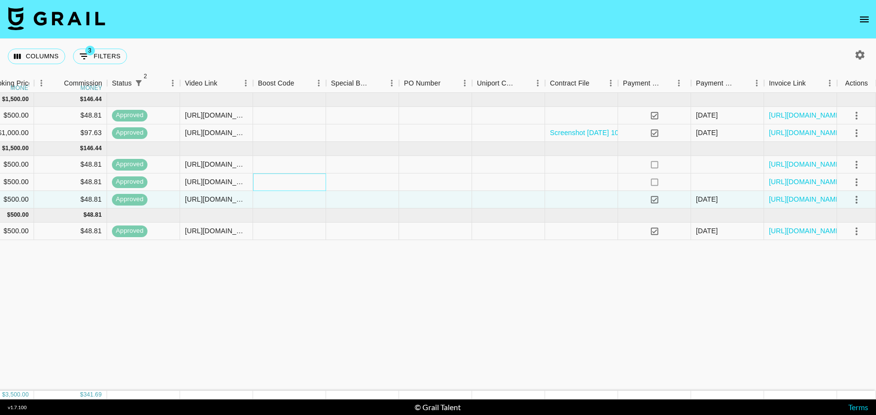
click at [300, 181] on div at bounding box center [289, 183] width 73 height 18
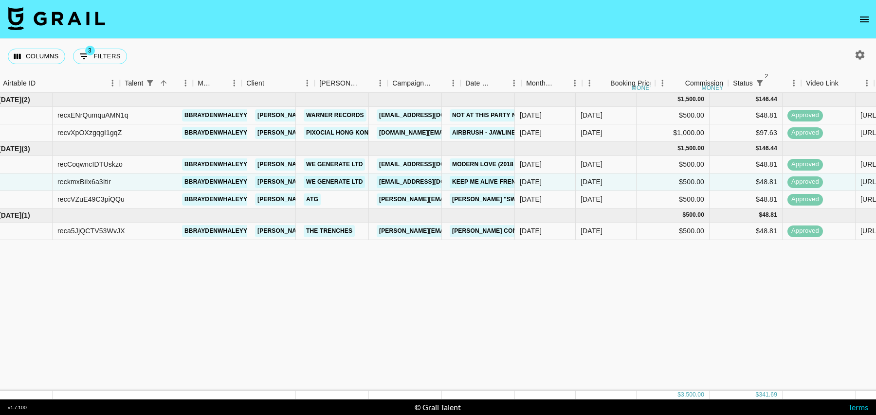
scroll to position [0, 0]
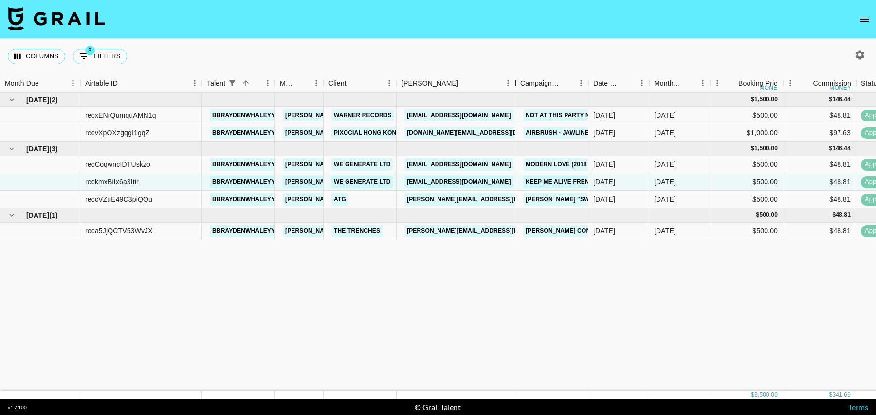
drag, startPoint x: 468, startPoint y: 86, endPoint x: 514, endPoint y: 86, distance: 45.7
click at [514, 86] on div "Booker" at bounding box center [515, 83] width 12 height 19
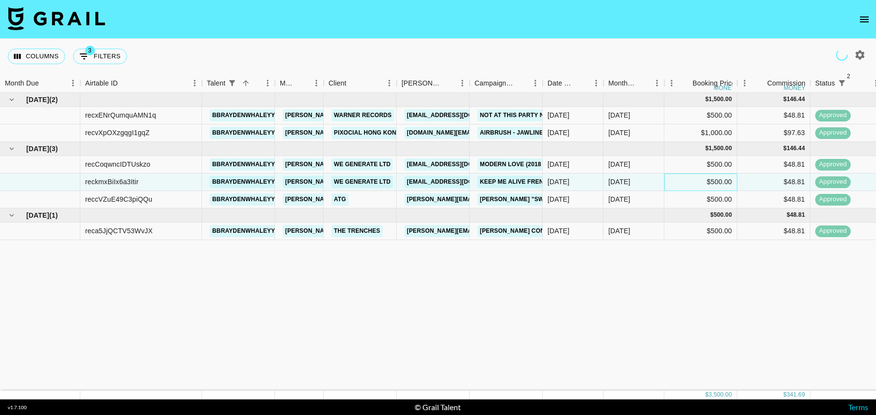
click at [677, 180] on div "$500.00" at bounding box center [700, 183] width 73 height 18
click at [665, 164] on div "$500.00" at bounding box center [700, 165] width 73 height 18
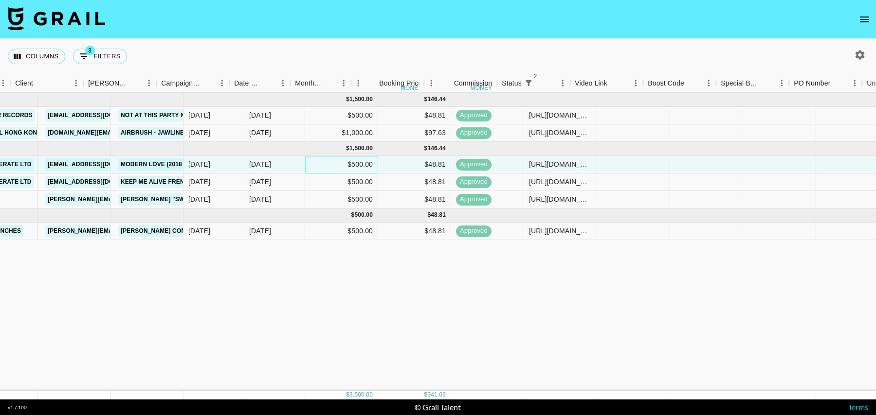
scroll to position [0, 362]
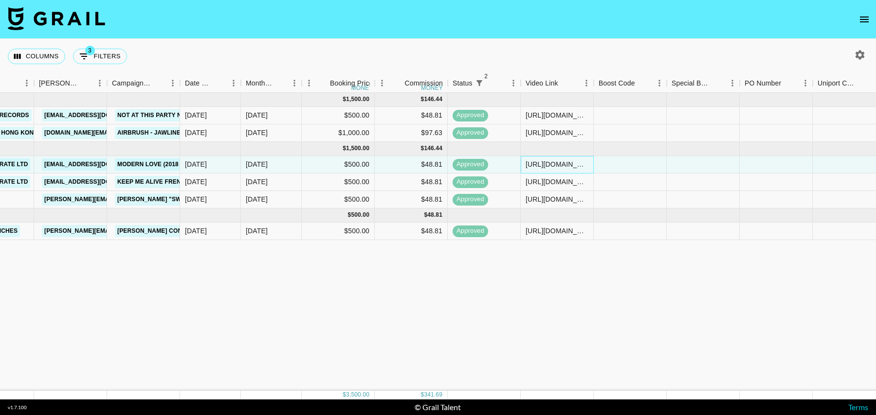
click at [544, 166] on div "[URL][DOMAIN_NAME]" at bounding box center [556, 165] width 63 height 10
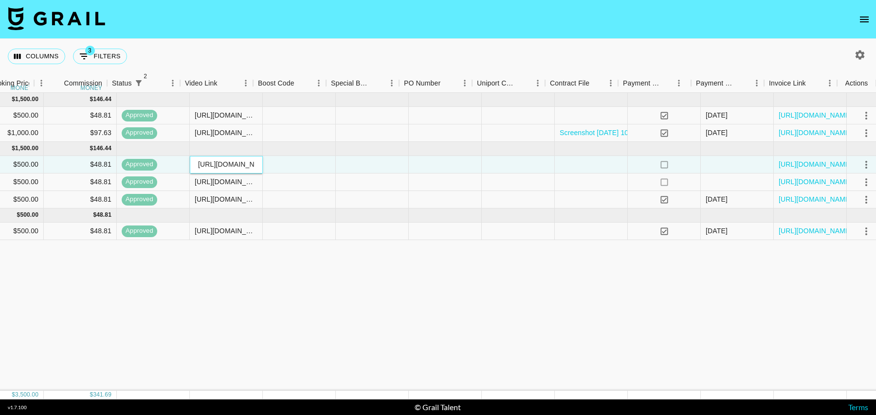
scroll to position [0, 703]
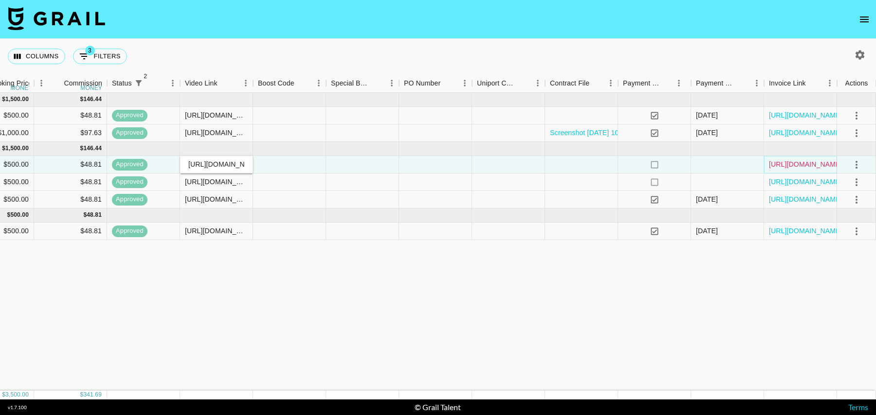
click at [822, 166] on link "[URL][DOMAIN_NAME]" at bounding box center [805, 165] width 73 height 10
click at [570, 184] on div at bounding box center [581, 183] width 73 height 18
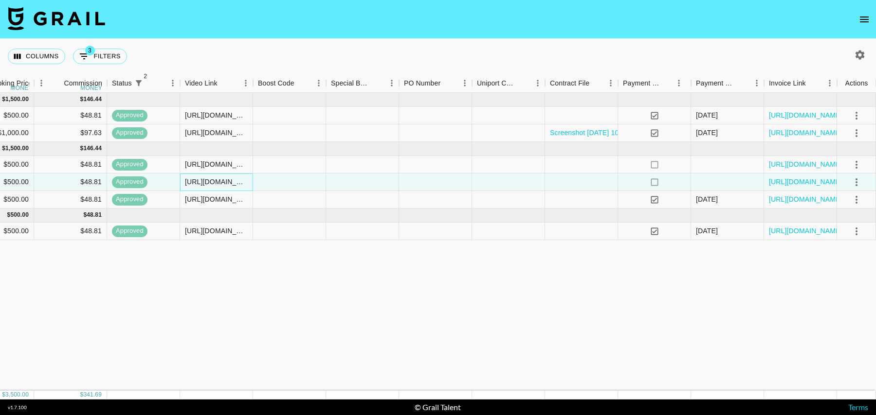
click at [213, 186] on div "[URL][DOMAIN_NAME]" at bounding box center [216, 182] width 63 height 10
click at [782, 184] on link "[URL][DOMAIN_NAME]" at bounding box center [805, 182] width 73 height 10
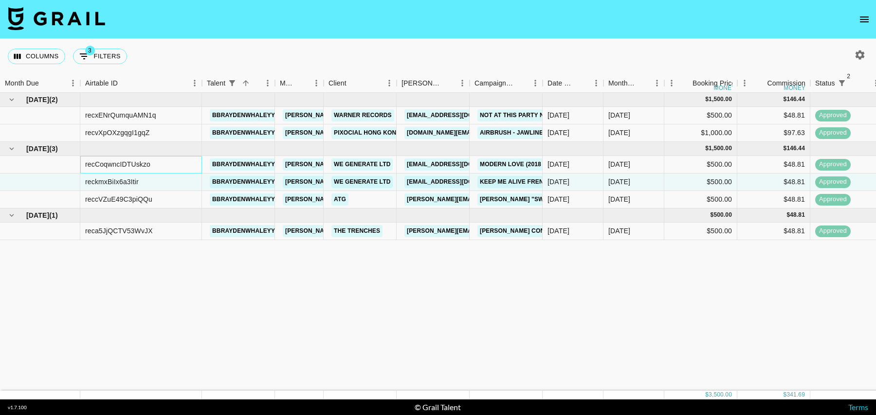
click at [129, 166] on div "recCoqwncIDTUskzo" at bounding box center [117, 165] width 65 height 10
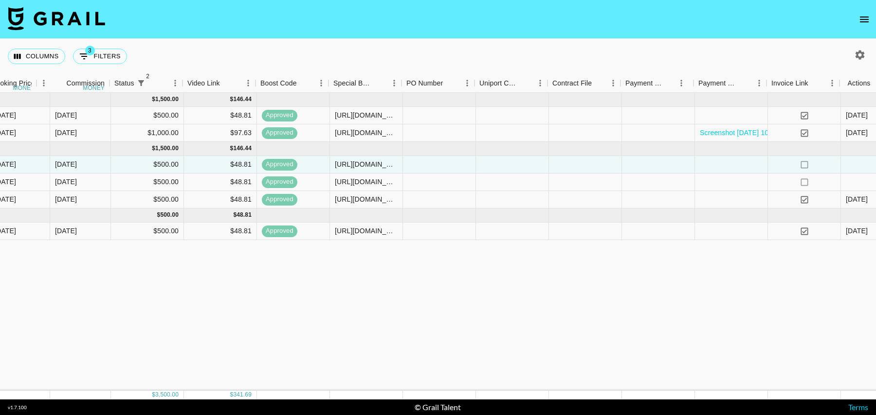
scroll to position [0, 701]
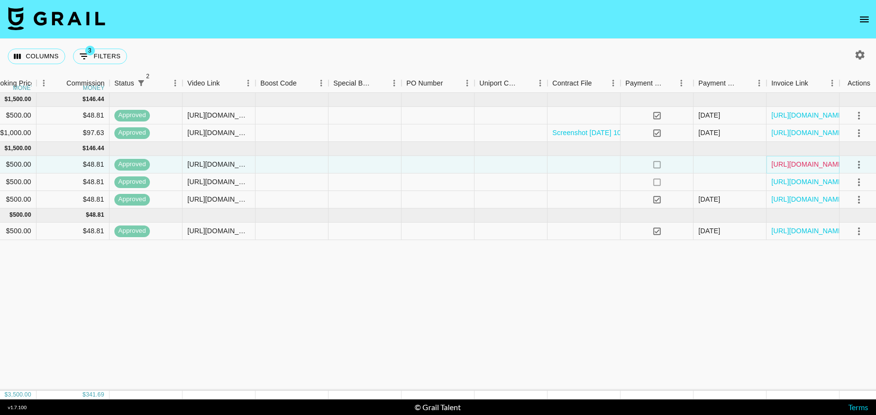
click at [796, 163] on link "[URL][DOMAIN_NAME]" at bounding box center [807, 165] width 73 height 10
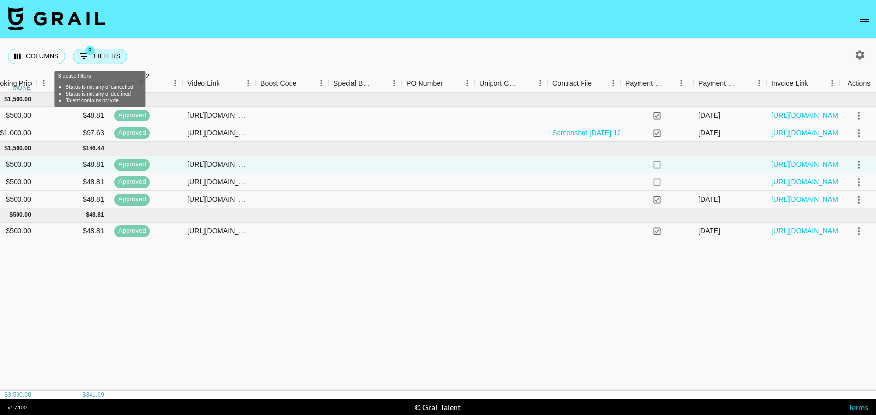
click at [96, 57] on button "3 Filters" at bounding box center [100, 57] width 54 height 16
select select "status"
select select "isNotAnyOf"
select select "status"
select select "isNotAnyOf"
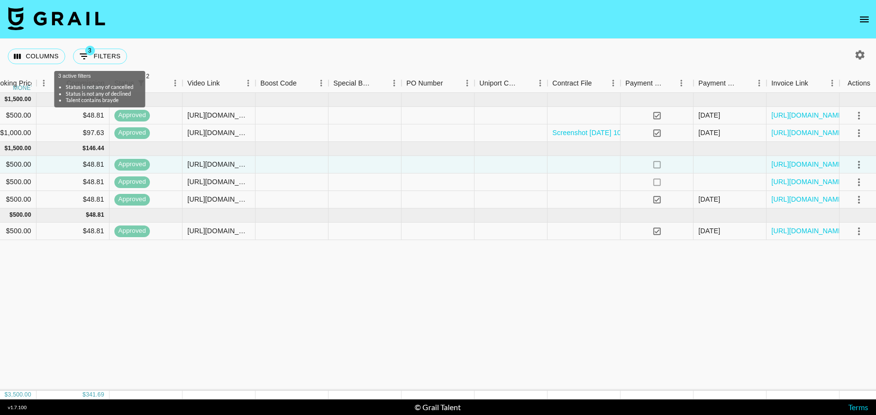
select select "talentName"
select select "campaign"
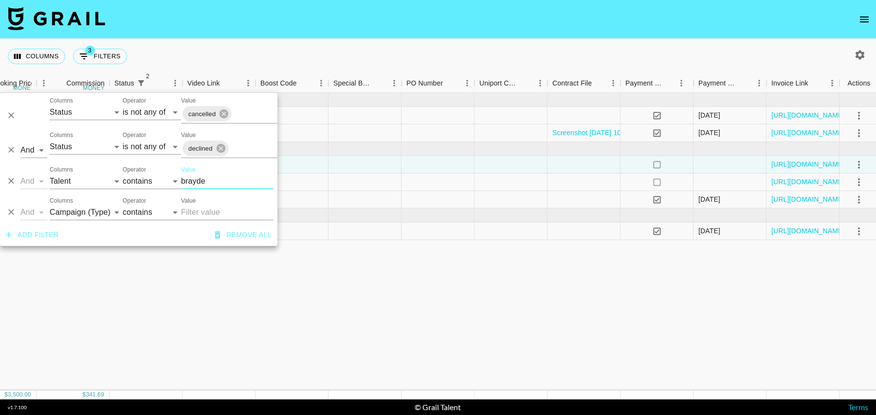
drag, startPoint x: 203, startPoint y: 180, endPoint x: 153, endPoint y: 180, distance: 50.6
click at [153, 180] on div "And Or Columns Grail Platform ID Airtable ID Talent Manager Client [PERSON_NAME…" at bounding box center [138, 177] width 277 height 31
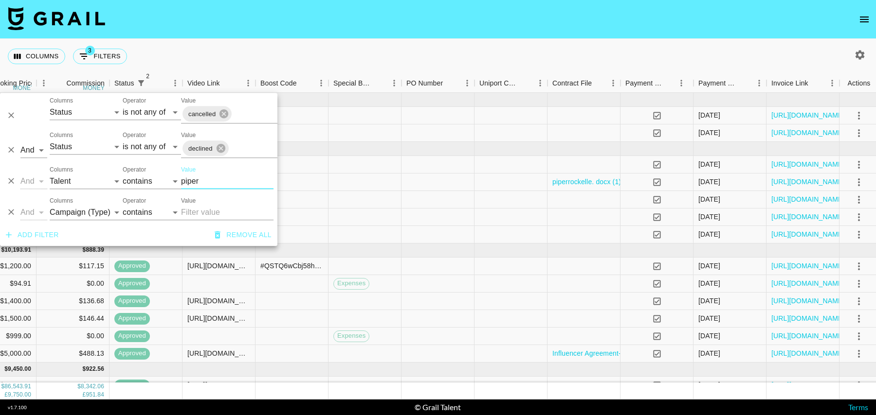
type input "piper"
click at [196, 212] on input "Value" at bounding box center [227, 213] width 92 height 16
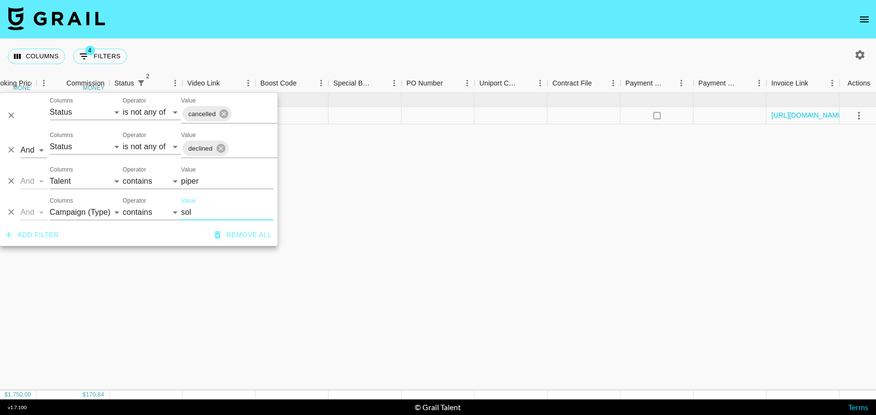
type input "sol"
click at [384, 108] on div at bounding box center [364, 116] width 73 height 18
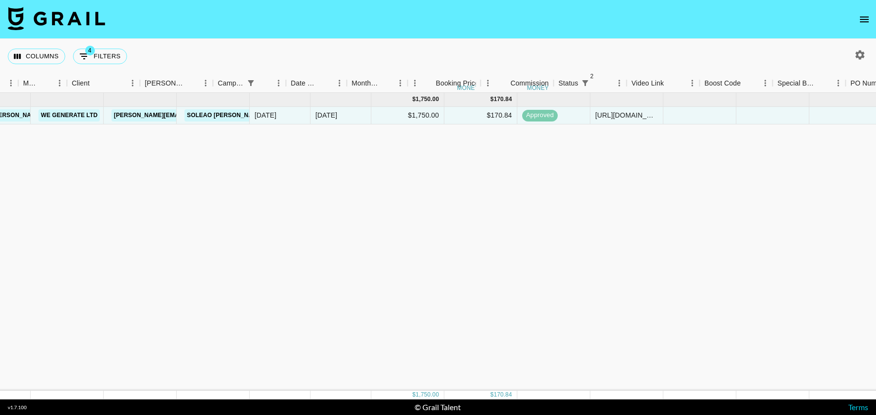
scroll to position [0, 376]
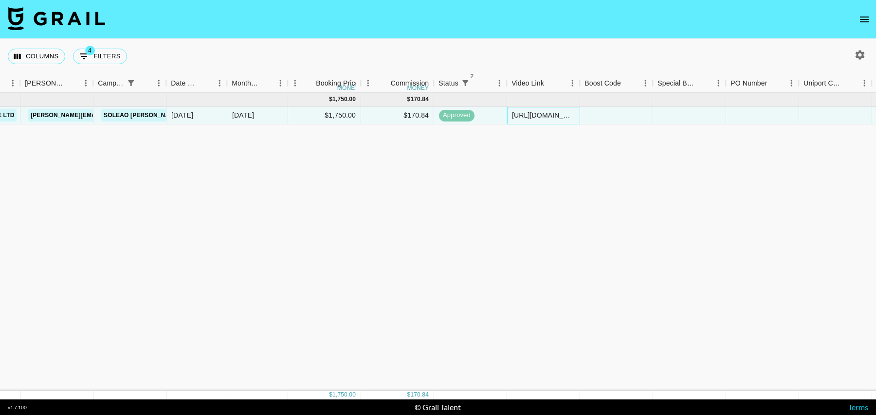
click at [526, 117] on div "[URL][DOMAIN_NAME]" at bounding box center [543, 115] width 63 height 10
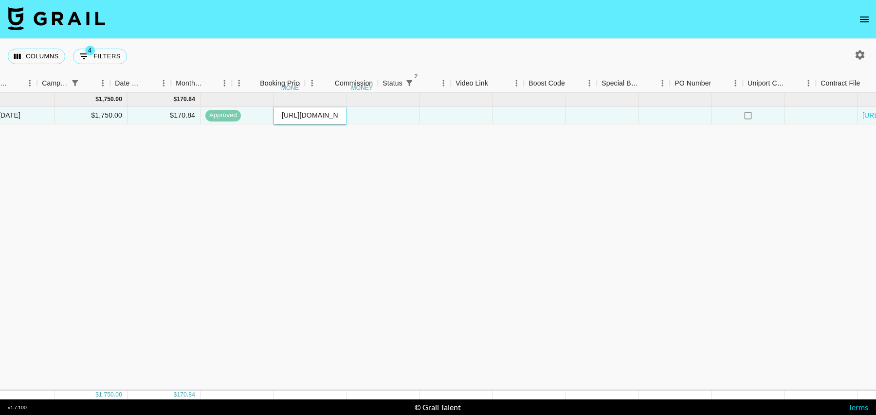
scroll to position [0, 703]
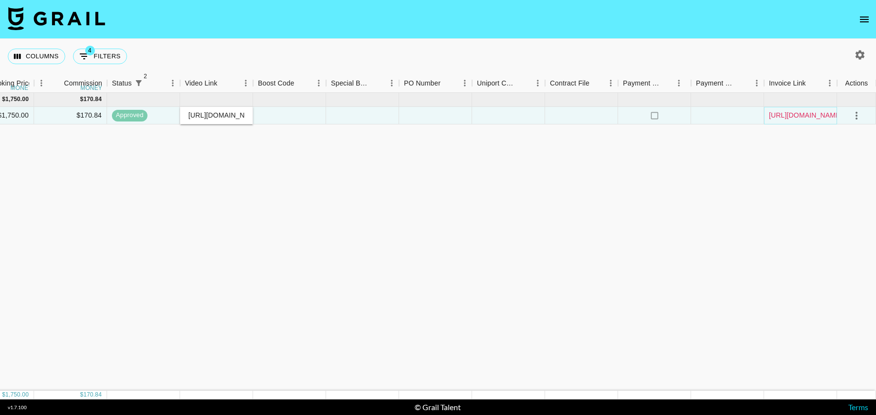
click at [798, 117] on link "[URL][DOMAIN_NAME]" at bounding box center [805, 115] width 73 height 10
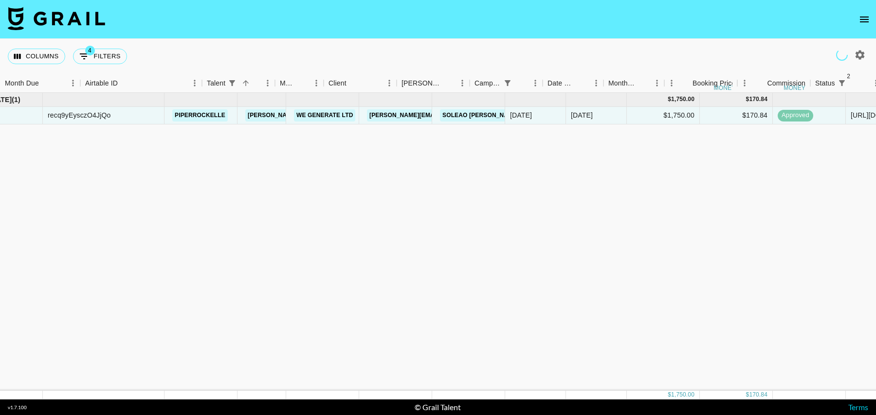
scroll to position [0, 0]
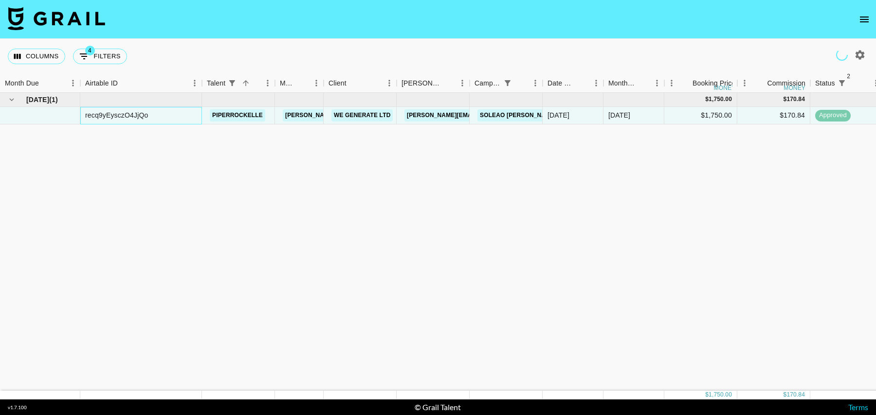
click at [100, 114] on div "recq9yEysczO4JjQo" at bounding box center [116, 115] width 63 height 10
click at [101, 56] on button "4 Filters" at bounding box center [100, 57] width 54 height 16
select select "status"
select select "isNotAnyOf"
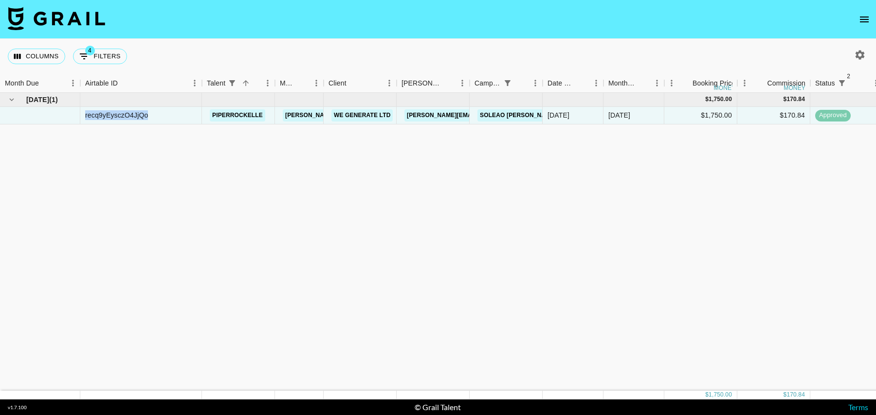
select select "status"
select select "isNotAnyOf"
select select "talentName"
select select "campaign"
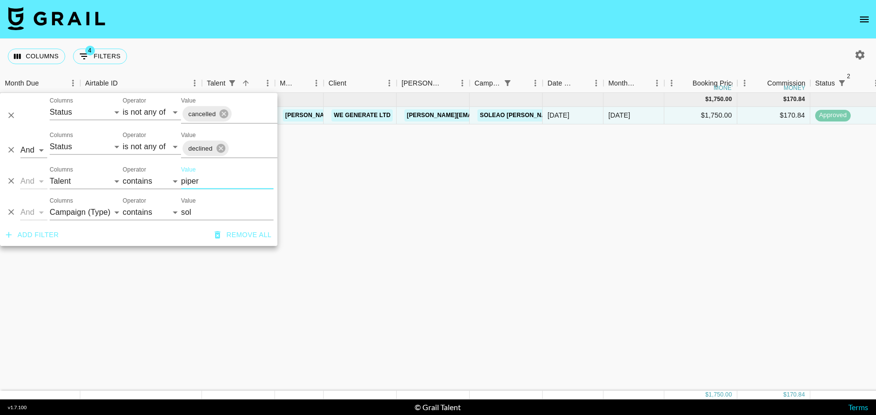
drag, startPoint x: 207, startPoint y: 182, endPoint x: 155, endPoint y: 177, distance: 52.4
click at [155, 177] on div "And Or Columns Grail Platform ID Airtable ID Talent Manager Client [PERSON_NAME…" at bounding box center [138, 177] width 277 height 31
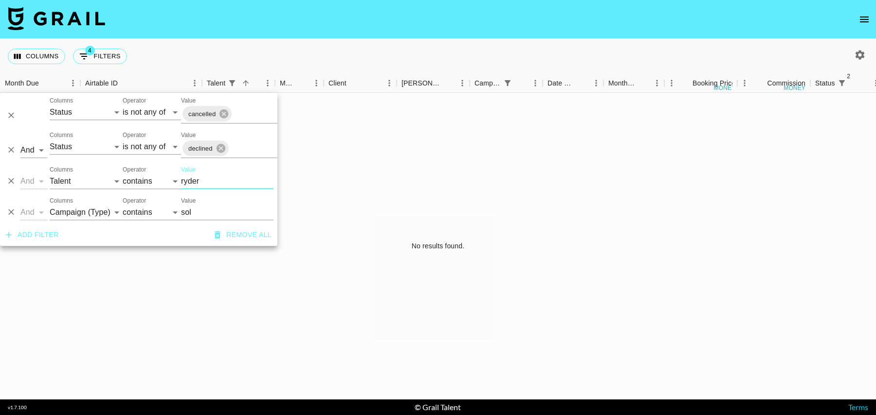
type input "ryder"
drag, startPoint x: 228, startPoint y: 214, endPoint x: 154, endPoint y: 211, distance: 74.0
click at [154, 212] on div "And Or Columns Grail Platform ID Airtable ID Talent Manager Client [PERSON_NAME…" at bounding box center [138, 208] width 277 height 31
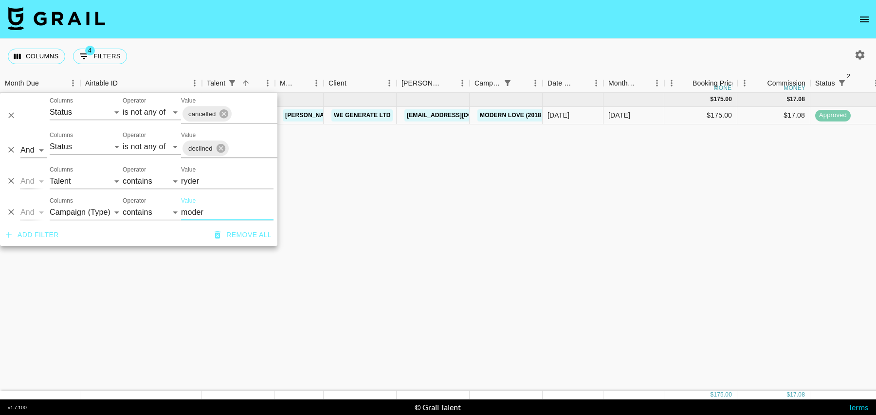
type input "moder"
click at [444, 199] on div "[DATE] ( 1 ) $ 175.00 $ 17.08 recSMybxYlWsXzDlw rydertully_ [PERSON_NAME][EMAIL…" at bounding box center [789, 242] width 1579 height 298
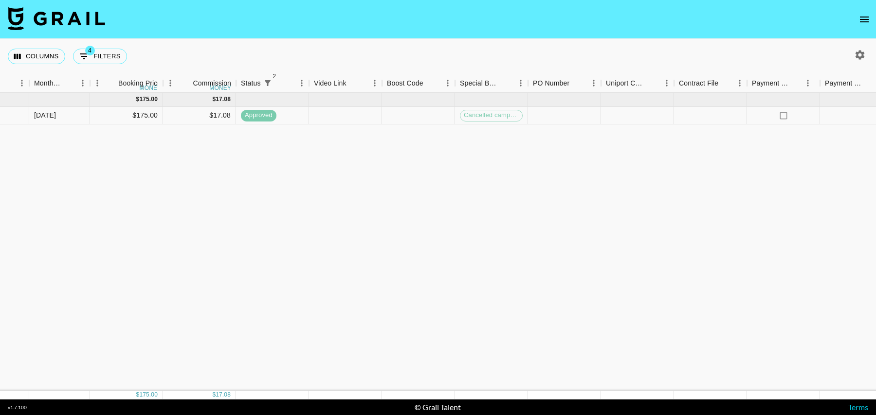
scroll to position [0, 703]
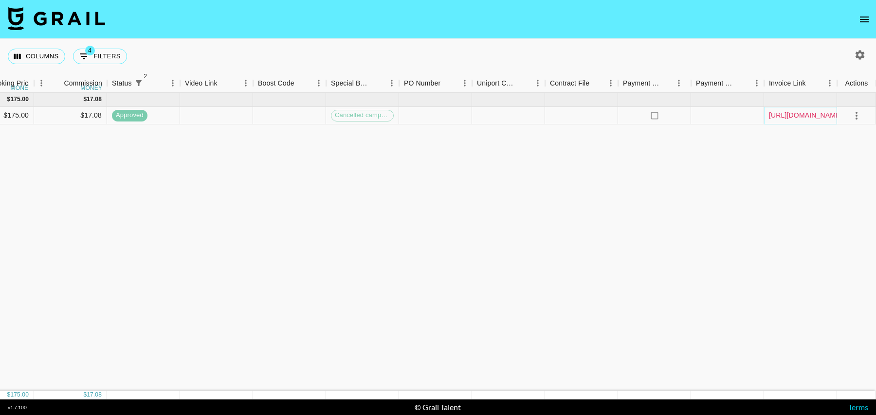
click at [813, 113] on link "[URL][DOMAIN_NAME]" at bounding box center [805, 115] width 73 height 10
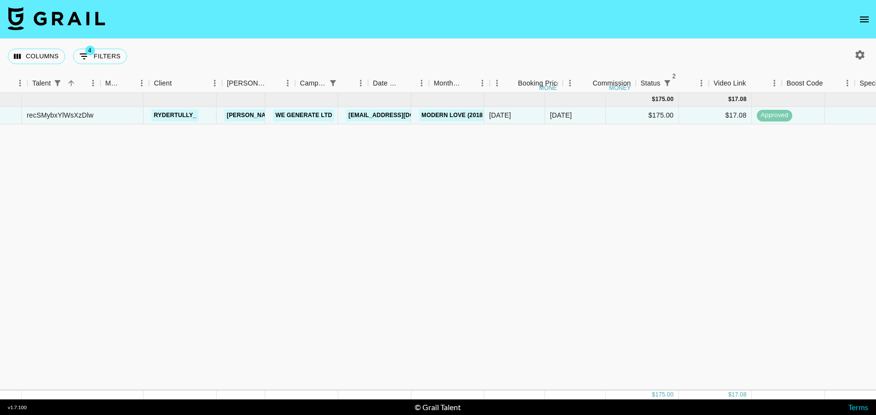
scroll to position [0, 0]
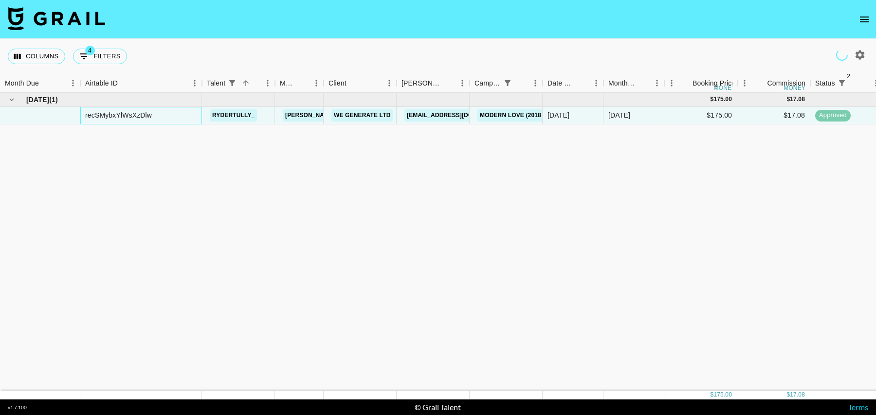
click at [132, 117] on div "recSMybxYlWsXzDlw" at bounding box center [118, 115] width 67 height 10
click at [92, 50] on span "4" at bounding box center [90, 51] width 10 height 10
select select "status"
select select "isNotAnyOf"
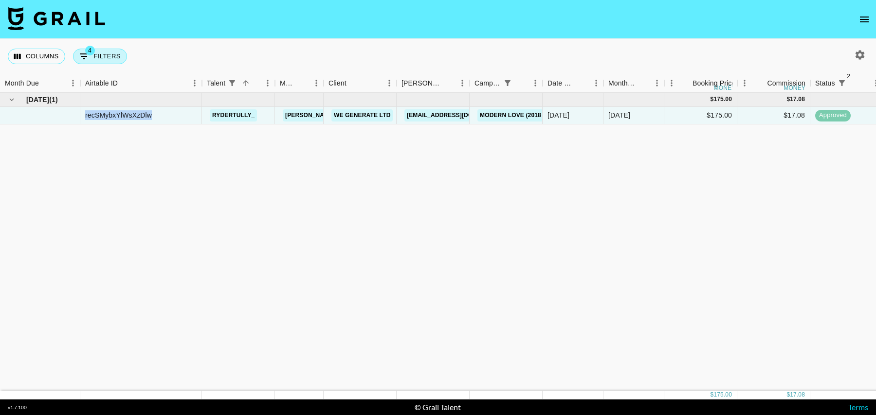
select select "status"
select select "isNotAnyOf"
select select "talentName"
select select "campaign"
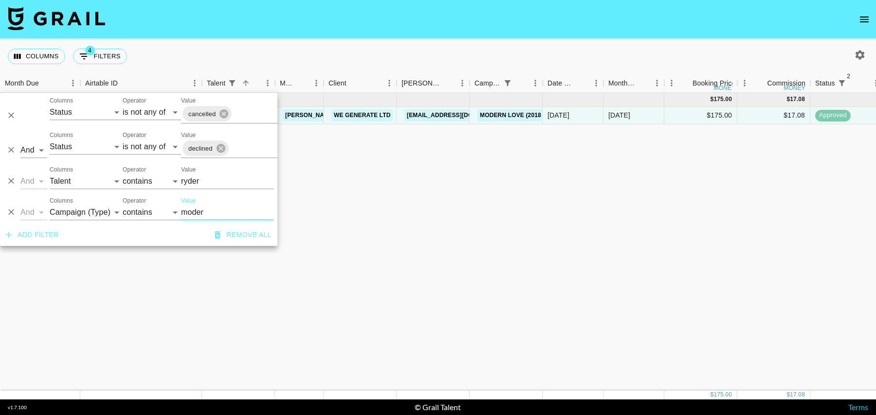
click at [240, 31] on nav at bounding box center [438, 19] width 876 height 39
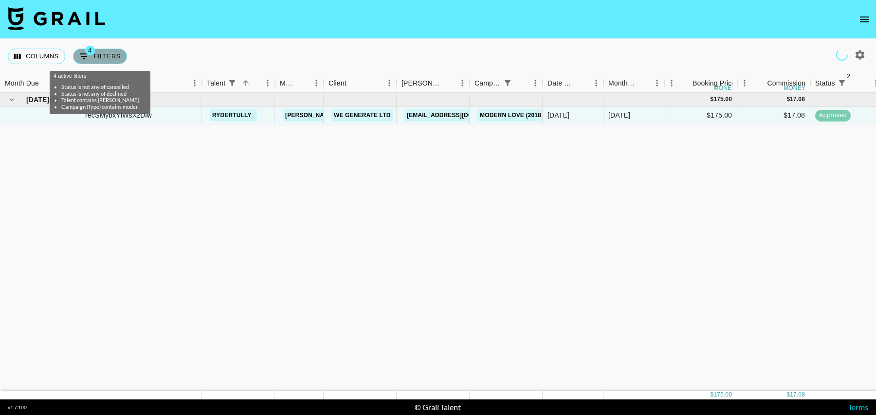
click at [100, 51] on button "4 Filters" at bounding box center [100, 57] width 54 height 16
select select "status"
select select "isNotAnyOf"
select select "status"
select select "isNotAnyOf"
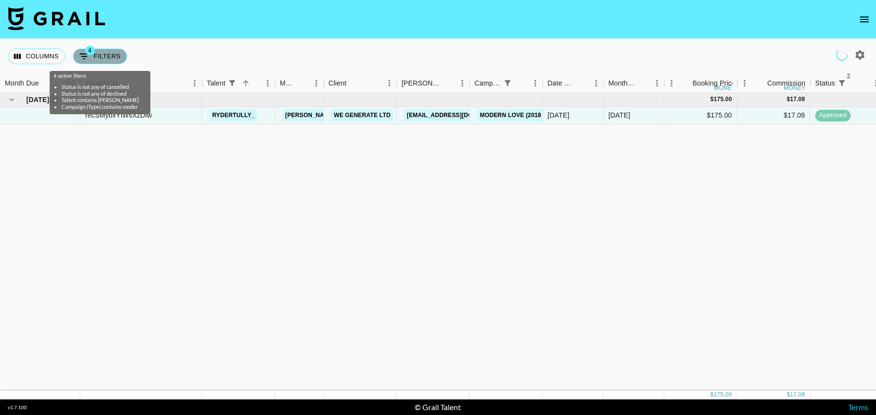
select select "talentName"
select select "campaign"
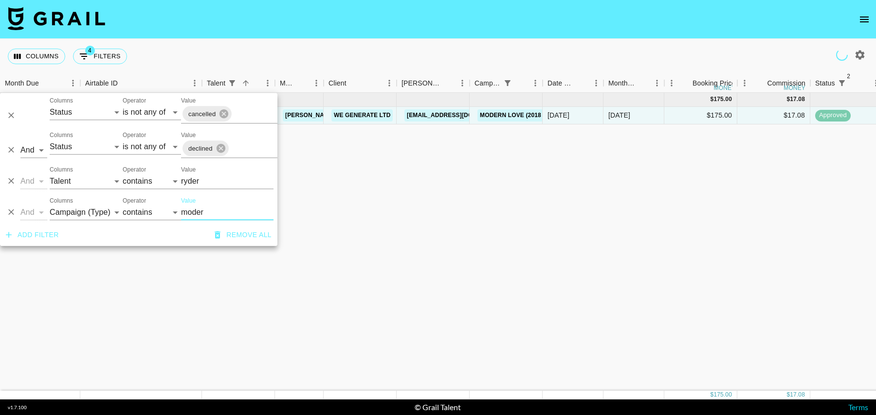
drag, startPoint x: 215, startPoint y: 208, endPoint x: 162, endPoint y: 208, distance: 53.5
click at [162, 208] on div "And Or Columns Grail Platform ID Airtable ID Talent Manager Client [PERSON_NAME…" at bounding box center [138, 208] width 277 height 31
type input "keep"
click at [494, 162] on div "[DATE] ( 1 ) $ 350.00 $ 34.17 recQGE5iJ1NNTQBxJ rydertully_ [PERSON_NAME][EMAIL…" at bounding box center [789, 242] width 1579 height 298
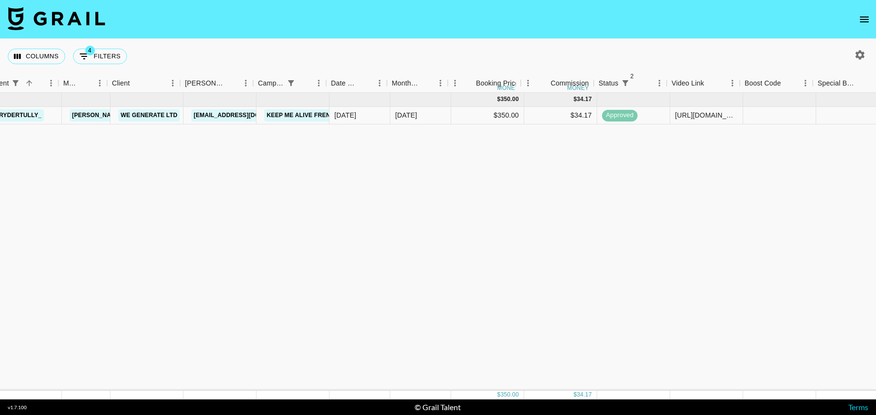
scroll to position [0, 246]
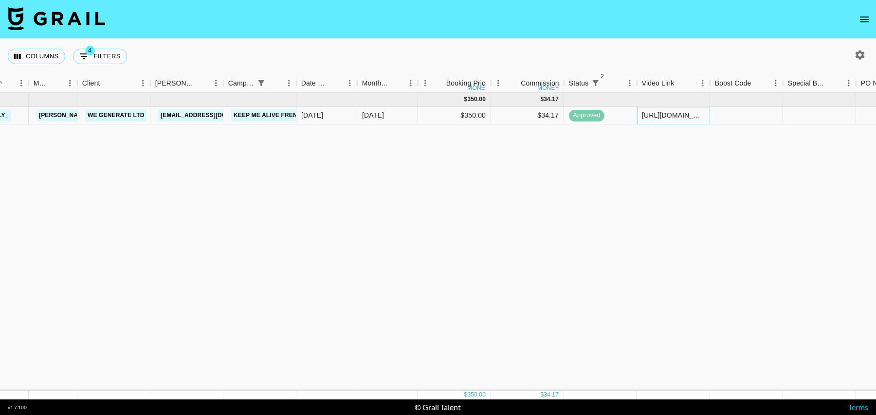
click at [673, 114] on div "[URL][DOMAIN_NAME]" at bounding box center [673, 115] width 63 height 10
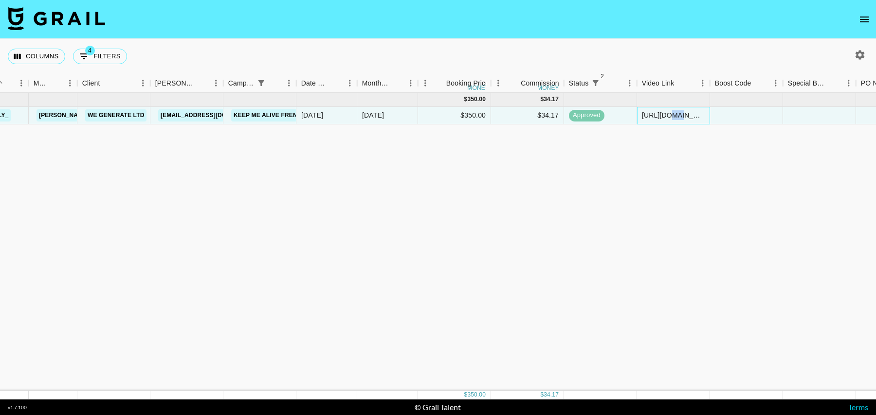
click at [673, 114] on div "[URL][DOMAIN_NAME]" at bounding box center [673, 115] width 63 height 10
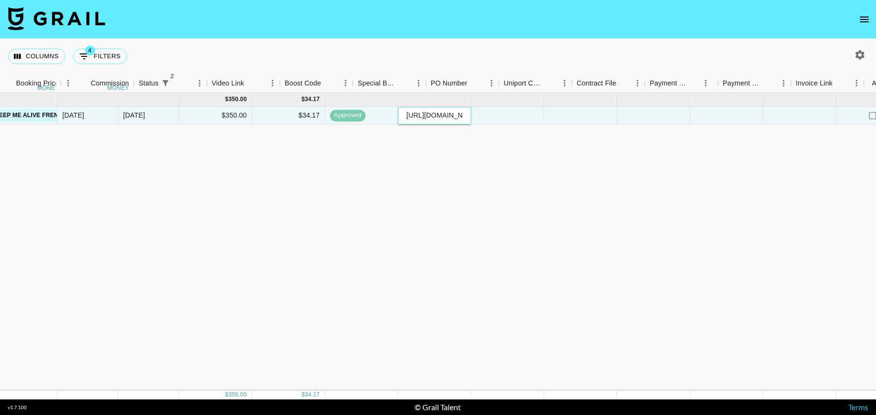
scroll to position [0, 703]
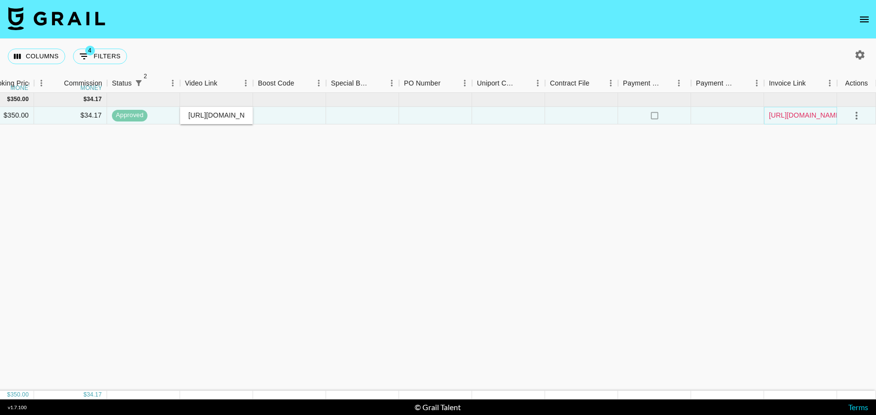
click at [796, 110] on link "[URL][DOMAIN_NAME]" at bounding box center [805, 115] width 73 height 10
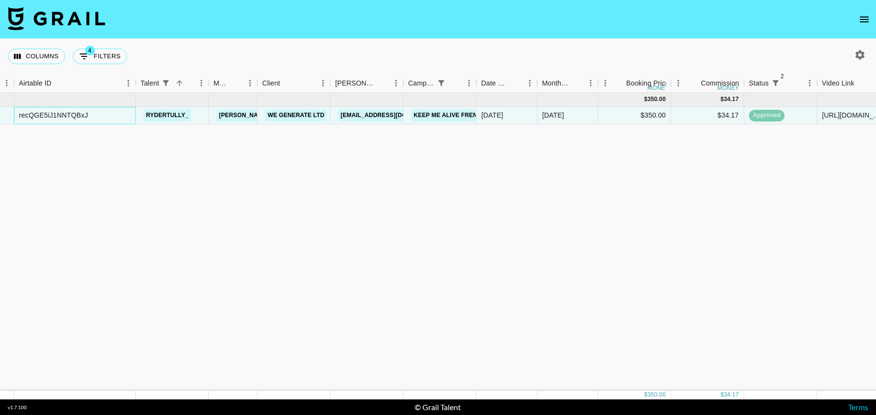
click at [37, 116] on div "recQGE5iJ1NNTQBxJ" at bounding box center [53, 115] width 69 height 10
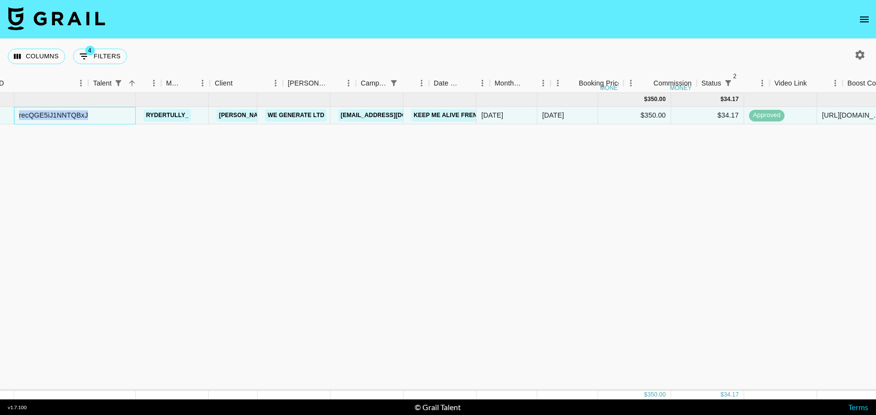
scroll to position [0, 703]
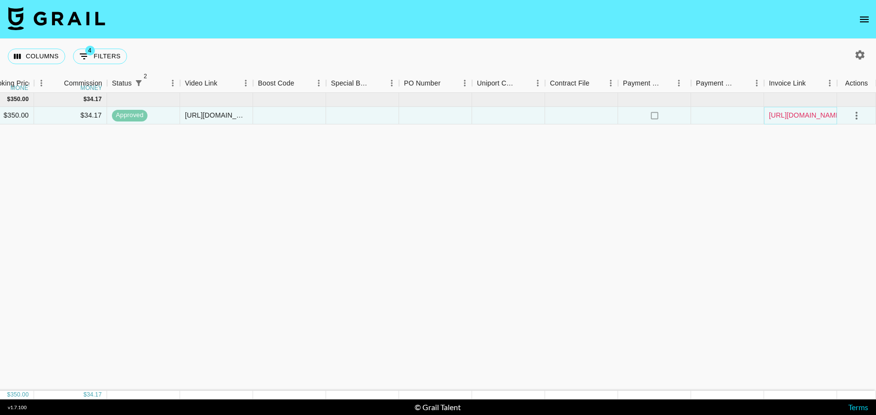
click at [799, 115] on link "[URL][DOMAIN_NAME]" at bounding box center [805, 115] width 73 height 10
click at [103, 57] on button "4 Filters" at bounding box center [100, 57] width 54 height 16
select select "status"
select select "isNotAnyOf"
select select "status"
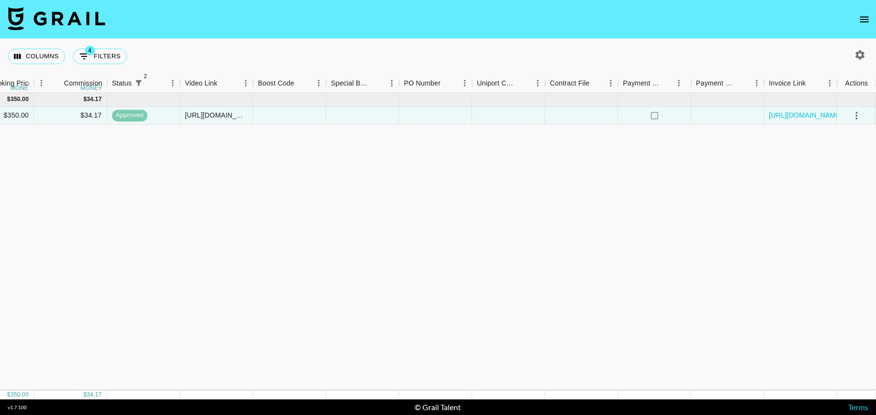
select select "isNotAnyOf"
select select "talentName"
select select "campaign"
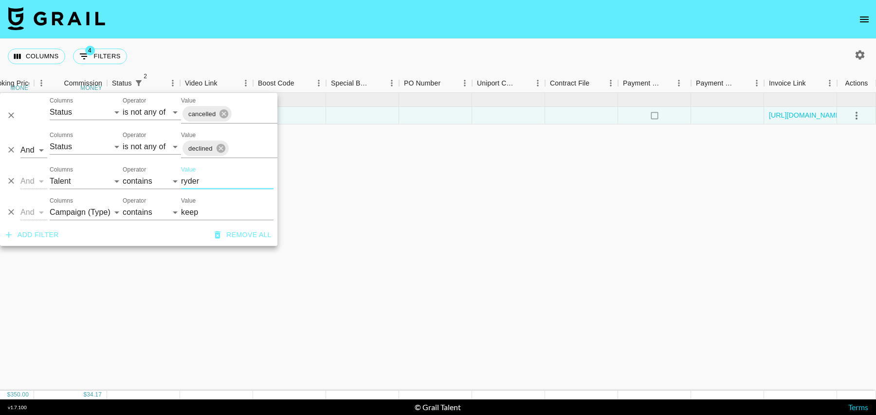
drag, startPoint x: 206, startPoint y: 180, endPoint x: 141, endPoint y: 180, distance: 64.7
click at [141, 180] on div "And Or Columns Grail Platform ID Airtable ID Talent Manager Client [PERSON_NAME…" at bounding box center [138, 177] width 277 height 31
type input "brayd"
click at [209, 211] on input "keep" at bounding box center [227, 213] width 92 height 16
click at [391, 207] on div "[DATE] ( 1 ) $ 500.00 $ 48.81 reckmxBiIx6a3Itir bbraydenwhaleyy [PERSON_NAME][E…" at bounding box center [86, 242] width 1579 height 298
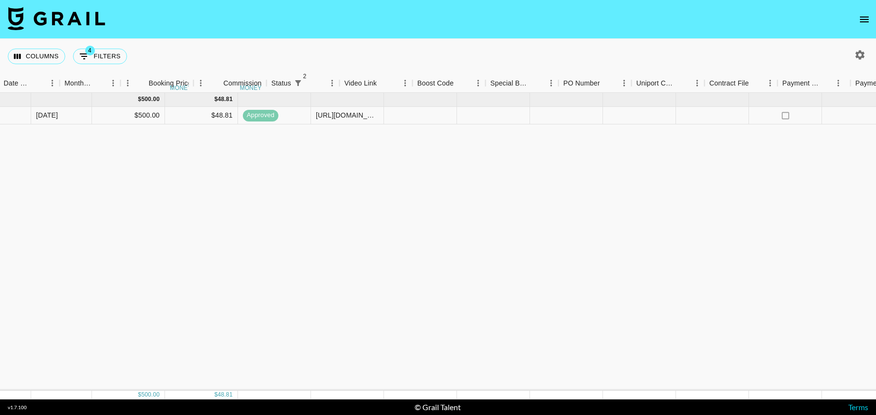
scroll to position [0, 543]
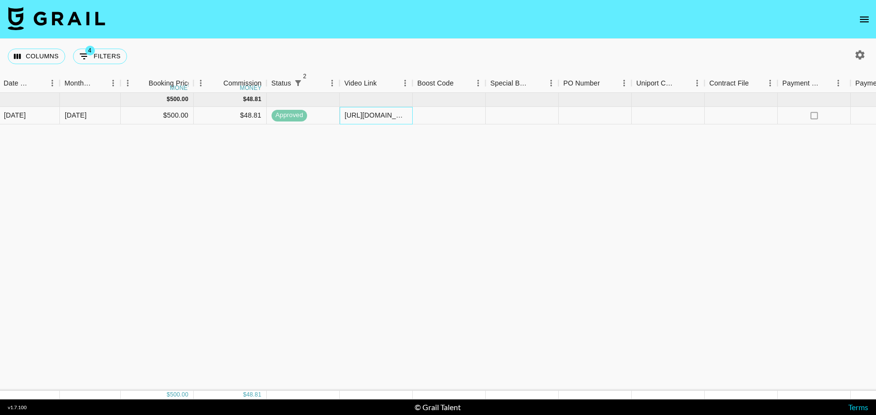
click at [378, 114] on div "[URL][DOMAIN_NAME]" at bounding box center [375, 115] width 63 height 10
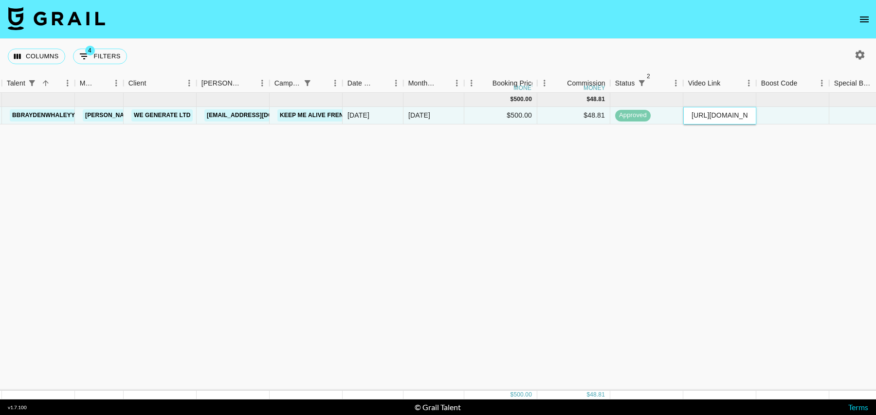
scroll to position [0, 703]
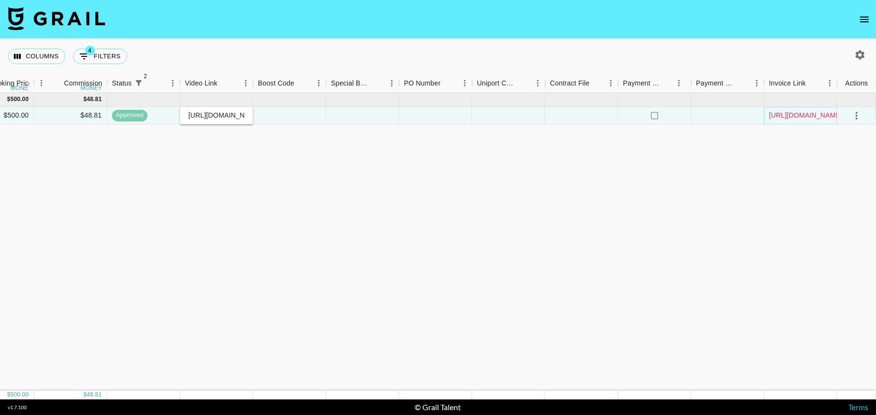
click at [808, 117] on link "[URL][DOMAIN_NAME]" at bounding box center [805, 115] width 73 height 10
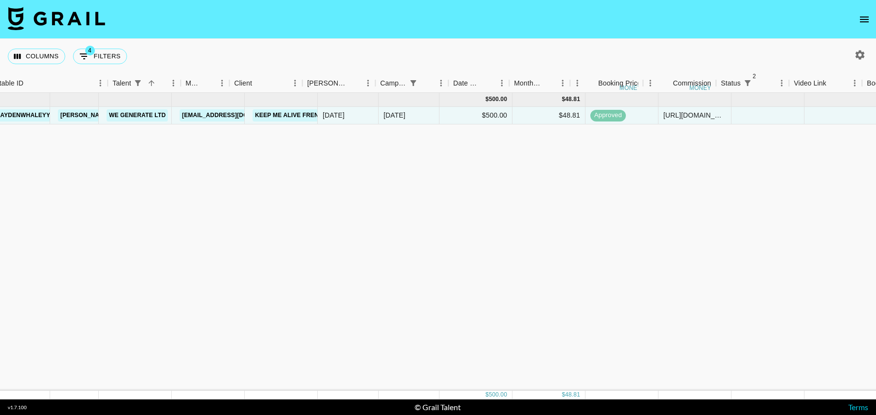
scroll to position [0, 94]
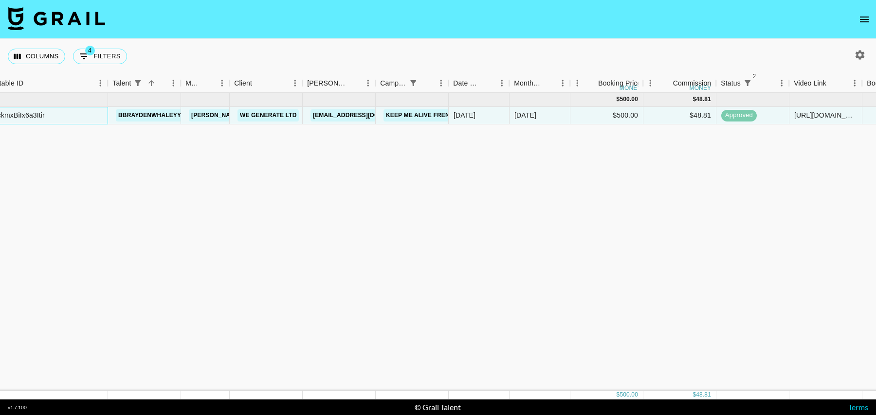
click at [32, 116] on div "reckmxBiIx6a3Itir" at bounding box center [18, 115] width 54 height 10
drag, startPoint x: 181, startPoint y: 81, endPoint x: 235, endPoint y: 89, distance: 54.5
click at [186, 81] on div "Talent" at bounding box center [181, 83] width 12 height 19
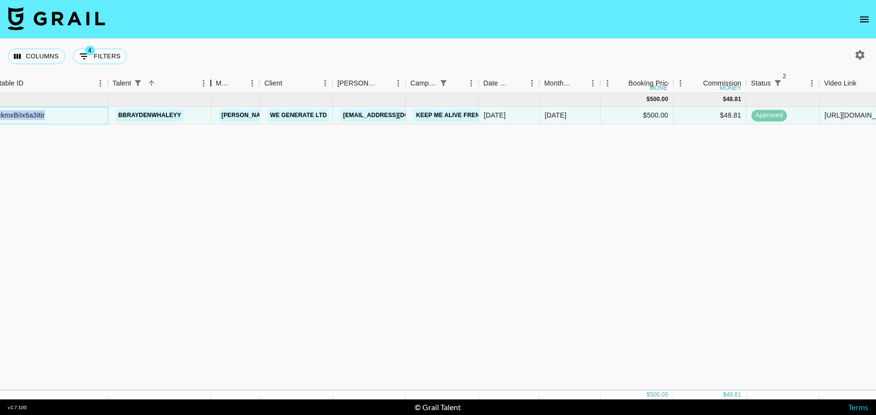
drag, startPoint x: 181, startPoint y: 85, endPoint x: 212, endPoint y: 85, distance: 30.6
click at [212, 85] on div "Talent" at bounding box center [211, 83] width 12 height 19
drag, startPoint x: 193, startPoint y: 113, endPoint x: 116, endPoint y: 116, distance: 76.5
click at [116, 116] on div "bbraydenwhaleyy" at bounding box center [160, 116] width 104 height 18
click at [758, 196] on div "[DATE] ( 1 ) $ 500.00 $ 48.81 reckmxBiIx6a3Itir bbraydenwhaleyy [PERSON_NAME][E…" at bounding box center [710, 242] width 1609 height 298
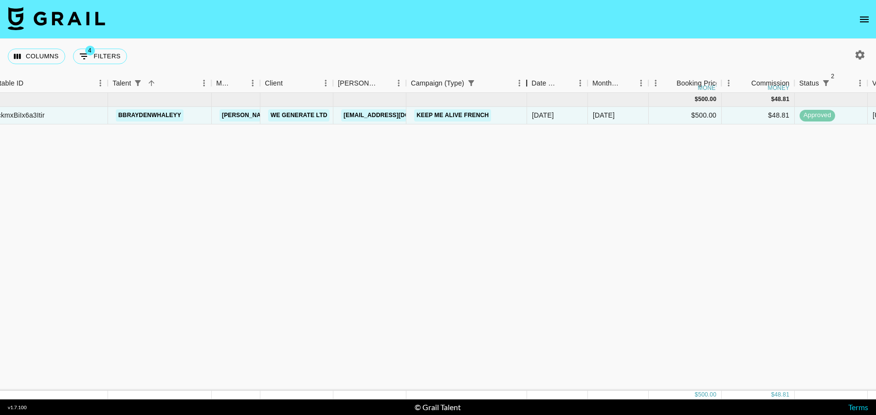
drag, startPoint x: 479, startPoint y: 84, endPoint x: 534, endPoint y: 82, distance: 55.5
click at [532, 82] on div "Campaign (Type)" at bounding box center [527, 83] width 12 height 19
drag, startPoint x: 495, startPoint y: 118, endPoint x: 409, endPoint y: 117, distance: 86.1
click at [409, 117] on div "Keep me alive french" at bounding box center [470, 116] width 128 height 18
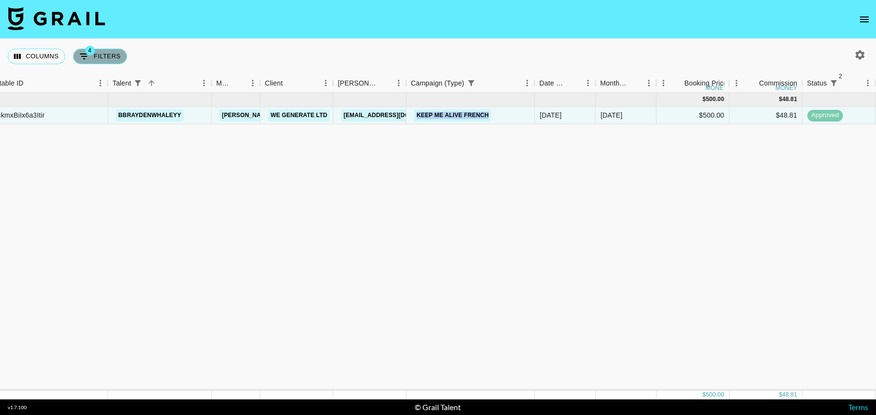
click at [98, 50] on button "4 Filters" at bounding box center [100, 57] width 54 height 16
select select "status"
select select "isNotAnyOf"
select select "status"
select select "isNotAnyOf"
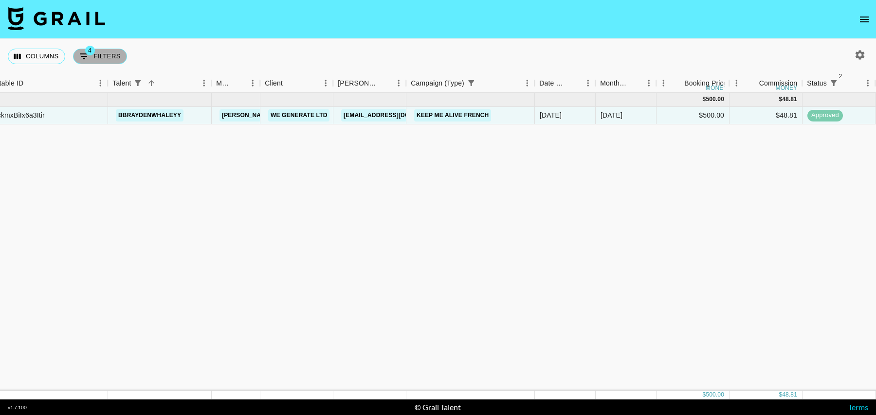
select select "talentName"
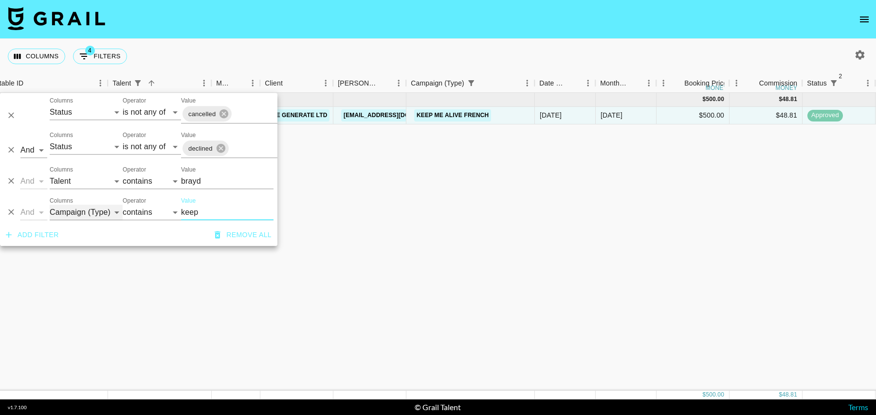
click at [105, 209] on select "Grail Platform ID Airtable ID Talent Manager Client [PERSON_NAME] Campaign (Typ…" at bounding box center [86, 213] width 73 height 16
select select "airtableId"
click at [50, 205] on select "Grail Platform ID Airtable ID Talent Manager Client [PERSON_NAME] Campaign (Typ…" at bounding box center [86, 213] width 73 height 16
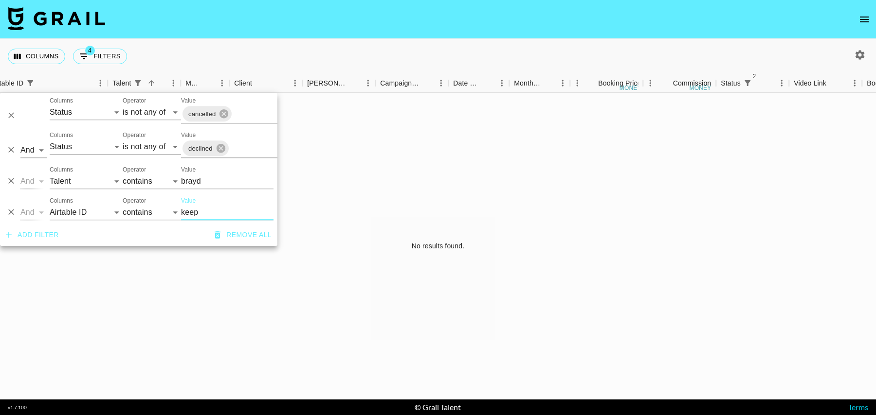
drag, startPoint x: 206, startPoint y: 216, endPoint x: 169, endPoint y: 216, distance: 37.0
click at [169, 216] on div "And Or Columns Grail Platform ID Airtable ID Talent Manager Client [PERSON_NAME…" at bounding box center [138, 208] width 277 height 31
paste input "recQGE5iJ1NNTQBxJ"
type input "recQGE5iJ1NNTQBxJ"
drag, startPoint x: 227, startPoint y: 181, endPoint x: 142, endPoint y: 181, distance: 84.6
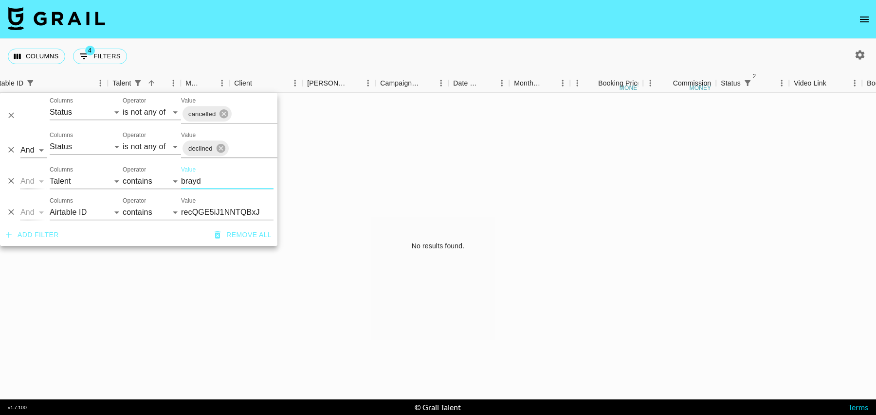
click at [142, 181] on div "And Or Columns Grail Platform ID Airtable ID Talent Manager Client [PERSON_NAME…" at bounding box center [138, 177] width 277 height 31
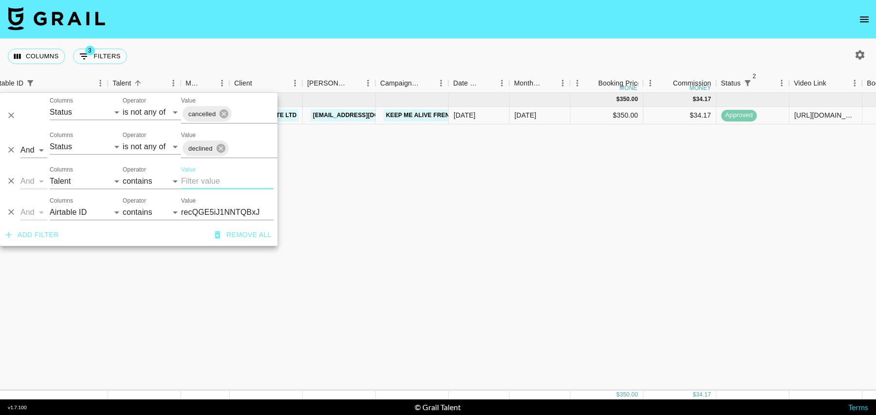
click at [421, 188] on div "[DATE] ( 1 ) $ 350.00 $ 34.17 recQGE5iJ1NNTQBxJ rydertully_ [PERSON_NAME][EMAIL…" at bounding box center [695, 242] width 1579 height 298
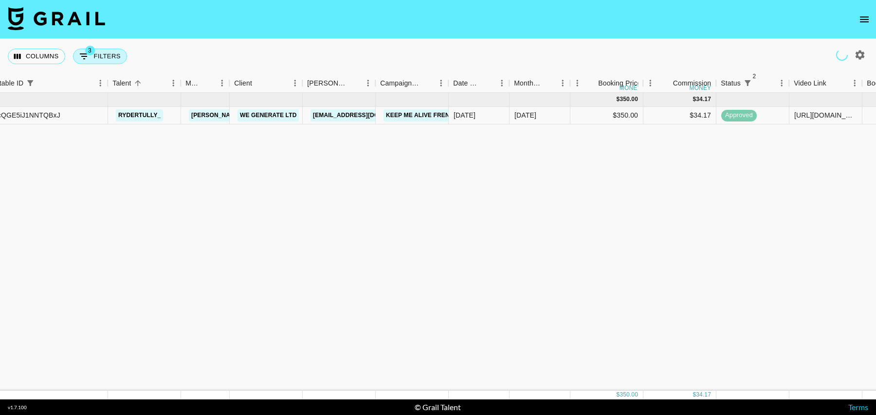
click at [96, 58] on button "3 Filters" at bounding box center [100, 57] width 54 height 16
select select "status"
select select "isNotAnyOf"
select select "status"
select select "isNotAnyOf"
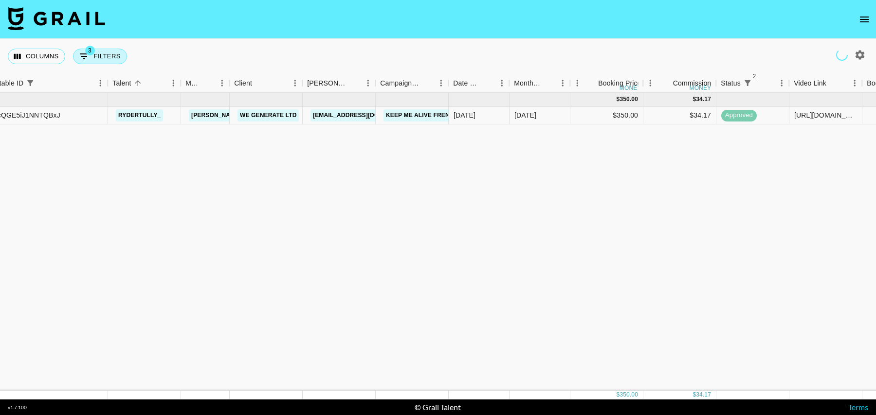
select select "talentName"
select select "airtableId"
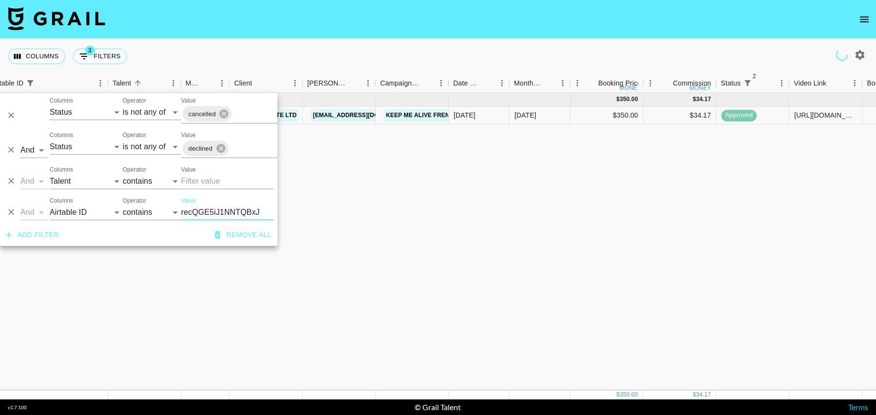
click at [220, 213] on input "recQGE5iJ1NNTQBxJ" at bounding box center [227, 213] width 92 height 16
type input "recSMybxYlWsXzDlw"
click at [508, 157] on div "[DATE] ( 1 ) $ 175.00 $ 17.08 recSMybxYlWsXzDlw rydertully_ [PERSON_NAME][EMAIL…" at bounding box center [695, 242] width 1579 height 298
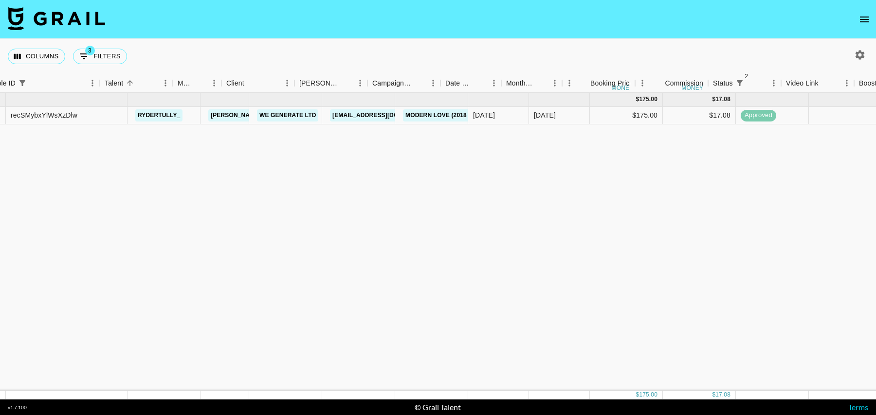
scroll to position [0, 57]
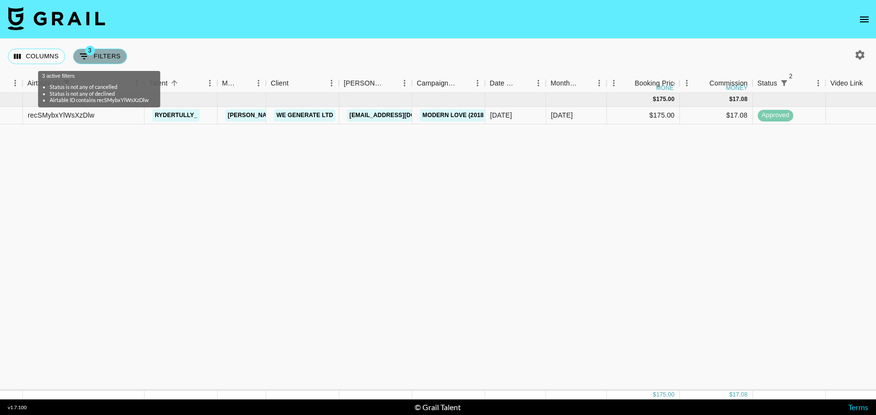
click at [108, 58] on button "3 Filters" at bounding box center [100, 57] width 54 height 16
select select "status"
select select "isNotAnyOf"
select select "status"
select select "isNotAnyOf"
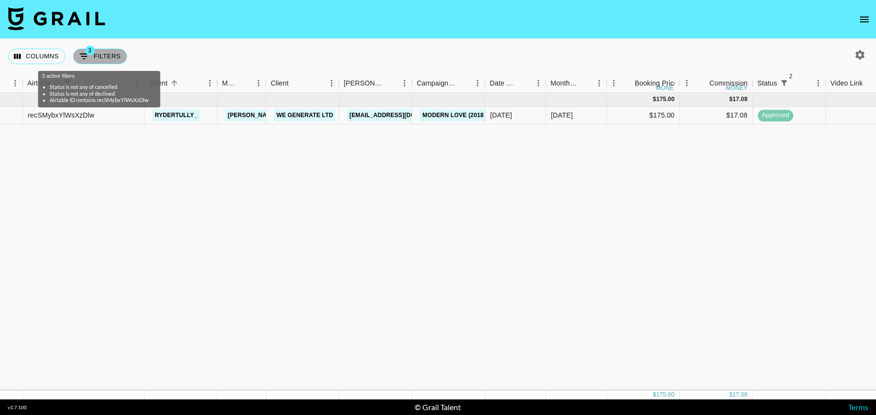
select select "talentName"
select select "airtableId"
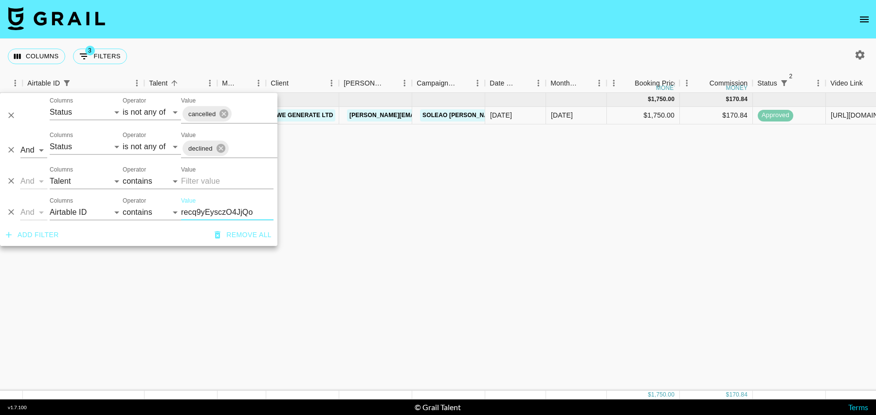
type input "recq9yEysczO4JjQo"
click at [517, 166] on div "[DATE] ( 1 ) $ 1,750.00 $ 170.84 recq9yEysczO4JjQo piperrockelle [PERSON_NAME][…" at bounding box center [732, 242] width 1579 height 298
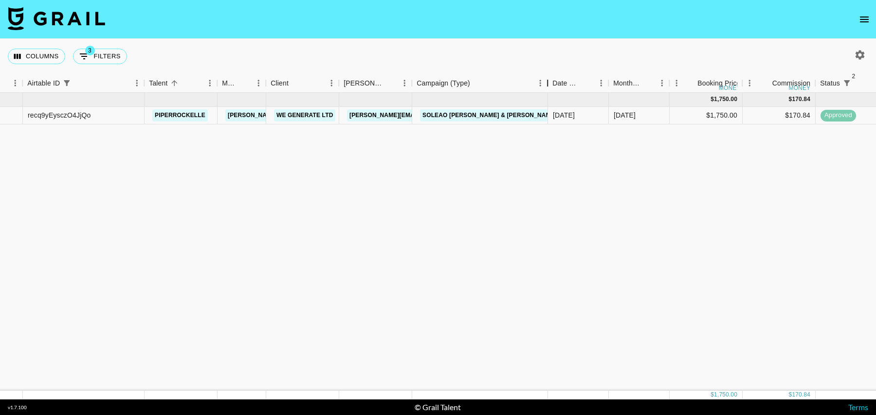
drag, startPoint x: 486, startPoint y: 82, endPoint x: 583, endPoint y: 79, distance: 96.9
click at [553, 79] on div "Campaign (Type)" at bounding box center [547, 83] width 12 height 19
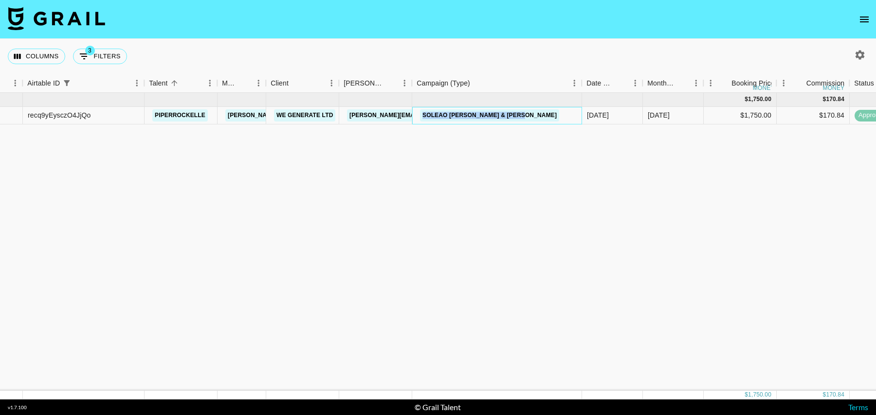
drag, startPoint x: 549, startPoint y: 117, endPoint x: 415, endPoint y: 115, distance: 133.3
click at [415, 115] on div "SOLEAO [PERSON_NAME] & [PERSON_NAME]" at bounding box center [497, 116] width 170 height 18
click at [449, 159] on div "[DATE] ( 1 ) $ 1,750.00 $ 170.84 recq9yEysczO4JjQo piperrockelle [PERSON_NAME][…" at bounding box center [780, 242] width 1675 height 298
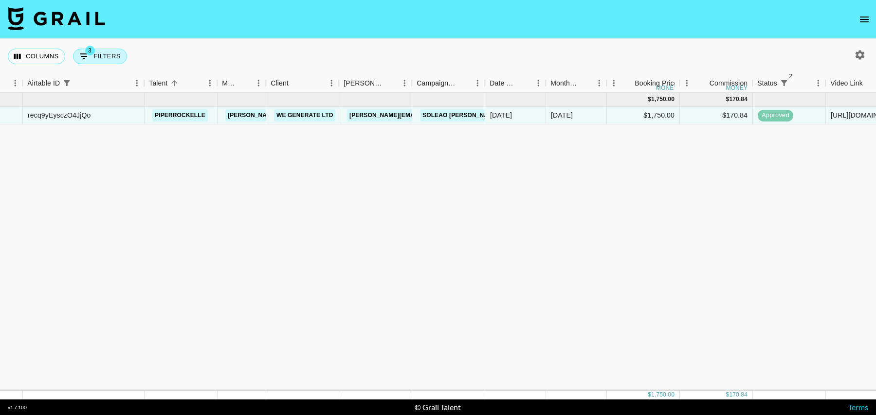
click at [85, 48] on span "3" at bounding box center [90, 51] width 10 height 10
select select "status"
select select "isNotAnyOf"
select select "status"
select select "isNotAnyOf"
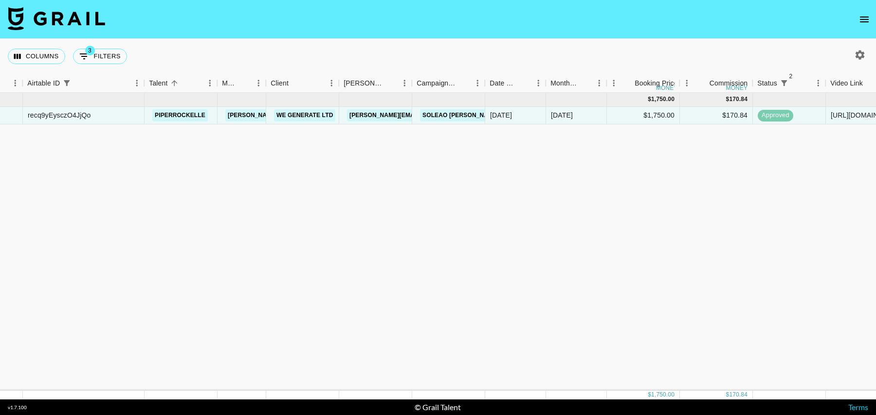
select select "talentName"
select select "airtableId"
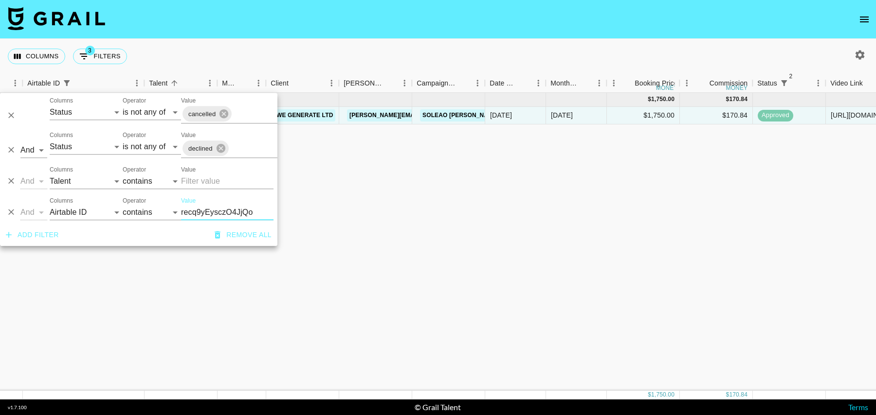
click at [219, 213] on input "recq9yEysczO4JjQo" at bounding box center [227, 213] width 92 height 16
type input "recCoqwncIDTUskzo"
click at [550, 164] on div "[DATE] ( 1 ) $ 500.00 $ 48.81 recCoqwncIDTUskzo bbraydenwhaleyy [PERSON_NAME][E…" at bounding box center [732, 242] width 1579 height 298
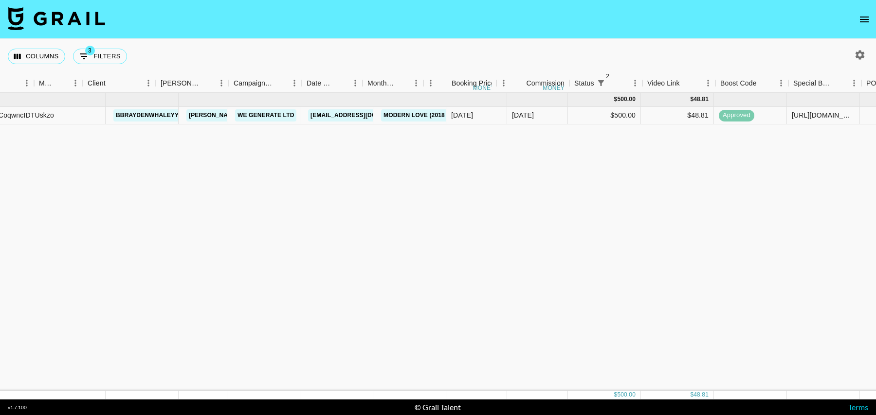
scroll to position [0, 54]
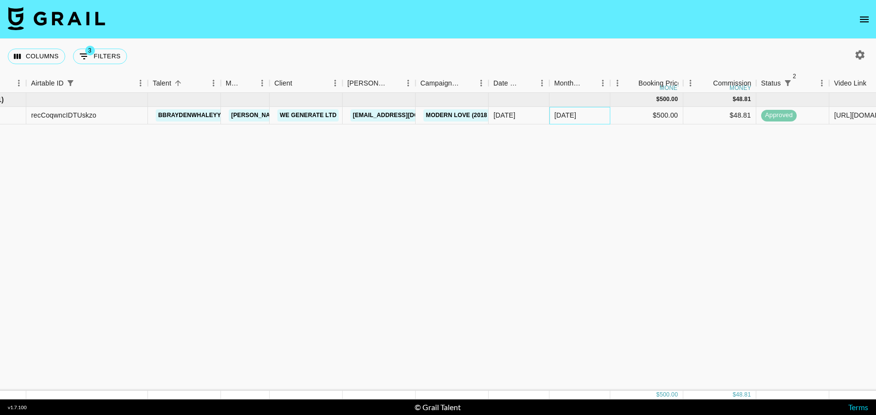
click at [568, 114] on div "[DATE]" at bounding box center [565, 115] width 22 height 10
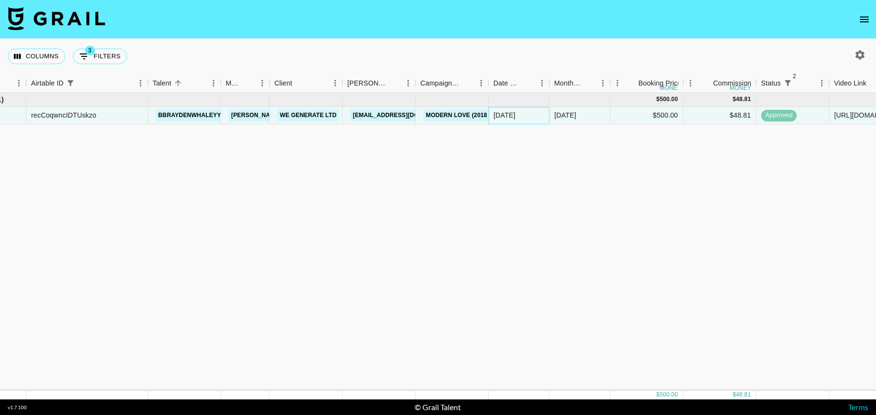
click at [515, 114] on div "[DATE]" at bounding box center [504, 115] width 22 height 10
click at [516, 140] on div "[DATE] ( 1 ) $ 500.00 $ 48.81 recCoqwncIDTUskzo bbraydenwhaleyy [PERSON_NAME][E…" at bounding box center [735, 242] width 1579 height 298
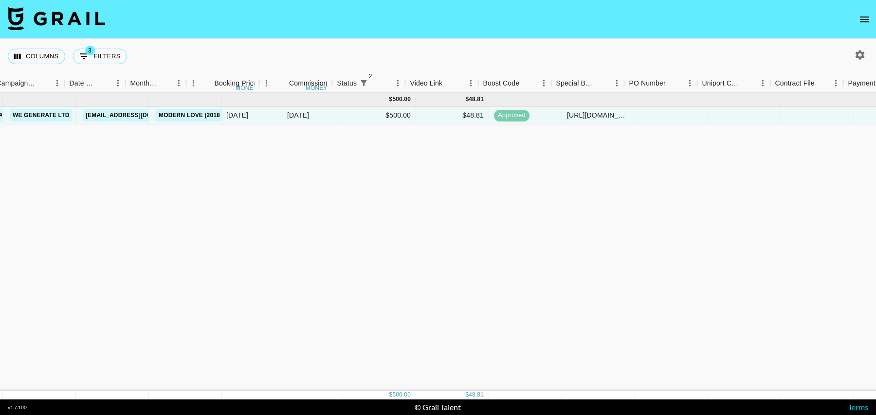
scroll to position [0, 25]
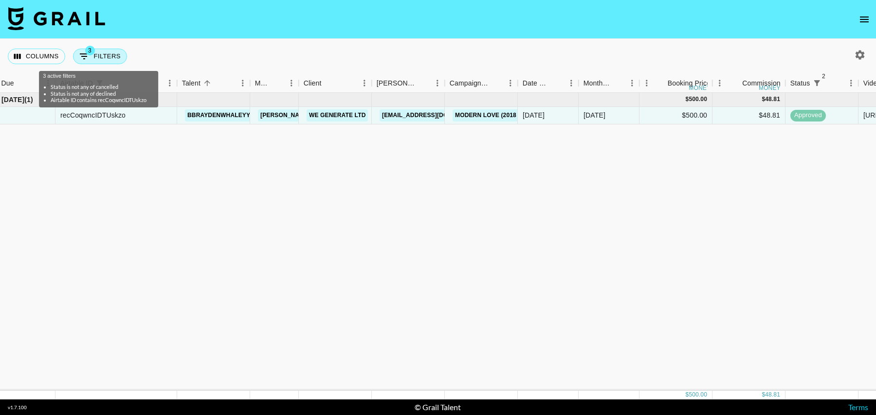
click at [95, 57] on button "3 Filters" at bounding box center [100, 57] width 54 height 16
select select "status"
select select "isNotAnyOf"
select select "status"
select select "isNotAnyOf"
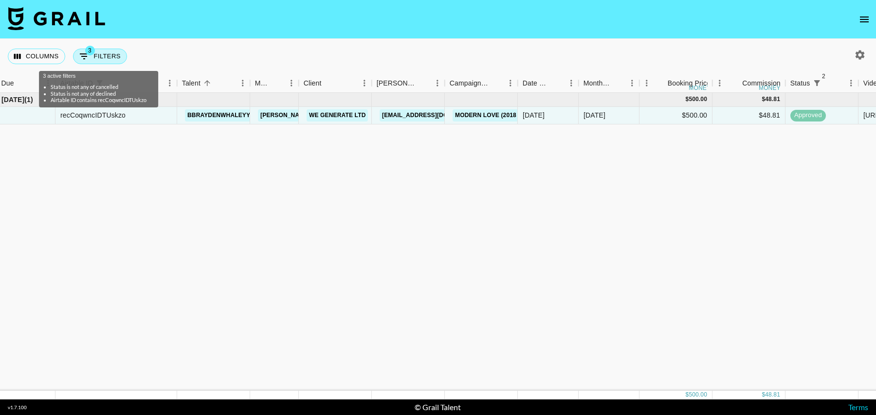
select select "talentName"
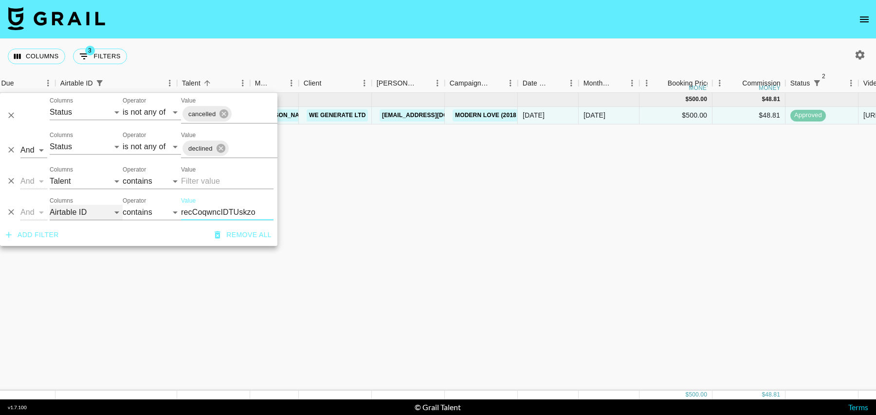
click at [82, 211] on select "Grail Platform ID Airtable ID Talent Manager Client [PERSON_NAME] Campaign (Typ…" at bounding box center [86, 213] width 73 height 16
select select "videoLink"
click at [50, 205] on select "Grail Platform ID Airtable ID Talent Manager Client [PERSON_NAME] Campaign (Typ…" at bounding box center [86, 213] width 73 height 16
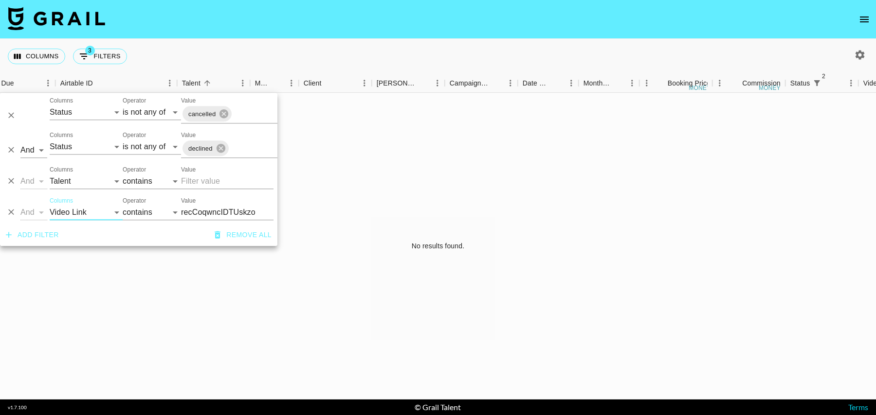
click at [213, 214] on input "recCoqwncIDTUskzo" at bounding box center [227, 213] width 92 height 16
paste input "[URL][DOMAIN_NAME]"
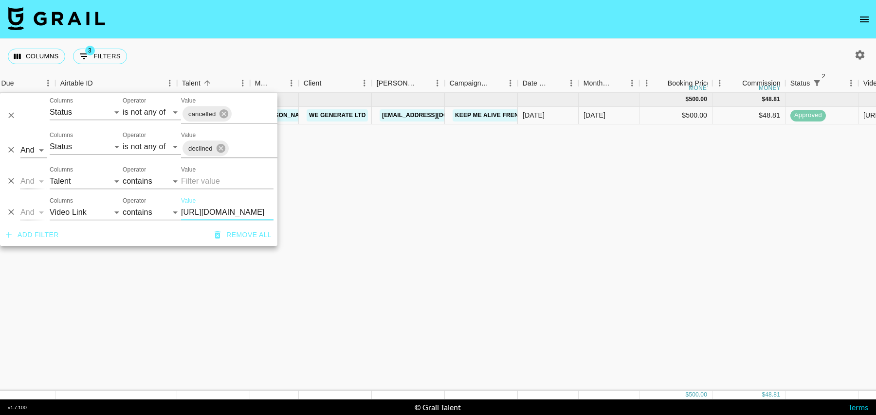
click at [512, 207] on div "[DATE] ( 1 ) $ 500.00 $ 48.81 reckmxBiIx6a3Itir bbraydenwhaleyy [PERSON_NAME][E…" at bounding box center [764, 242] width 1579 height 298
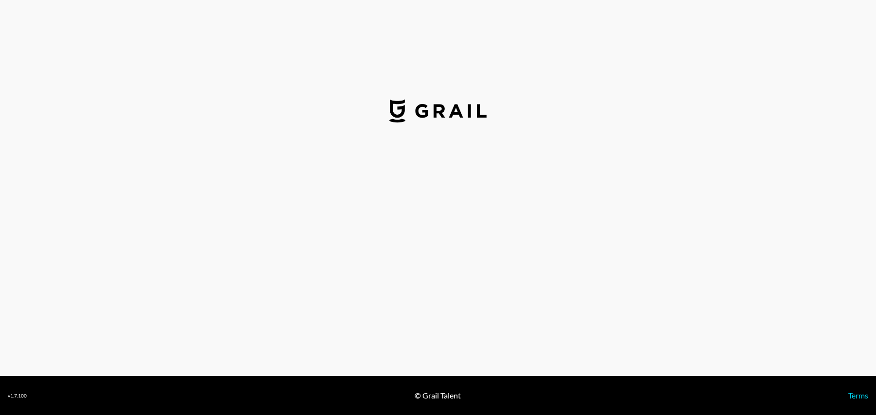
select select "USD"
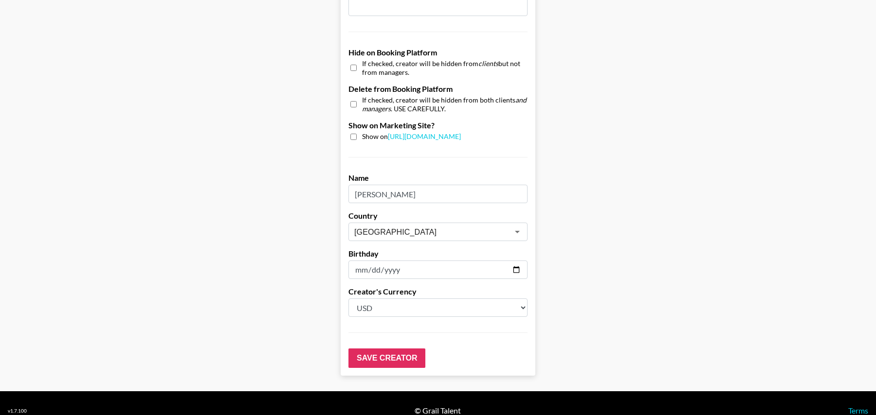
scroll to position [856, 0]
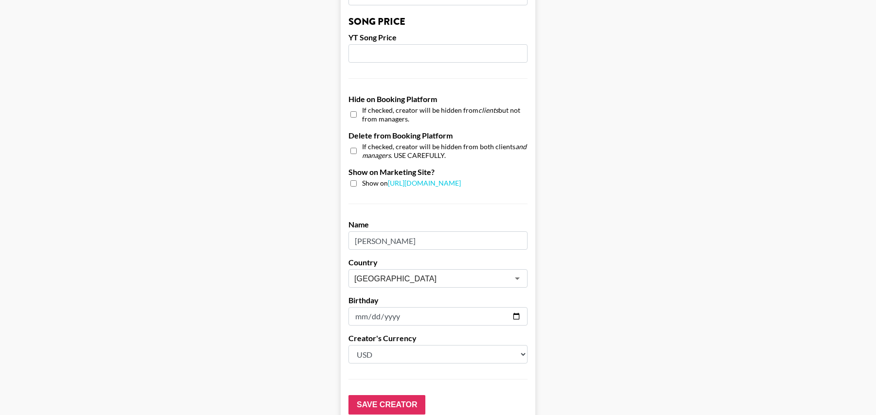
click at [353, 108] on input "checkbox" at bounding box center [353, 115] width 6 height 14
checkbox input "true"
click at [353, 144] on input "checkbox" at bounding box center [353, 151] width 6 height 14
checkbox input "true"
click at [394, 396] on input "Save Creator" at bounding box center [386, 405] width 77 height 19
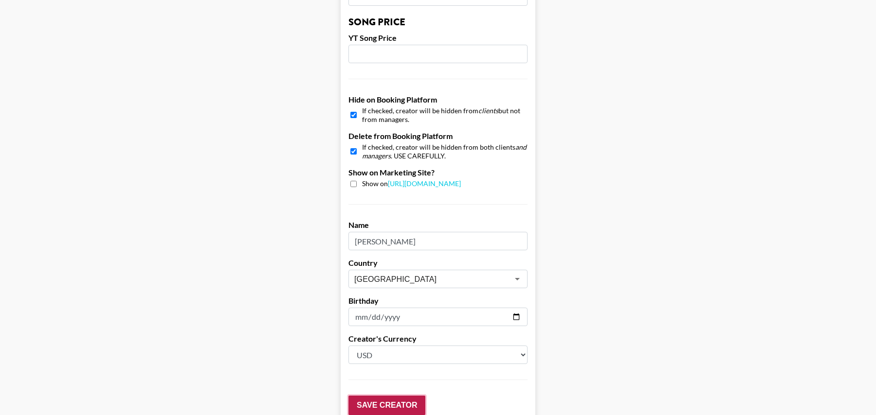
click at [399, 396] on input "Save Creator" at bounding box center [386, 405] width 77 height 19
